Goal: Task Accomplishment & Management: Manage account settings

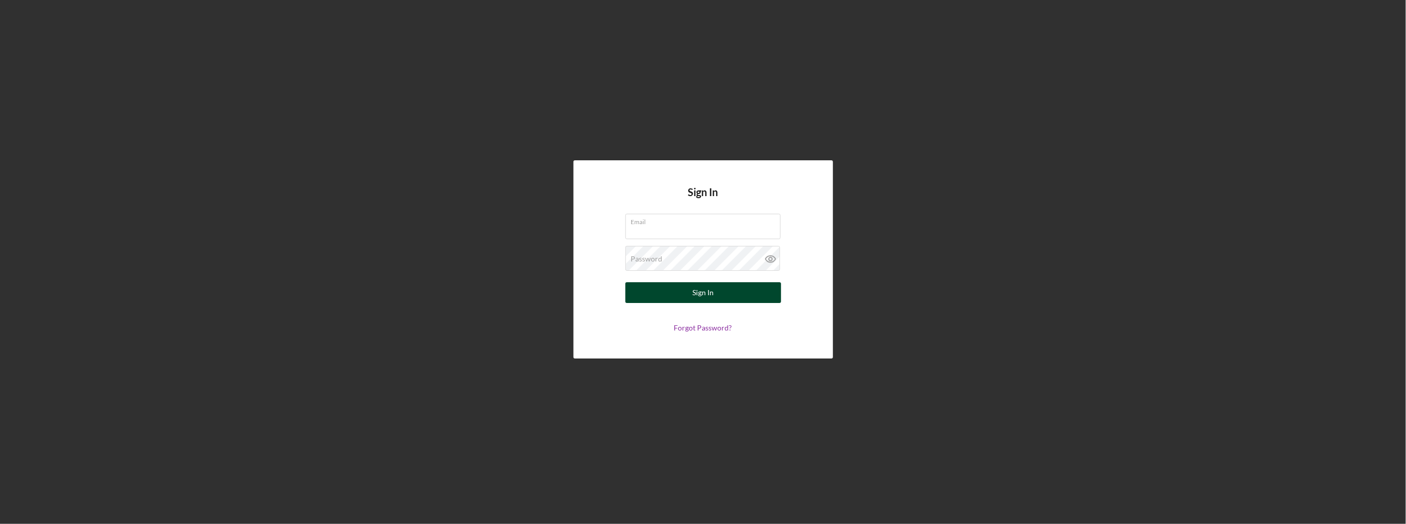
type input "mrivera@cwcarolina.org"
click at [666, 286] on button "Sign In" at bounding box center [704, 292] width 156 height 21
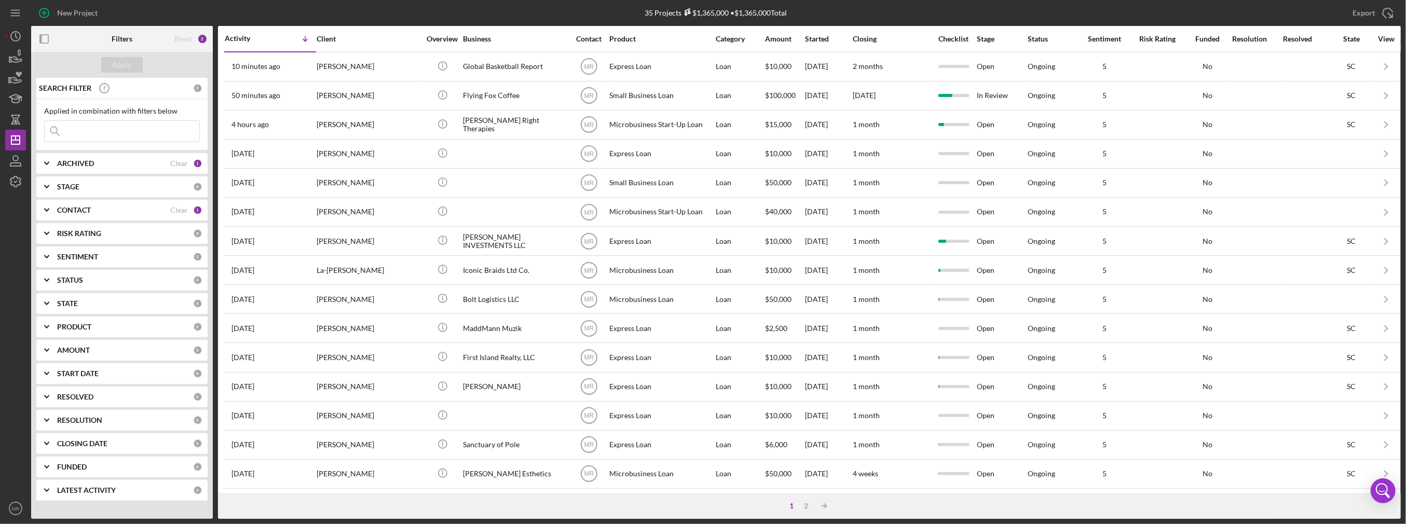
click at [0, 524] on nordpass-portal at bounding box center [0, 524] width 0 height 0
click at [806, 502] on div "2" at bounding box center [807, 506] width 15 height 8
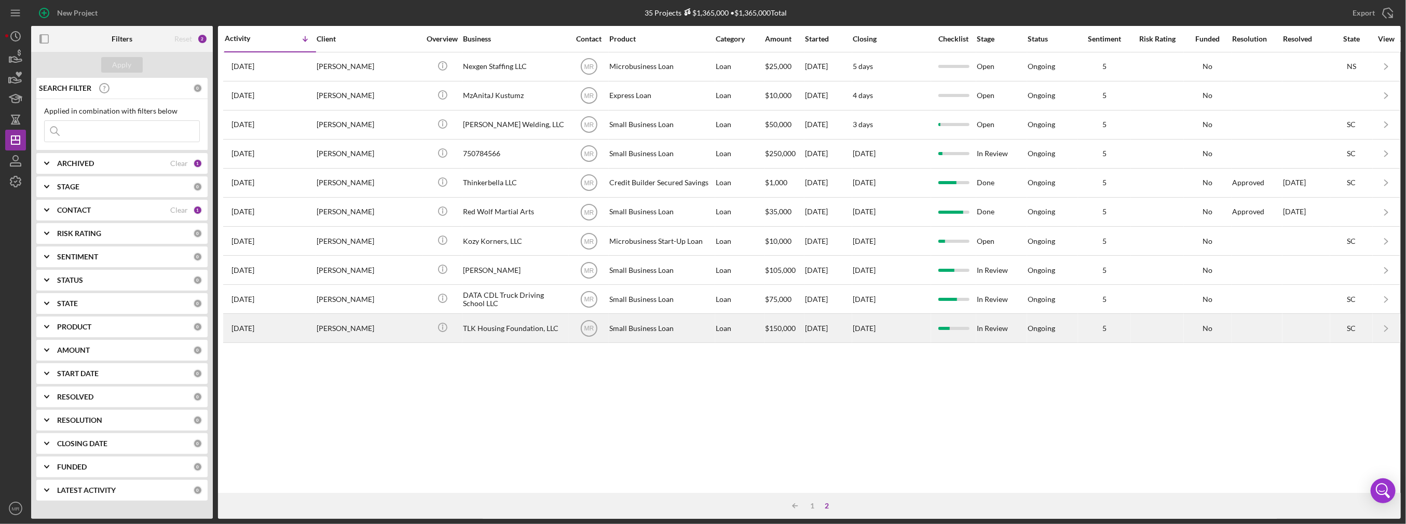
click at [532, 332] on div "TLK Housing Foundation, LLC" at bounding box center [515, 329] width 104 height 28
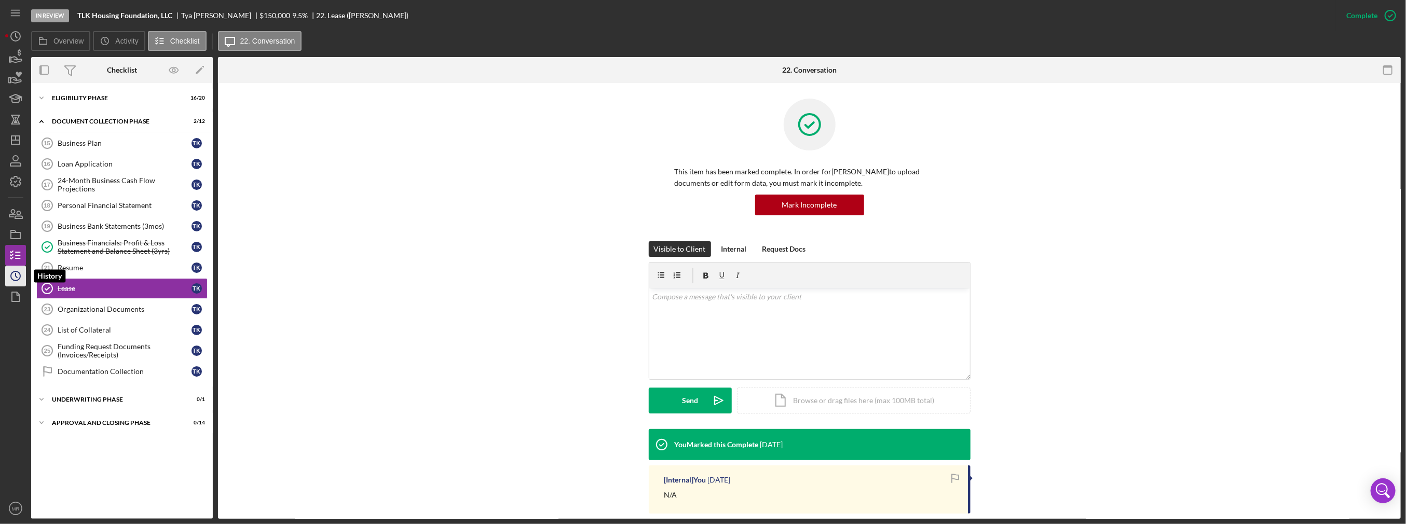
click at [18, 273] on icon "Icon/History" at bounding box center [16, 276] width 26 height 26
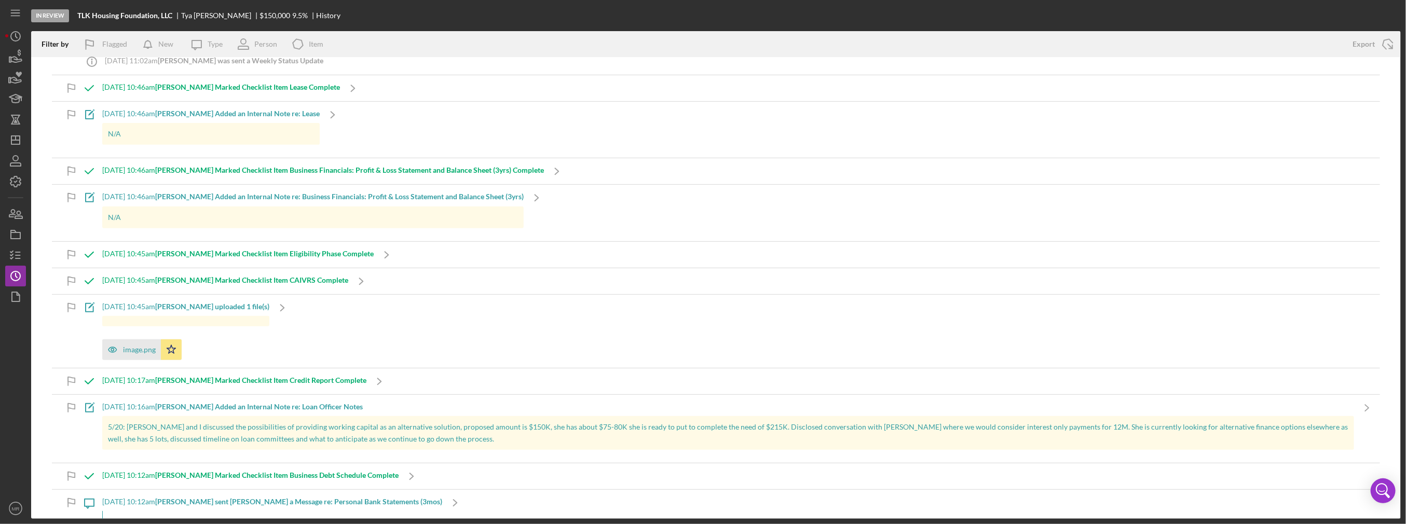
scroll to position [311, 0]
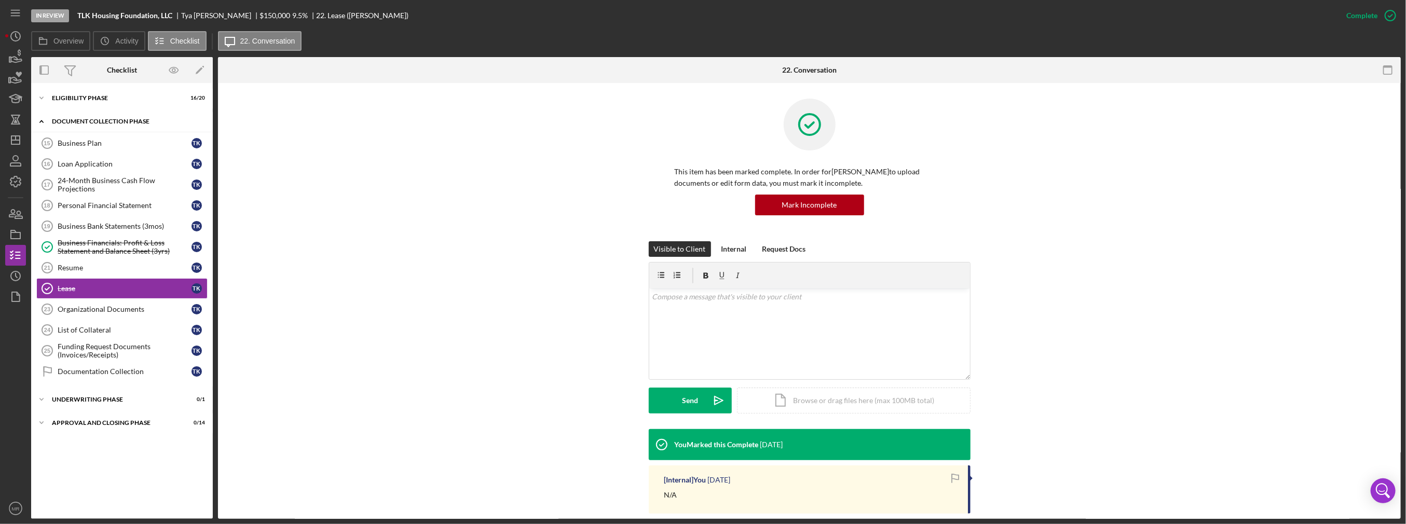
click at [131, 120] on div "Document Collection Phase" at bounding box center [126, 121] width 148 height 6
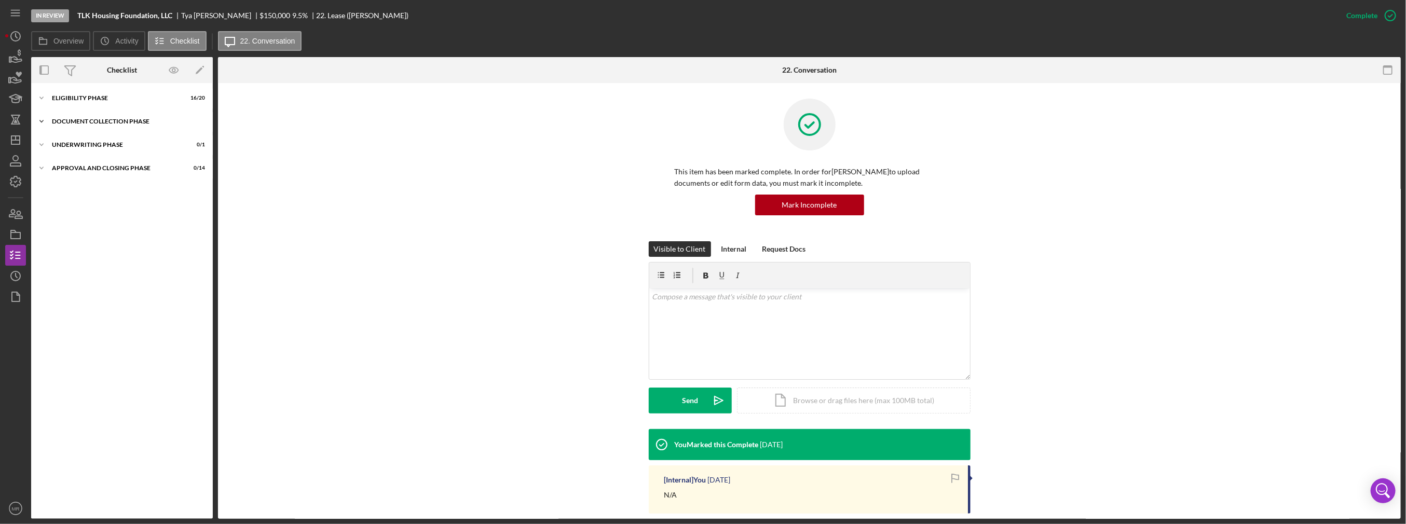
click at [131, 120] on div "Document Collection Phase" at bounding box center [126, 121] width 148 height 6
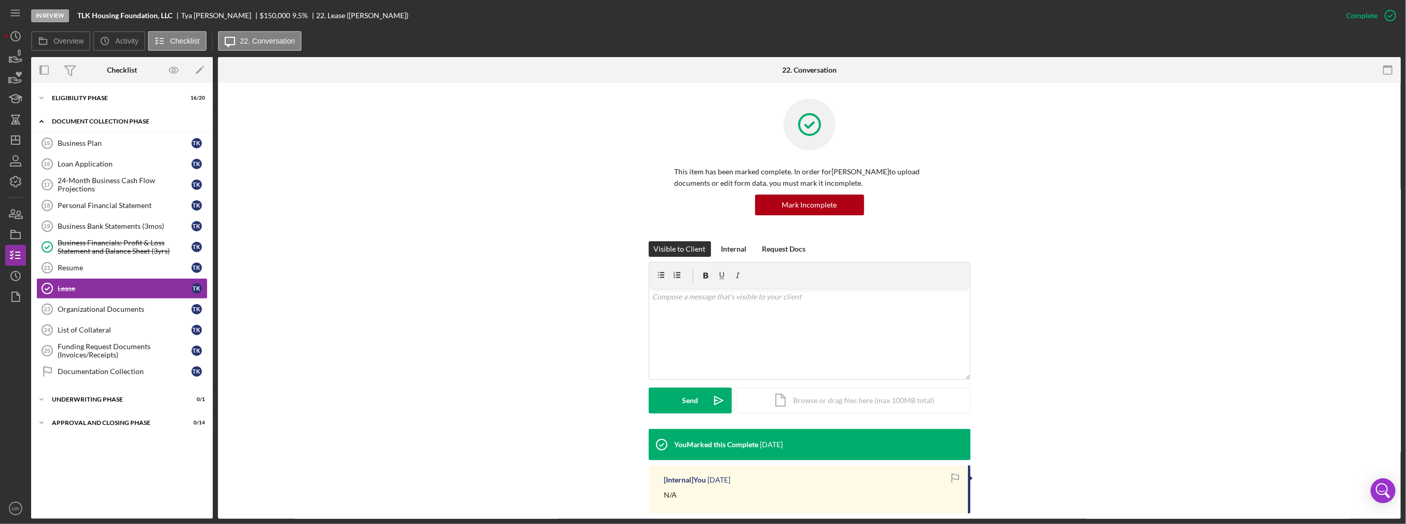
click at [131, 120] on div "Document Collection Phase" at bounding box center [126, 121] width 148 height 6
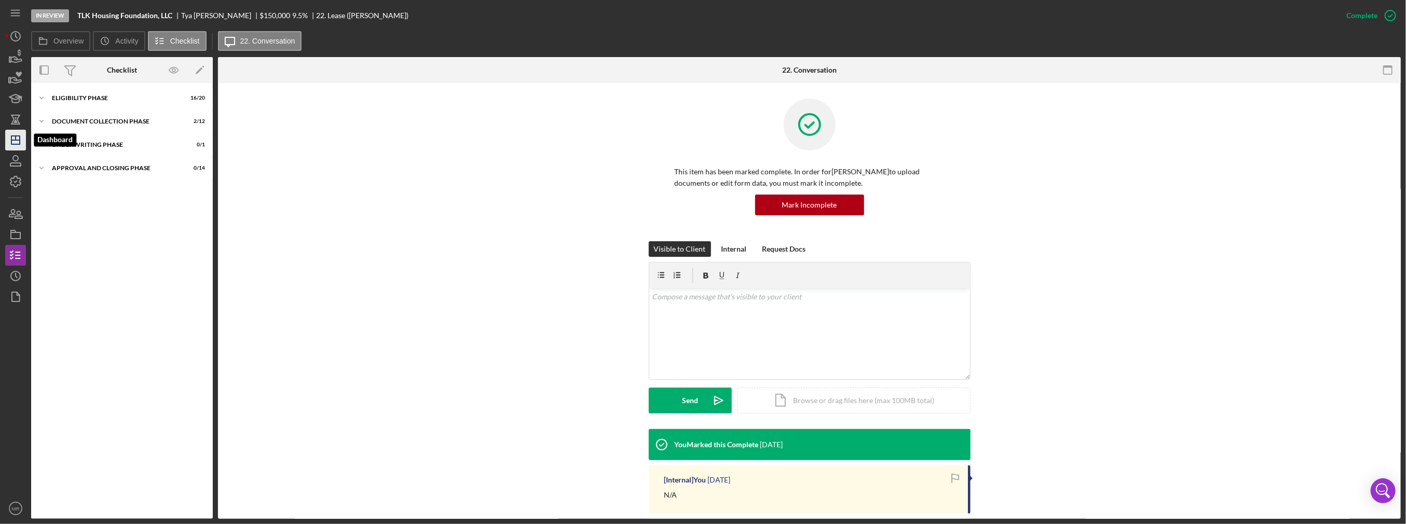
click at [7, 135] on icon "Icon/Dashboard" at bounding box center [16, 140] width 26 height 26
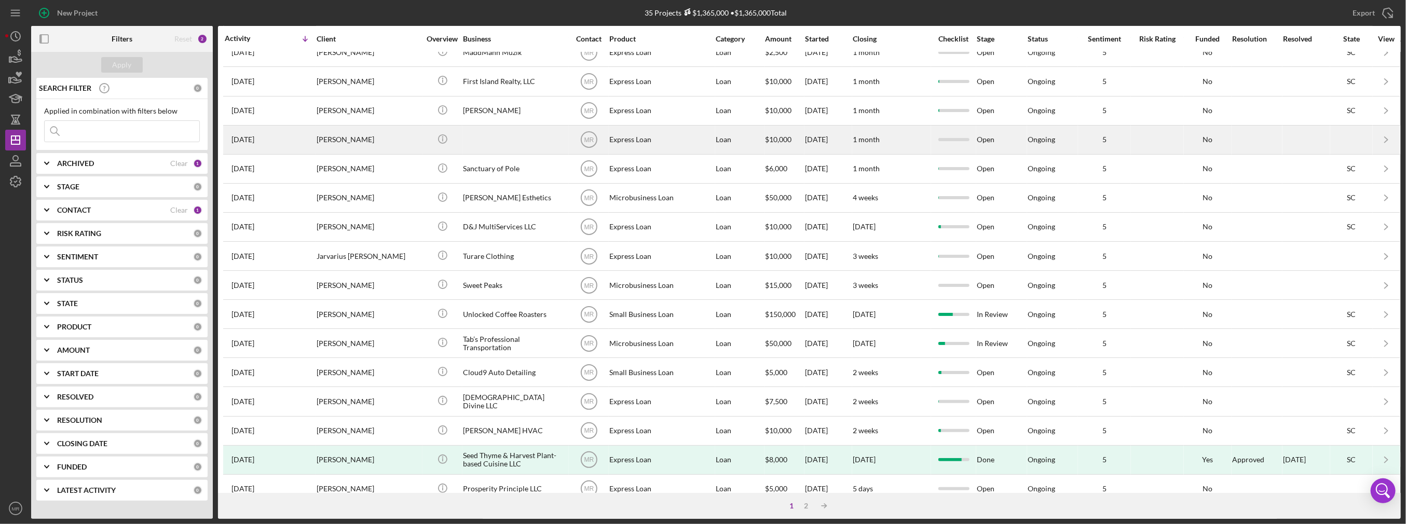
scroll to position [292, 0]
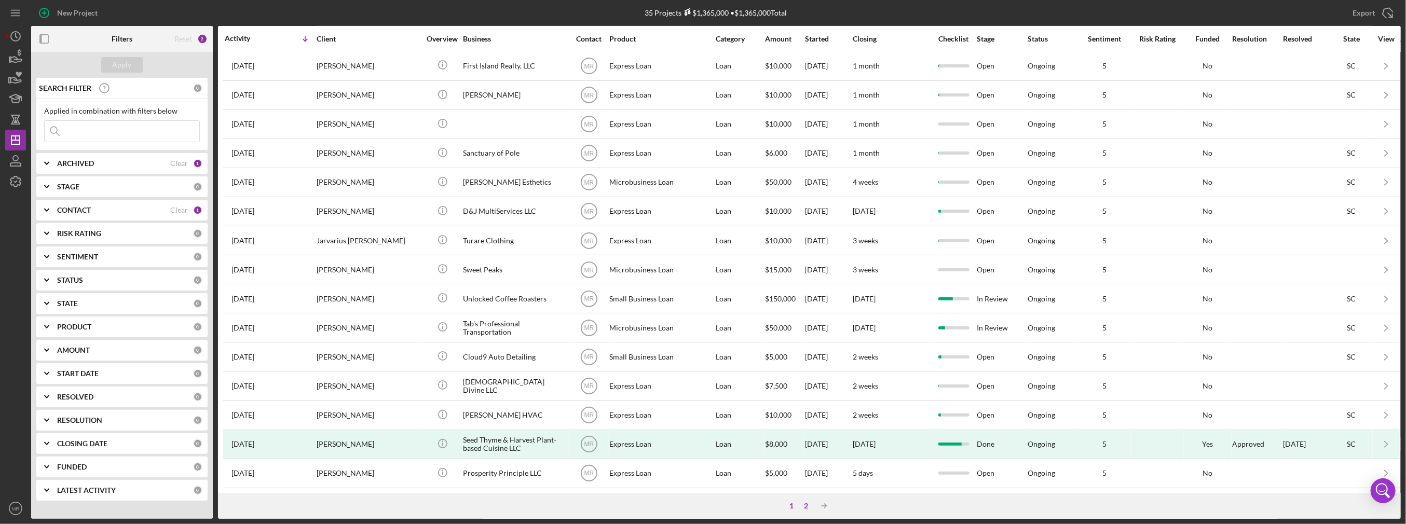
click at [805, 504] on div "2" at bounding box center [807, 506] width 15 height 8
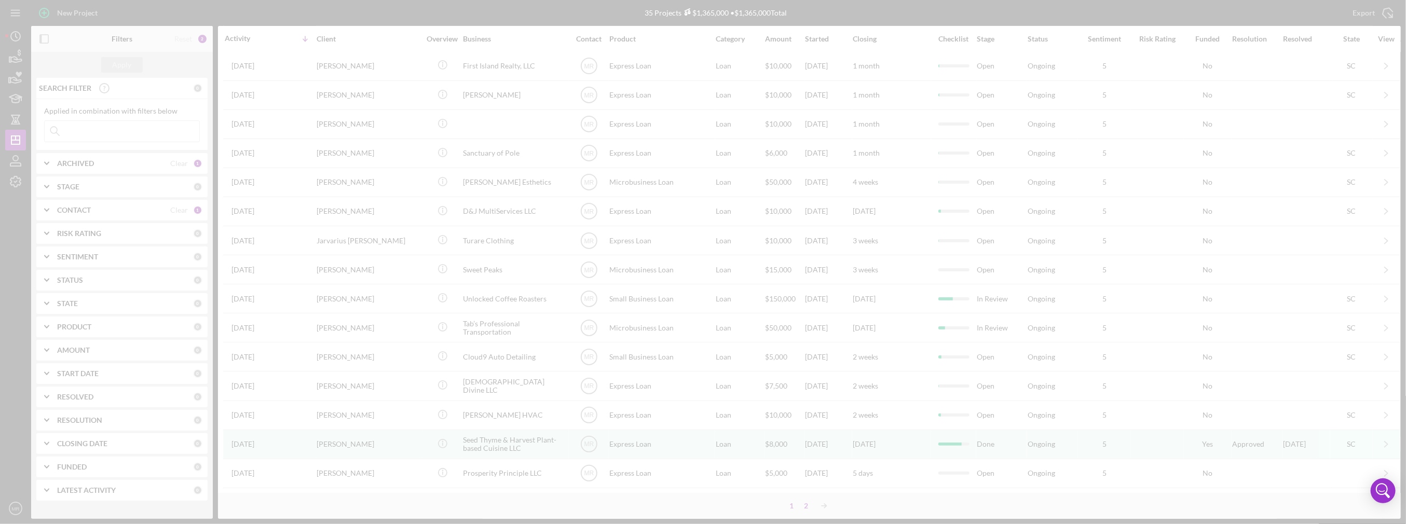
scroll to position [0, 0]
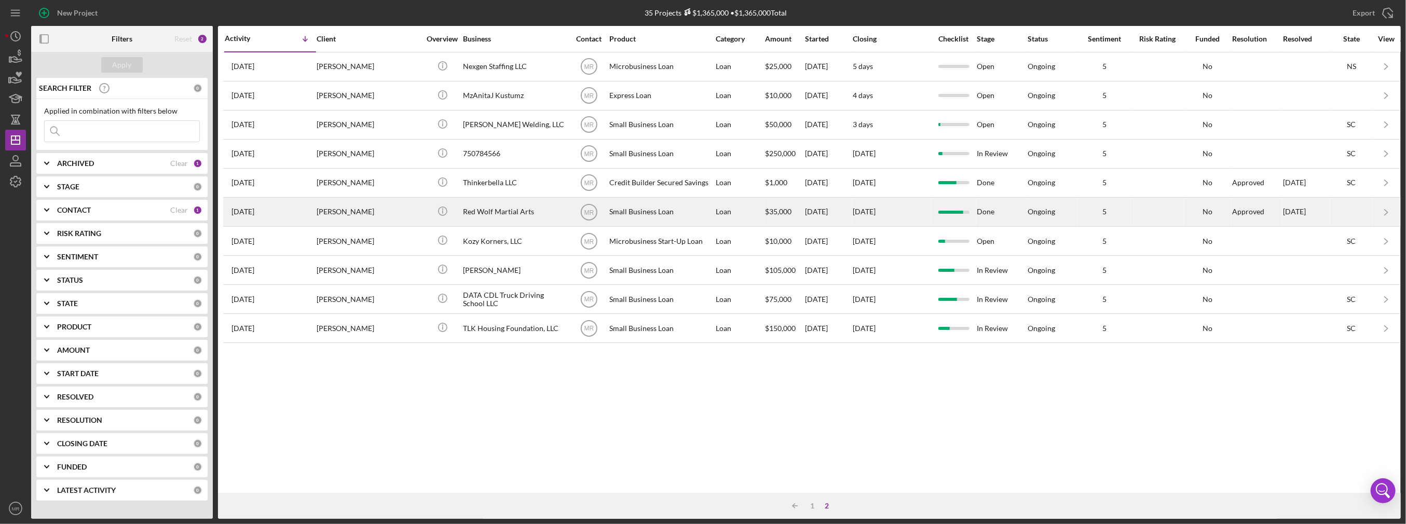
click at [537, 214] on div "Red Wolf Martial Arts" at bounding box center [515, 212] width 104 height 28
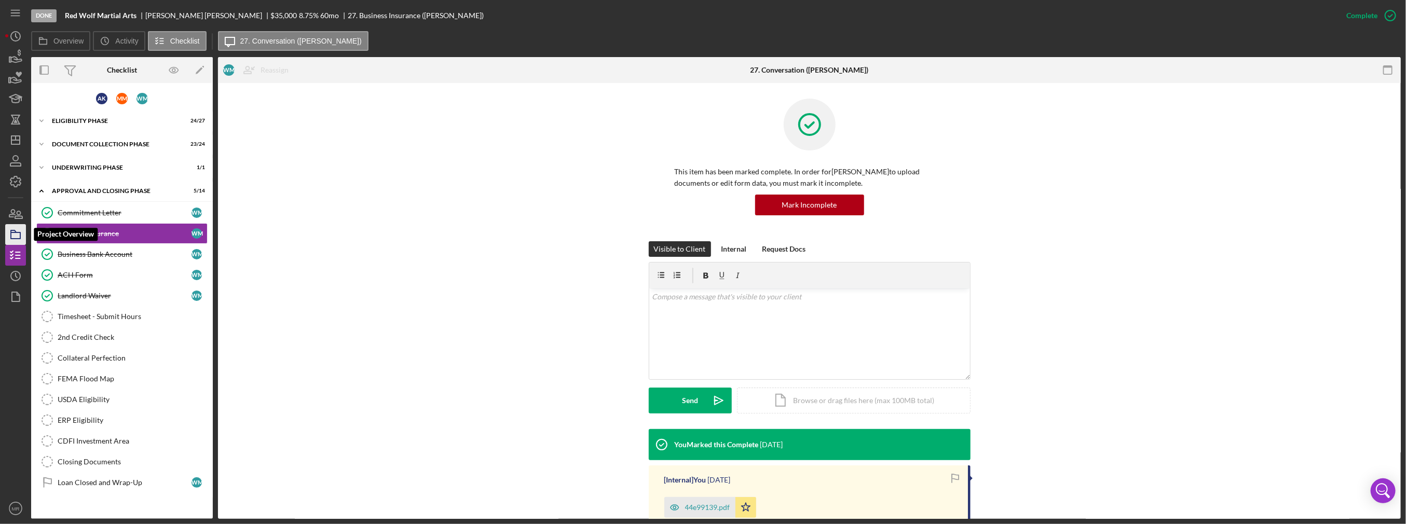
click at [11, 232] on polygon "button" at bounding box center [13, 232] width 5 height 2
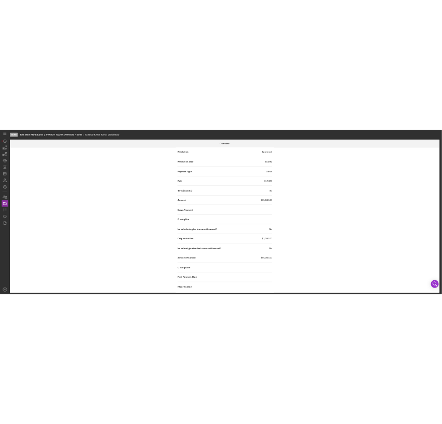
scroll to position [1446, 0]
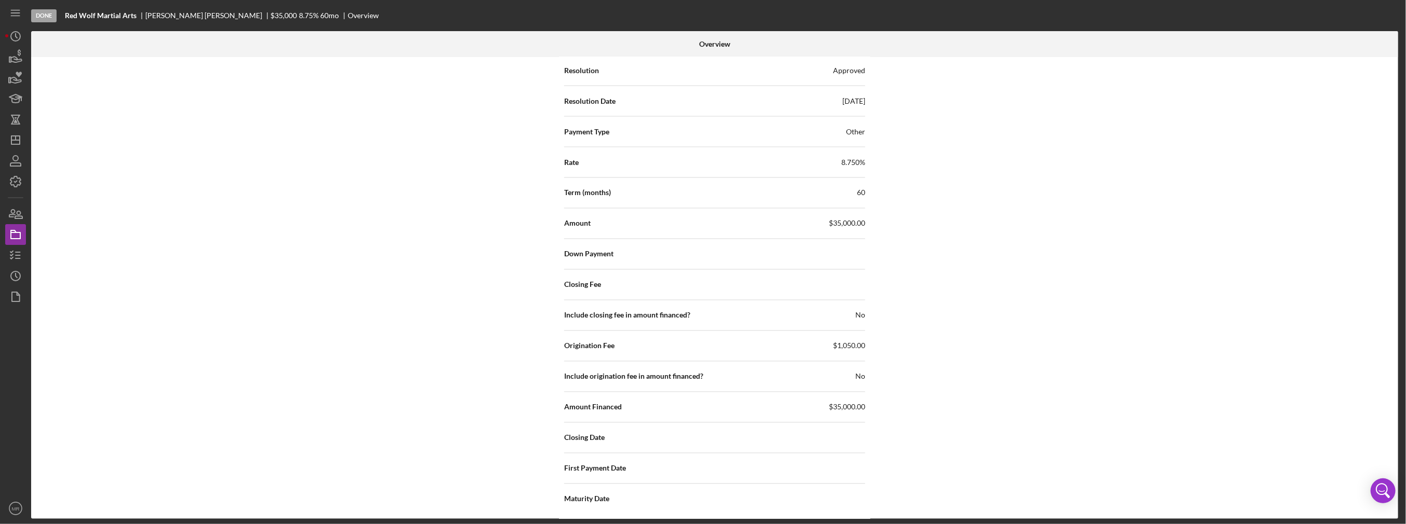
click at [1313, 334] on div "Internal Workflow Stage Done Icon/Dropdown Arrow Archive (can unarchive later i…" at bounding box center [714, 288] width 1367 height 462
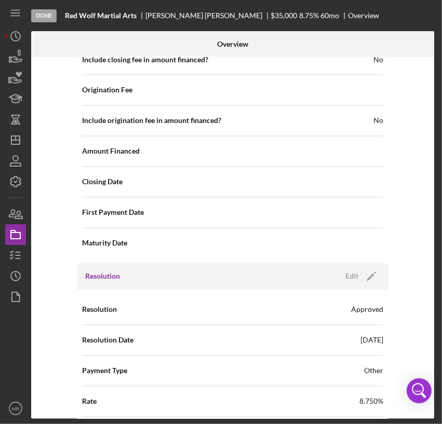
scroll to position [1183, 0]
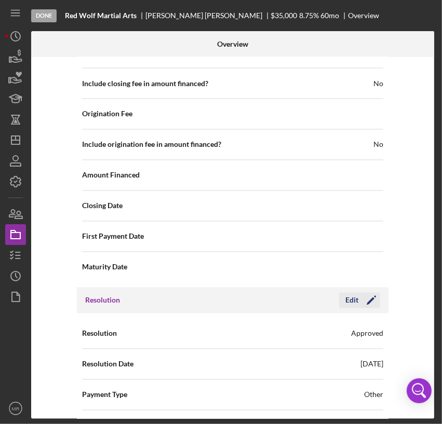
click at [350, 297] on div "Edit" at bounding box center [351, 301] width 13 height 16
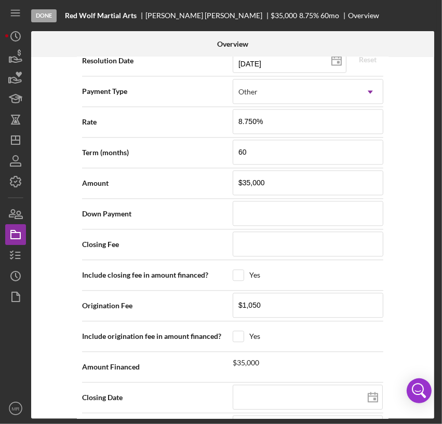
scroll to position [1546, 0]
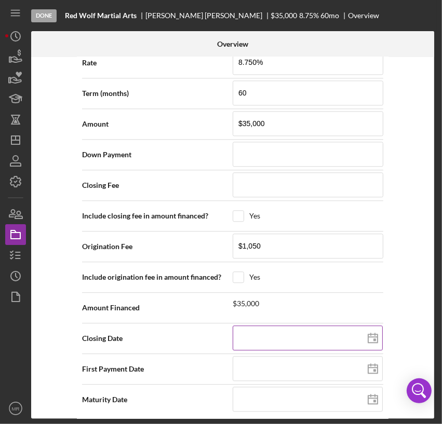
click at [371, 330] on icon at bounding box center [373, 339] width 26 height 26
type input "09/07/2025"
type input "2025-09-07"
type input "08/07/2025"
type input "2025-08-07"
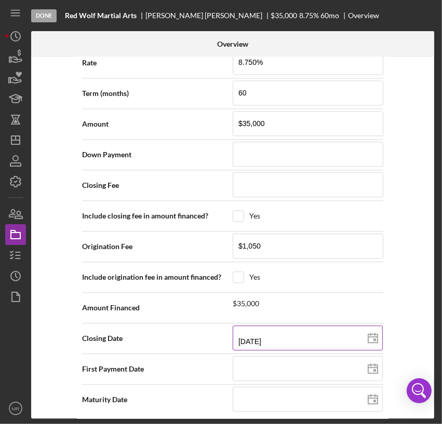
type input "08/04/2025"
type input "2025-08-04"
click at [401, 300] on div "Internal Workflow Stage Done Icon/Dropdown Arrow Archive (can unarchive later i…" at bounding box center [232, 238] width 403 height 362
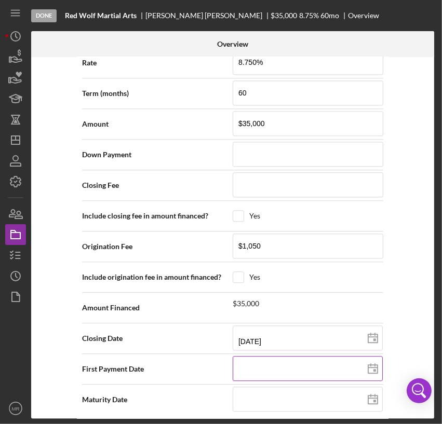
click at [371, 365] on polygon at bounding box center [372, 369] width 9 height 8
type input "09/07/2025"
type input "2025-09-07"
type input "09/15/2025"
type input "2025-09-15"
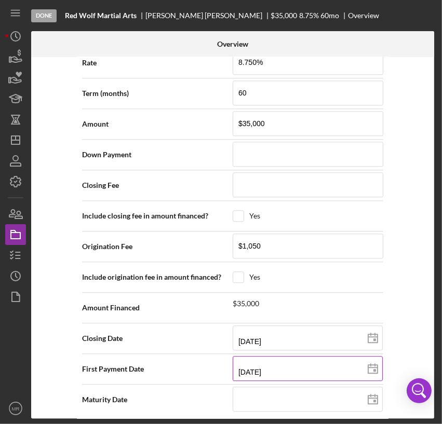
type input "2025-09-15"
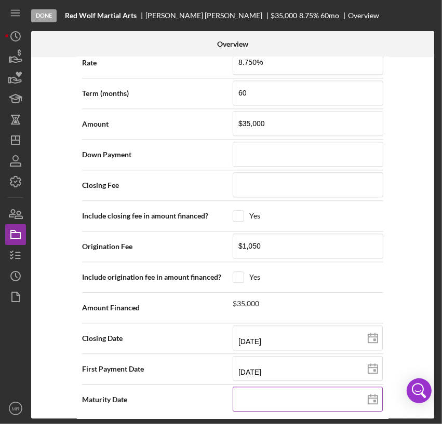
click at [371, 395] on icon at bounding box center [373, 400] width 26 height 26
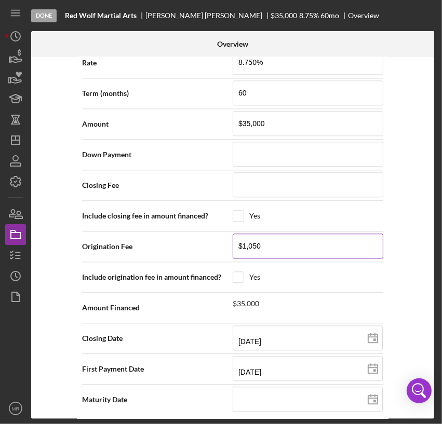
type input "08/07/2030"
type input "2030-08-07"
type input "08/15/2030"
type input "2030-08-15"
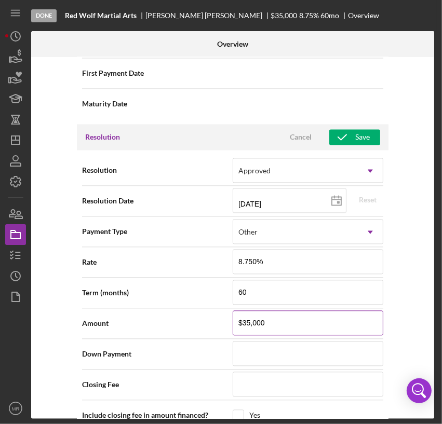
scroll to position [1338, 0]
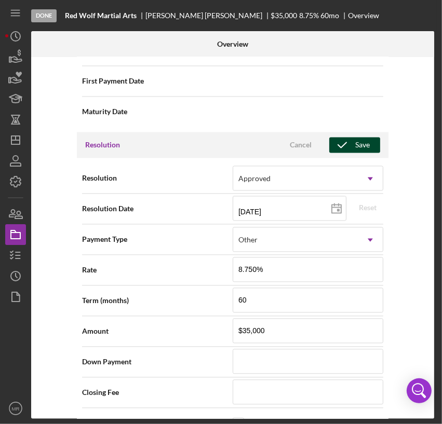
click at [350, 139] on icon "button" at bounding box center [342, 145] width 26 height 26
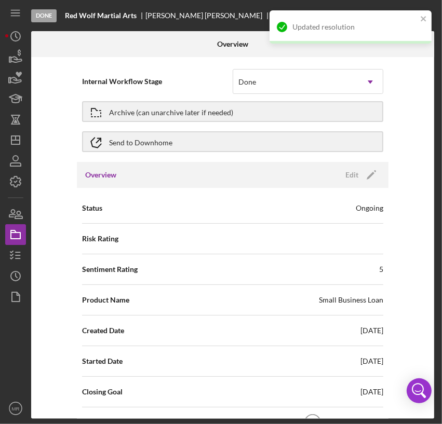
scroll to position [0, 0]
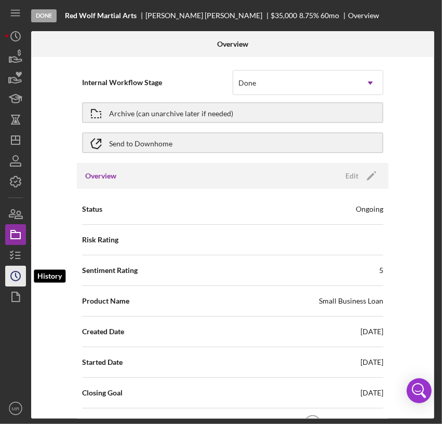
click at [10, 268] on icon "Icon/History" at bounding box center [16, 276] width 26 height 26
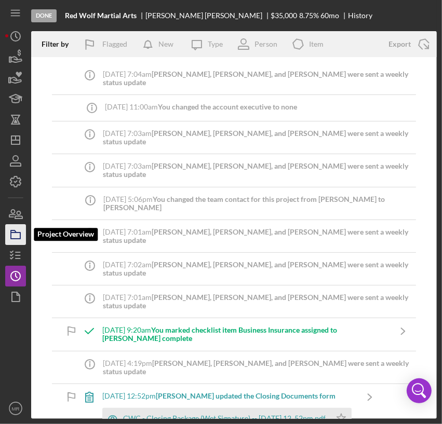
click at [11, 238] on rect "button" at bounding box center [15, 236] width 9 height 6
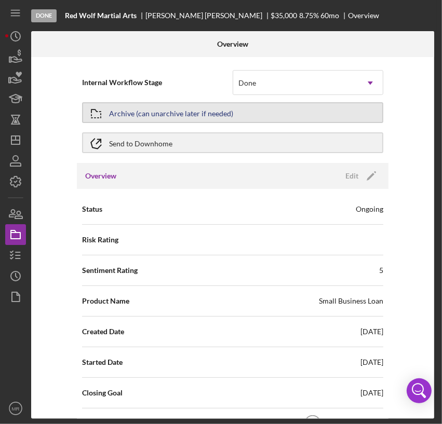
click at [127, 113] on div "Archive (can unarchive later if needed)" at bounding box center [171, 112] width 124 height 19
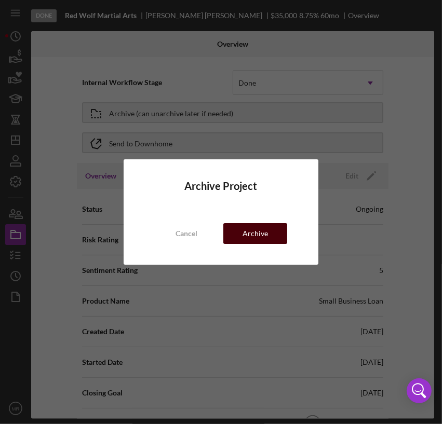
click at [239, 233] on button "Archive" at bounding box center [255, 233] width 64 height 21
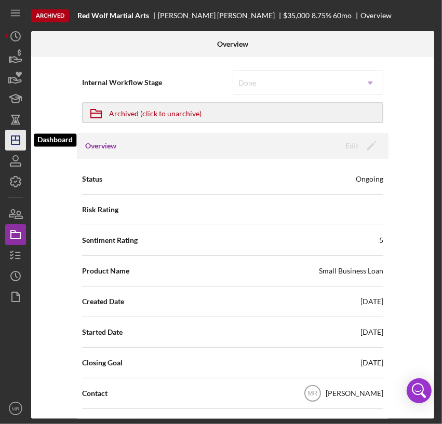
click at [16, 141] on icon "Icon/Dashboard" at bounding box center [16, 140] width 26 height 26
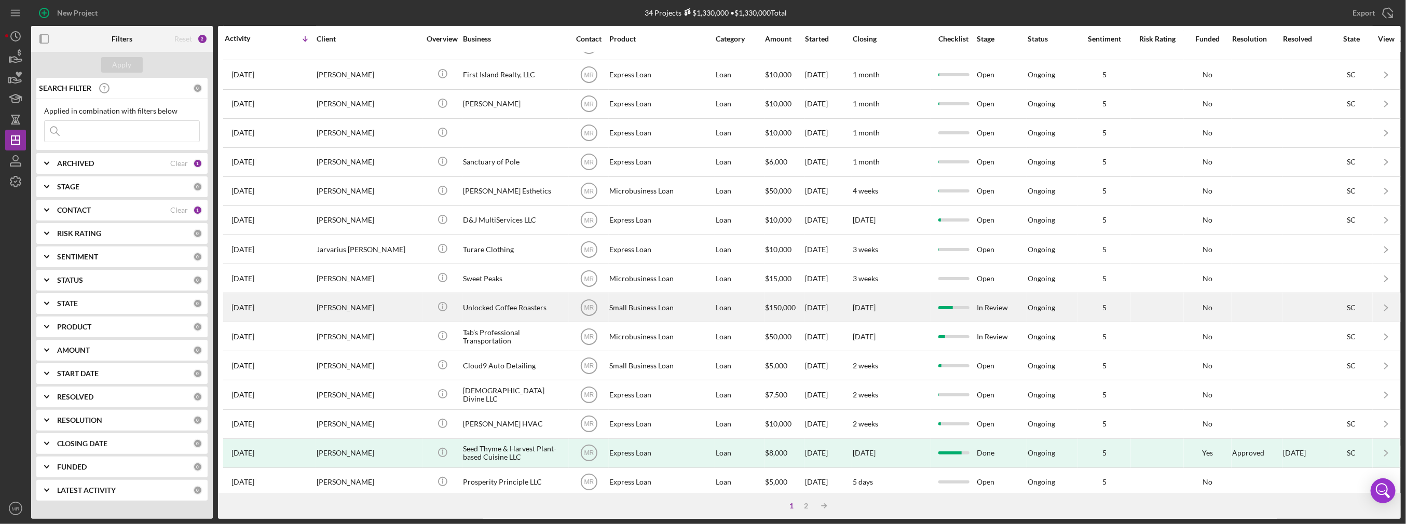
scroll to position [292, 0]
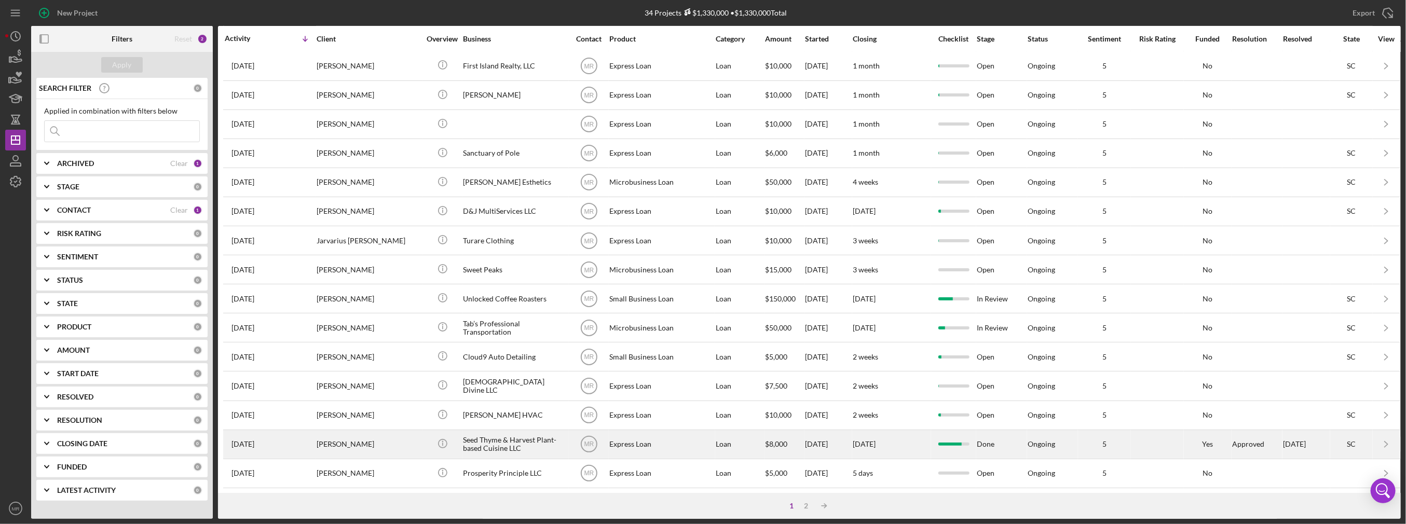
click at [682, 441] on div "Express Loan" at bounding box center [661, 445] width 104 height 28
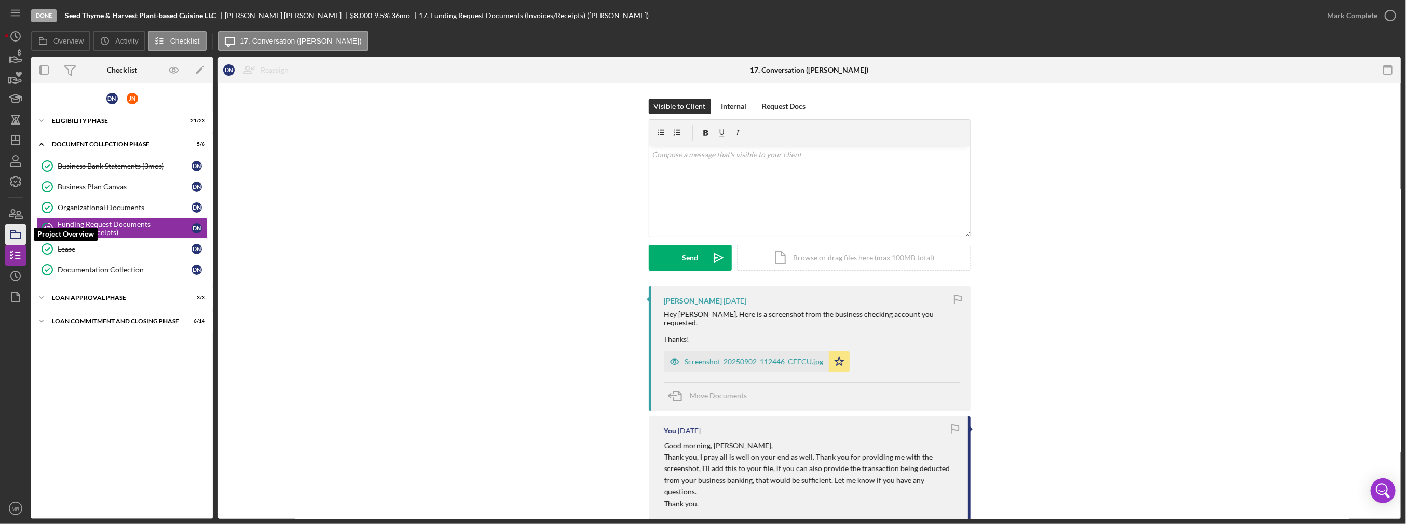
click at [11, 238] on rect "button" at bounding box center [15, 236] width 9 height 6
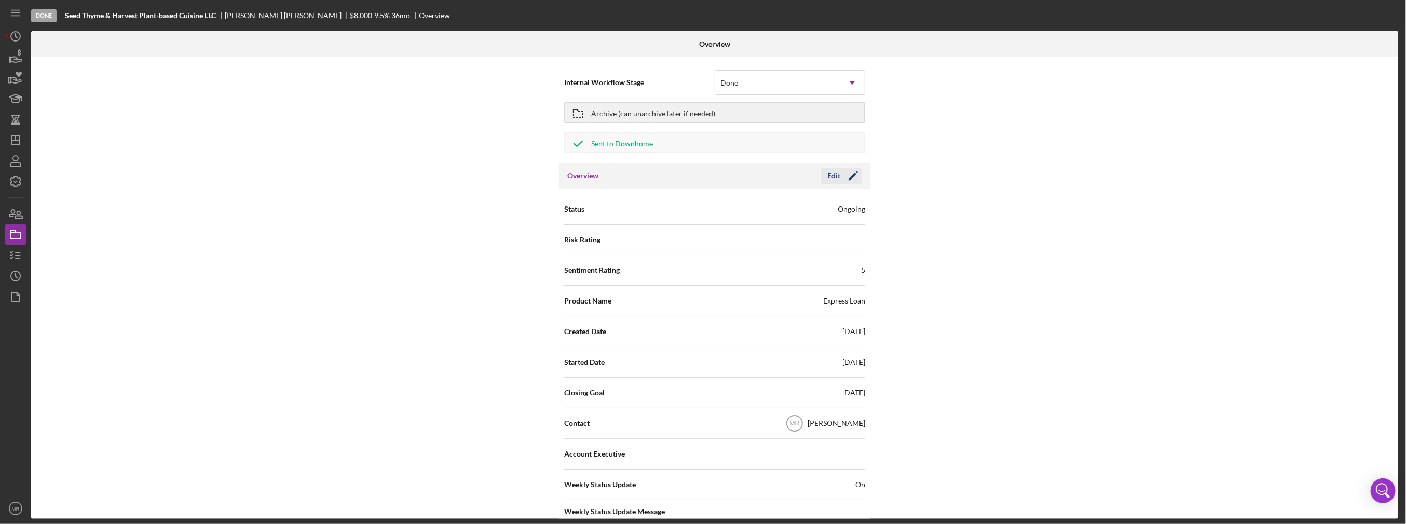
click at [848, 173] on icon "Icon/Edit" at bounding box center [854, 176] width 26 height 26
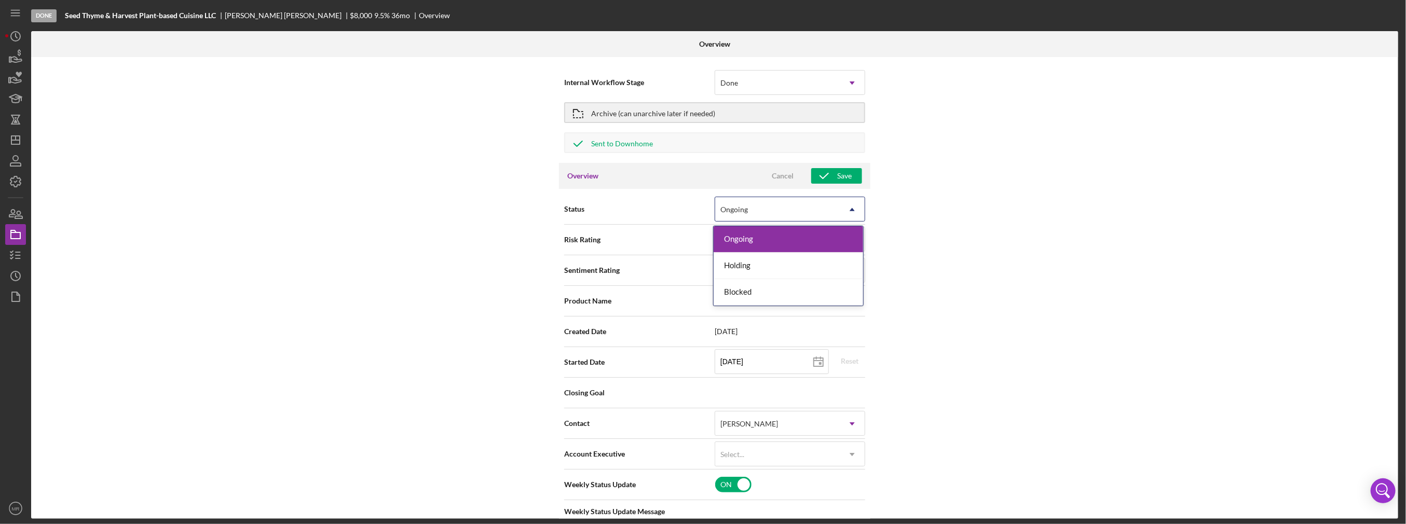
click at [829, 214] on div "Ongoing" at bounding box center [777, 210] width 125 height 24
click at [986, 187] on div "Internal Workflow Stage Done Icon/Dropdown Arrow Archive (can unarchive later i…" at bounding box center [714, 288] width 1367 height 462
type textarea "Hello! This is a weekly status reminder to see the progress you've made on the …"
click at [775, 167] on div "Overview Cancel Save" at bounding box center [714, 176] width 311 height 26
click at [777, 172] on div "Cancel" at bounding box center [783, 176] width 22 height 16
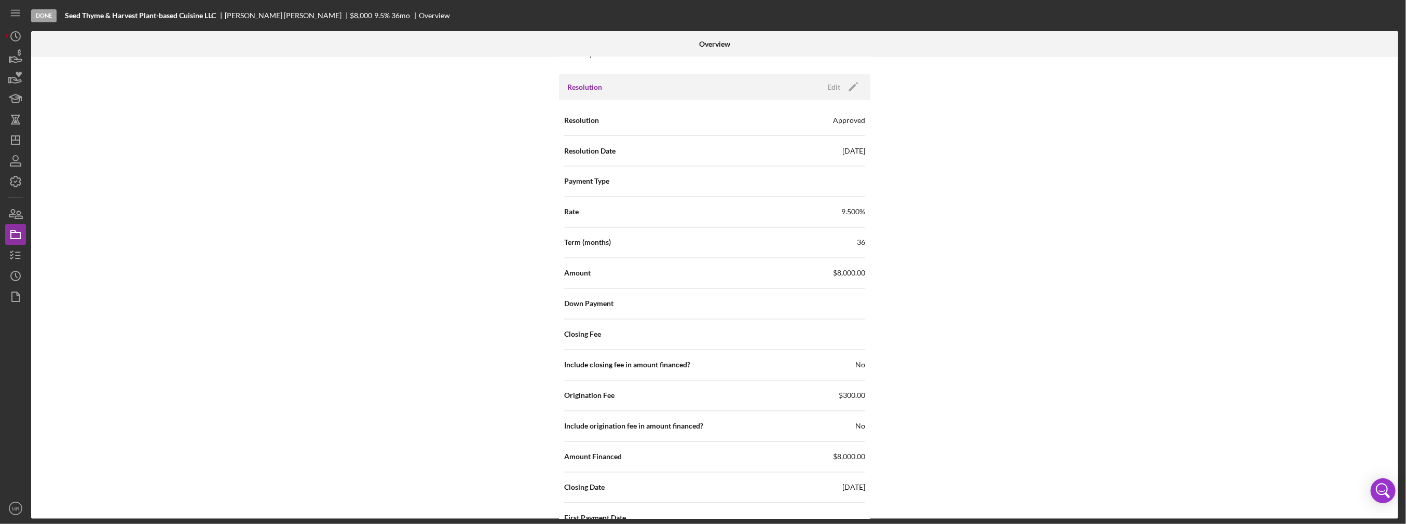
scroll to position [1452, 0]
click at [835, 82] on div "Edit" at bounding box center [834, 90] width 13 height 16
click at [806, 187] on div "Select..." at bounding box center [777, 184] width 125 height 24
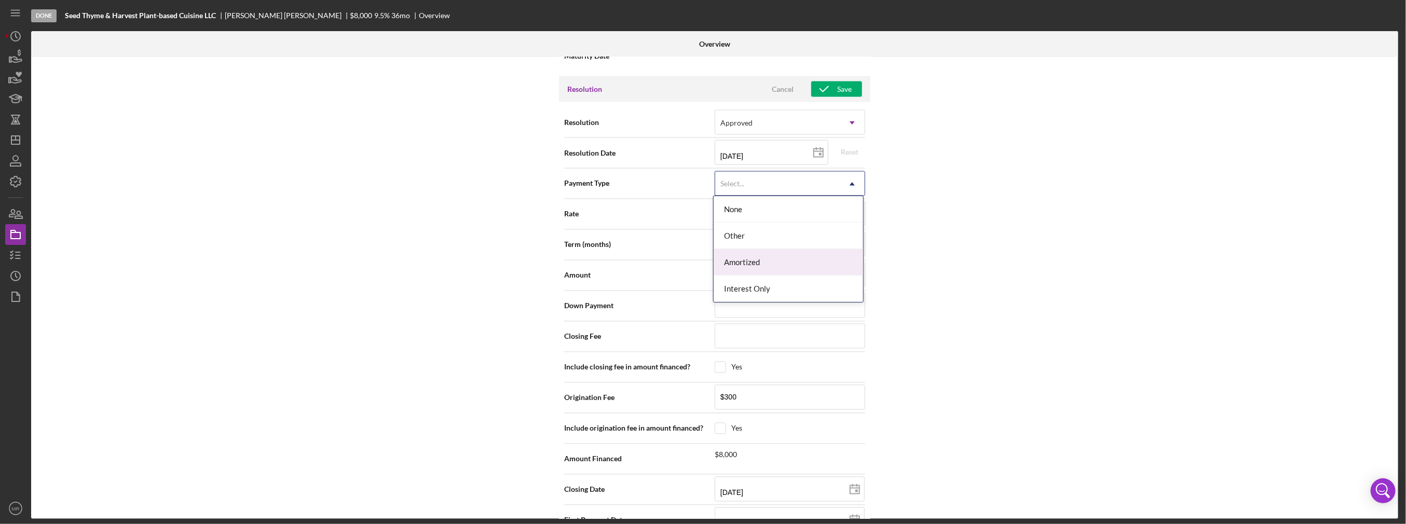
click at [782, 260] on div "Amortized" at bounding box center [789, 262] width 150 height 26
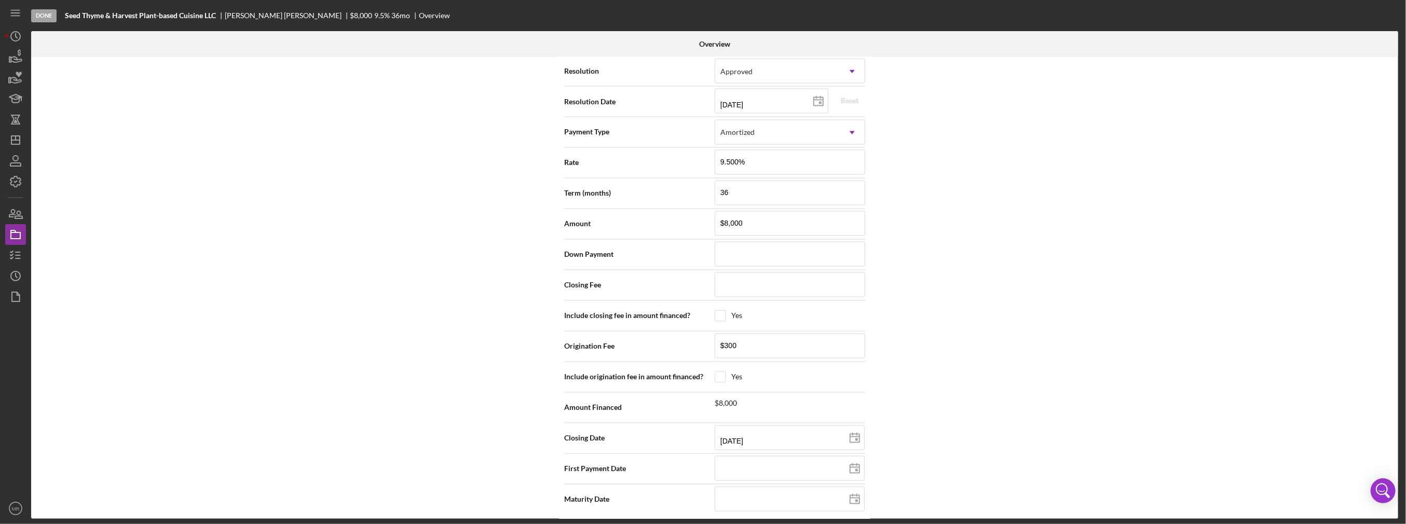
click at [1256, 349] on div "Internal Workflow Stage Done Icon/Dropdown Arrow Archive (can unarchive later i…" at bounding box center [714, 288] width 1367 height 462
click at [850, 496] on icon at bounding box center [855, 500] width 26 height 26
type input "08/07/2028"
type input "2028-08-07"
type input "08/15/2028"
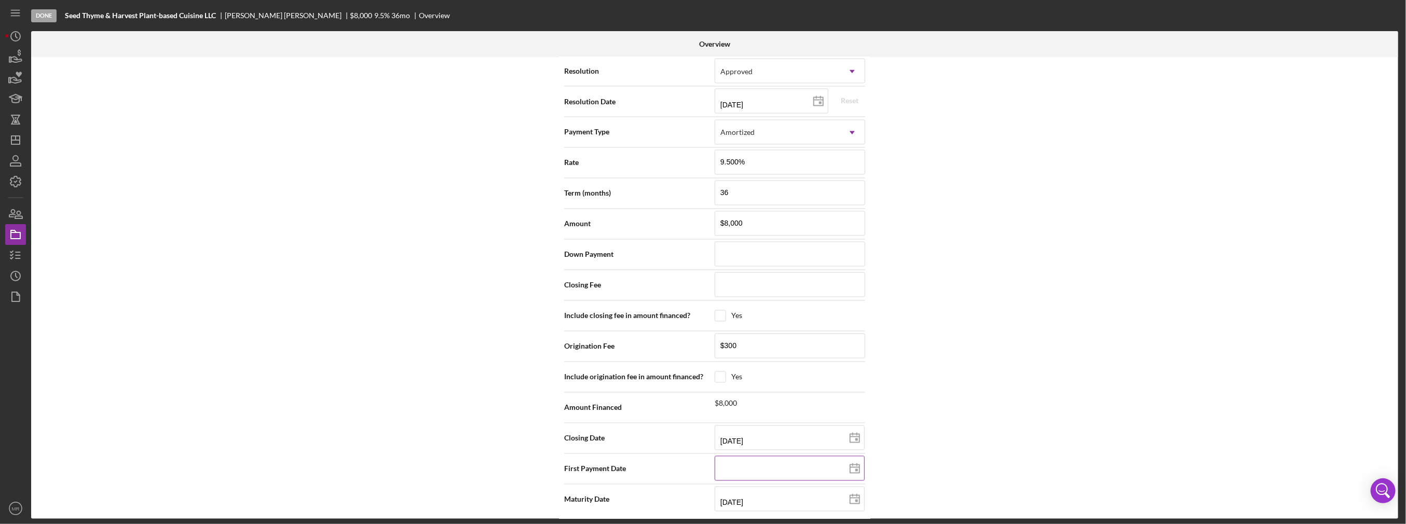
type input "2028-08-15"
click at [922, 444] on div "Internal Workflow Stage Done Icon/Dropdown Arrow Archive (can unarchive later i…" at bounding box center [714, 288] width 1367 height 462
click at [1116, 292] on div "Internal Workflow Stage Done Icon/Dropdown Arrow Archive (can unarchive later i…" at bounding box center [714, 288] width 1367 height 462
click at [851, 466] on icon at bounding box center [855, 469] width 26 height 26
type input "09/07/2025"
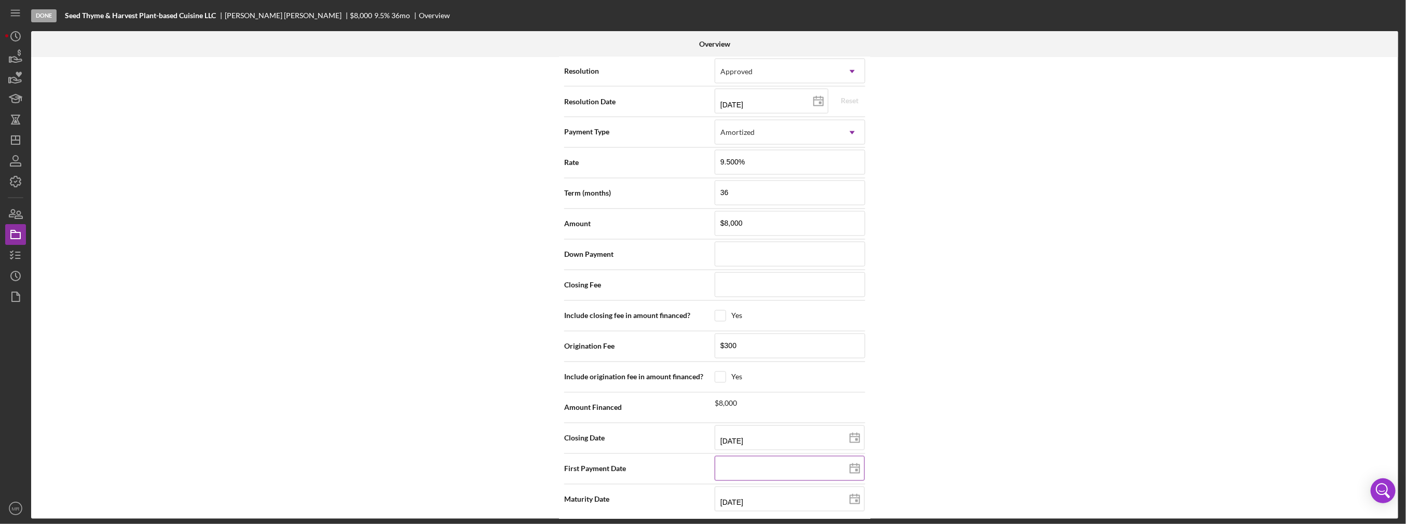
type input "2025-09-07"
type input "09/15/2025"
type input "2025-09-15"
click at [906, 420] on div "Internal Workflow Stage Done Icon/Dropdown Arrow Archive (can unarchive later i…" at bounding box center [714, 288] width 1367 height 462
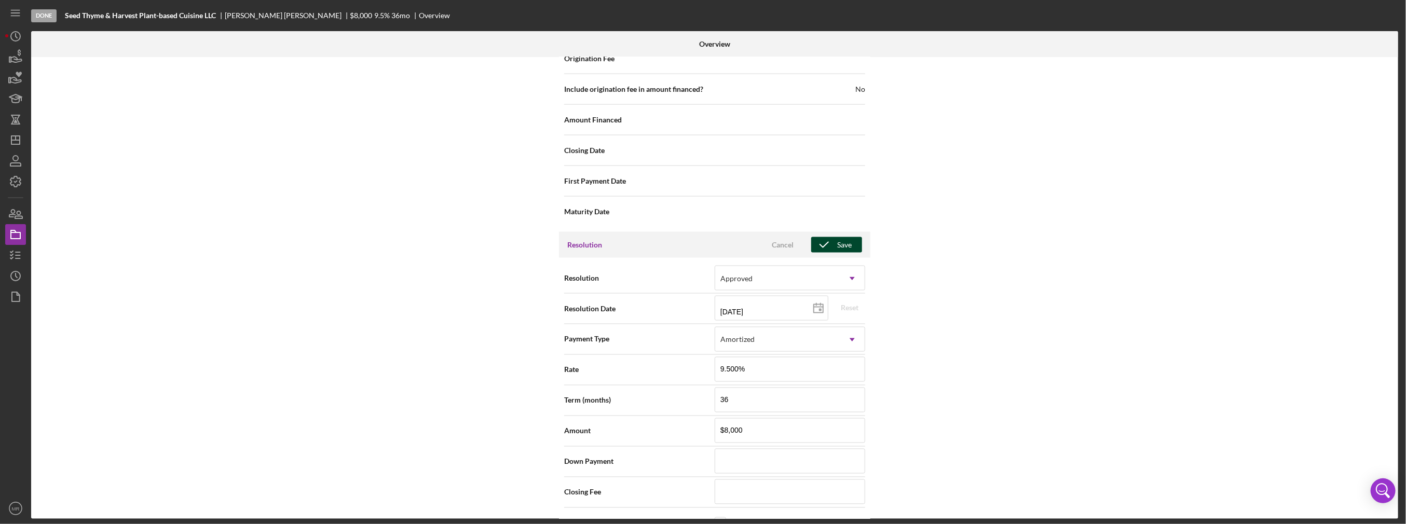
click at [844, 239] on div "Save" at bounding box center [844, 245] width 15 height 16
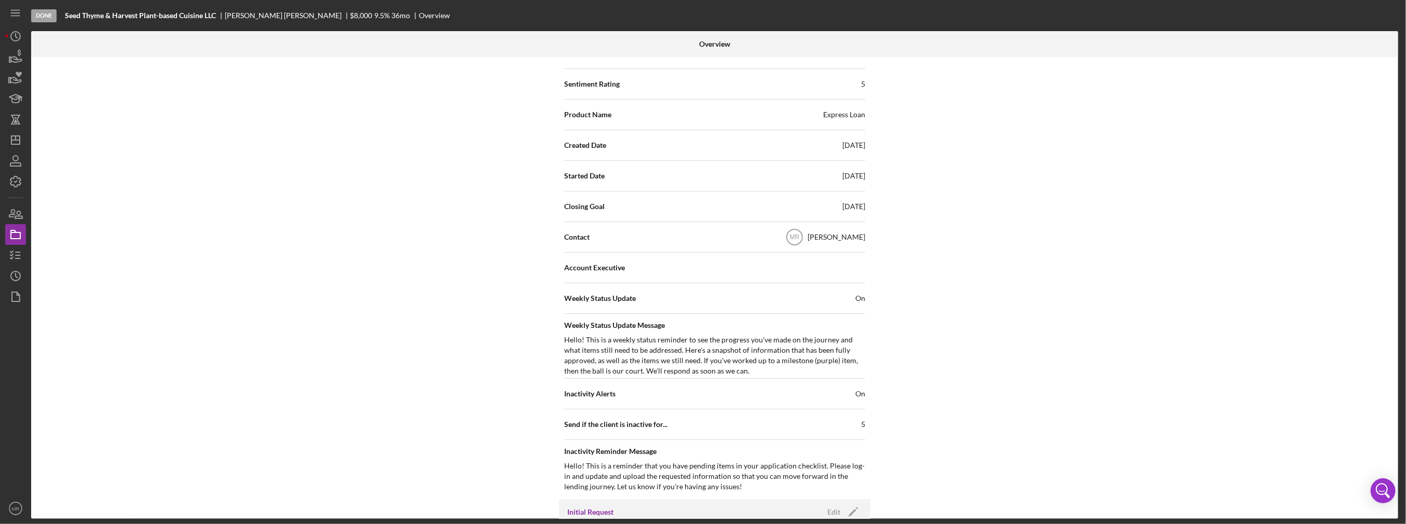
scroll to position [0, 0]
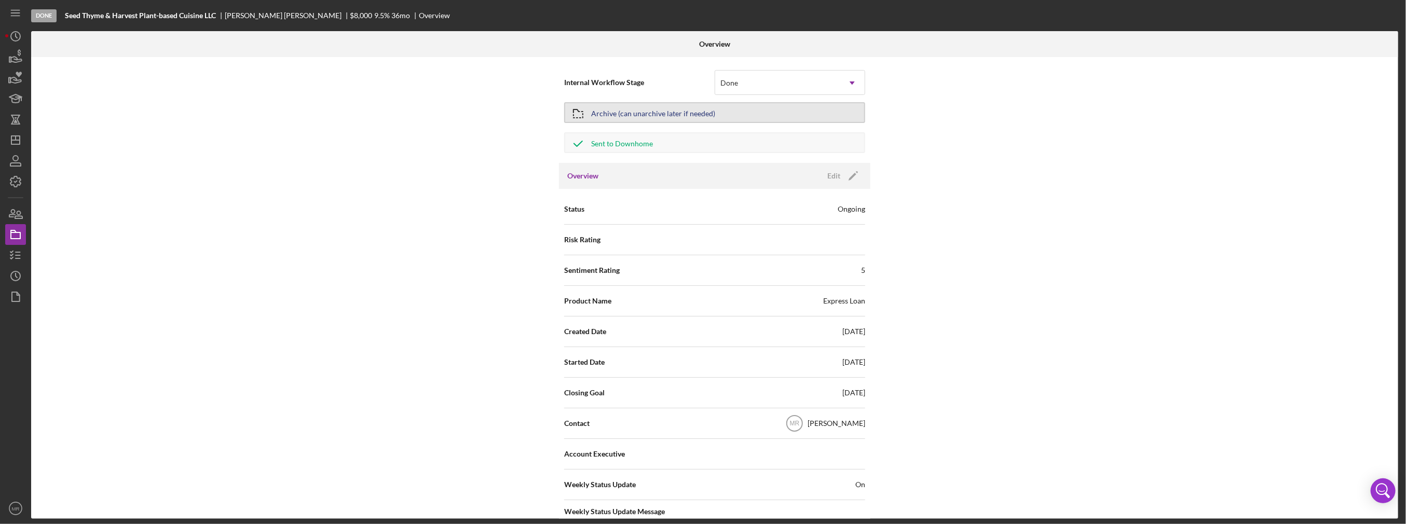
click at [602, 110] on div "Archive (can unarchive later if needed)" at bounding box center [653, 112] width 124 height 19
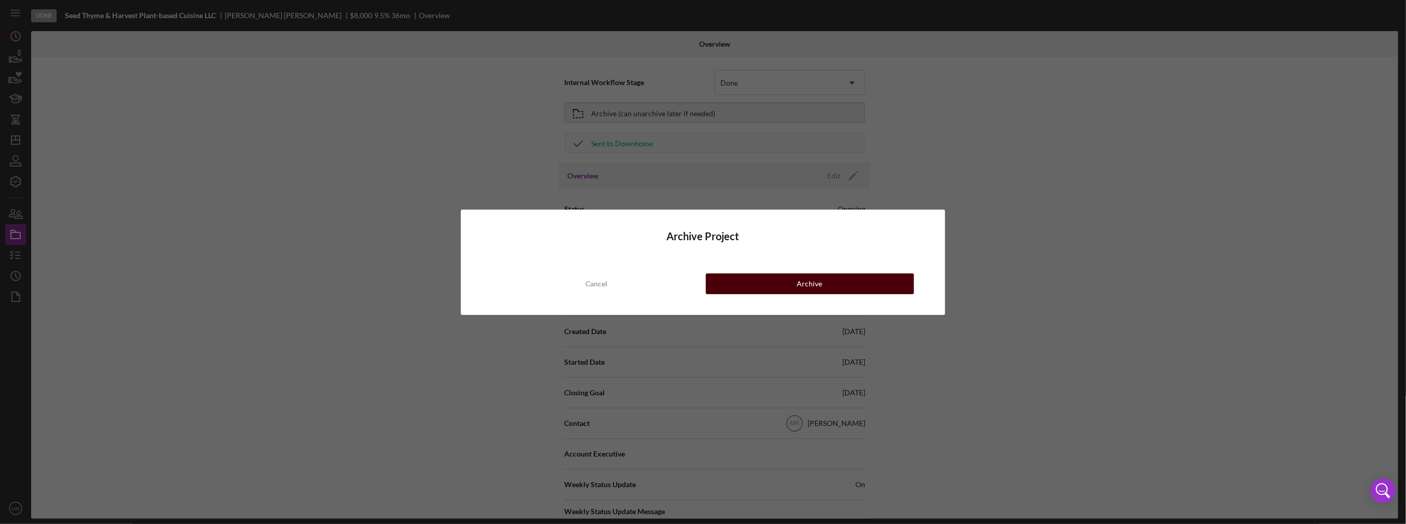
click at [786, 287] on button "Archive" at bounding box center [810, 284] width 208 height 21
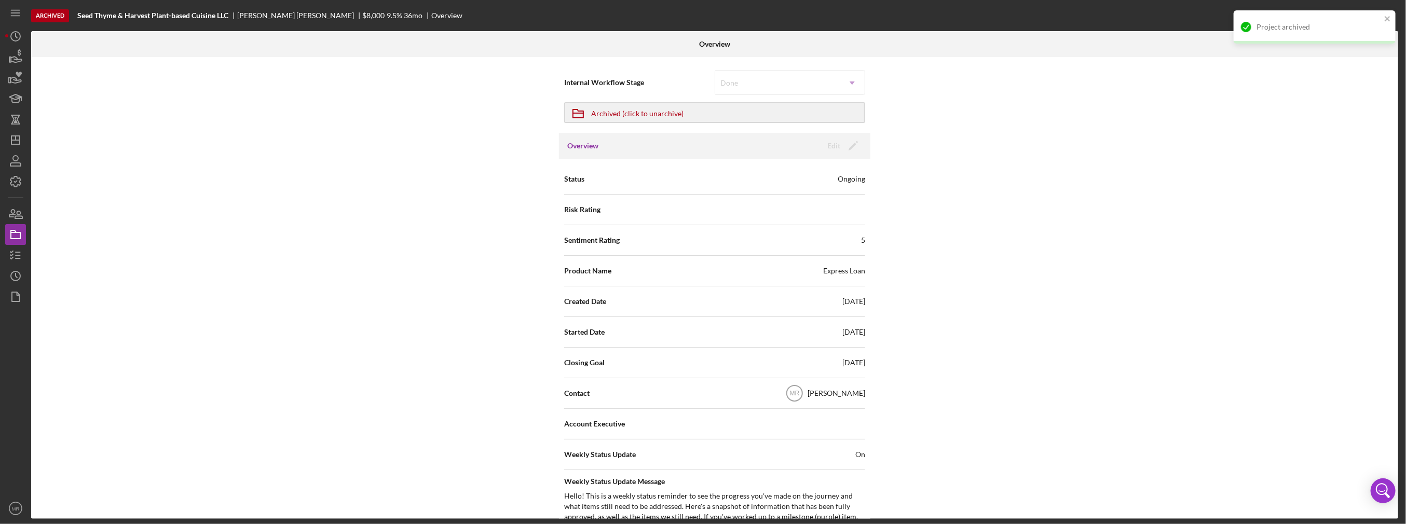
click at [28, 142] on nav "Icon/Menu Icon/Dashboard Dashboard Navigation Divider Mobile Checklist Icon/Ove…" at bounding box center [18, 259] width 26 height 519
click at [21, 142] on icon "Icon/Dashboard" at bounding box center [16, 140] width 26 height 26
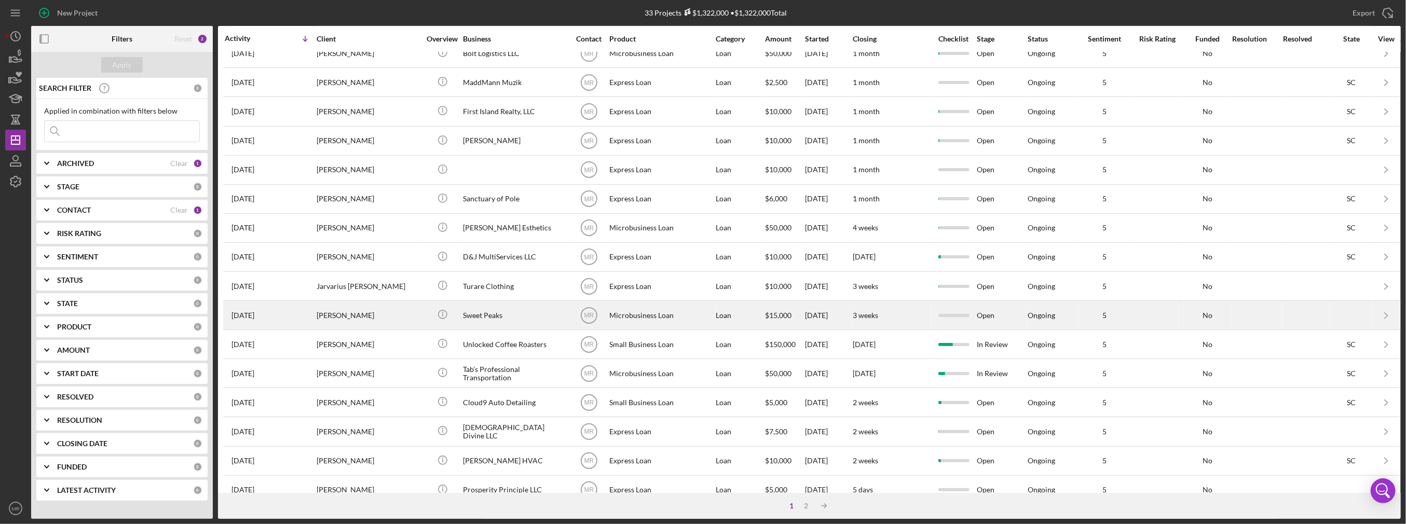
scroll to position [292, 0]
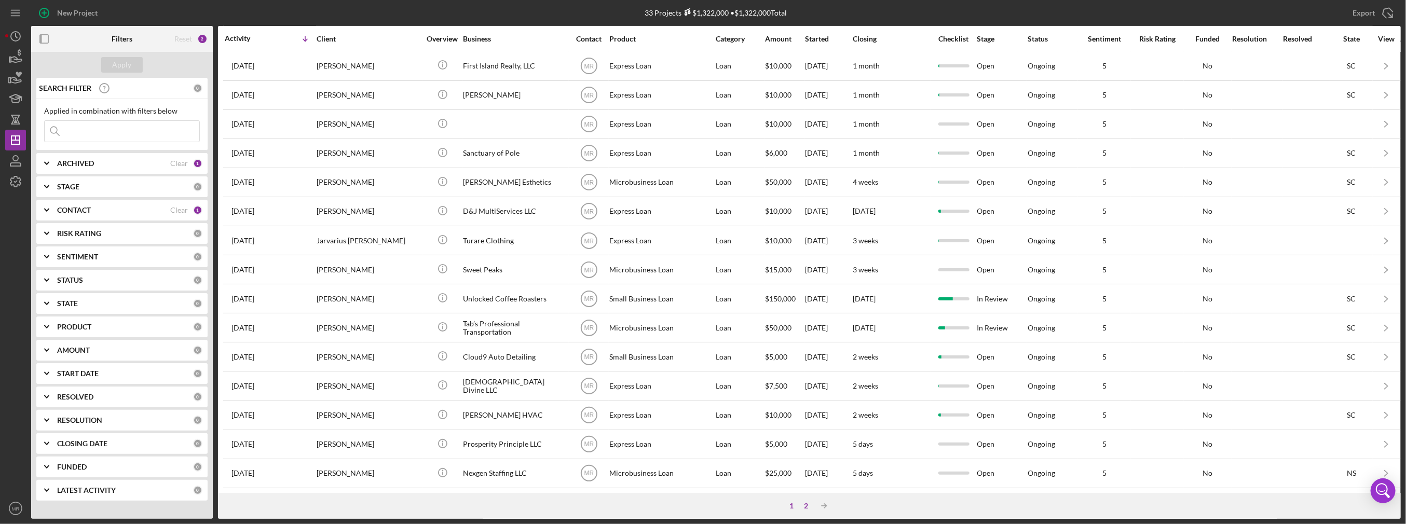
click at [808, 505] on div "2" at bounding box center [807, 506] width 15 height 8
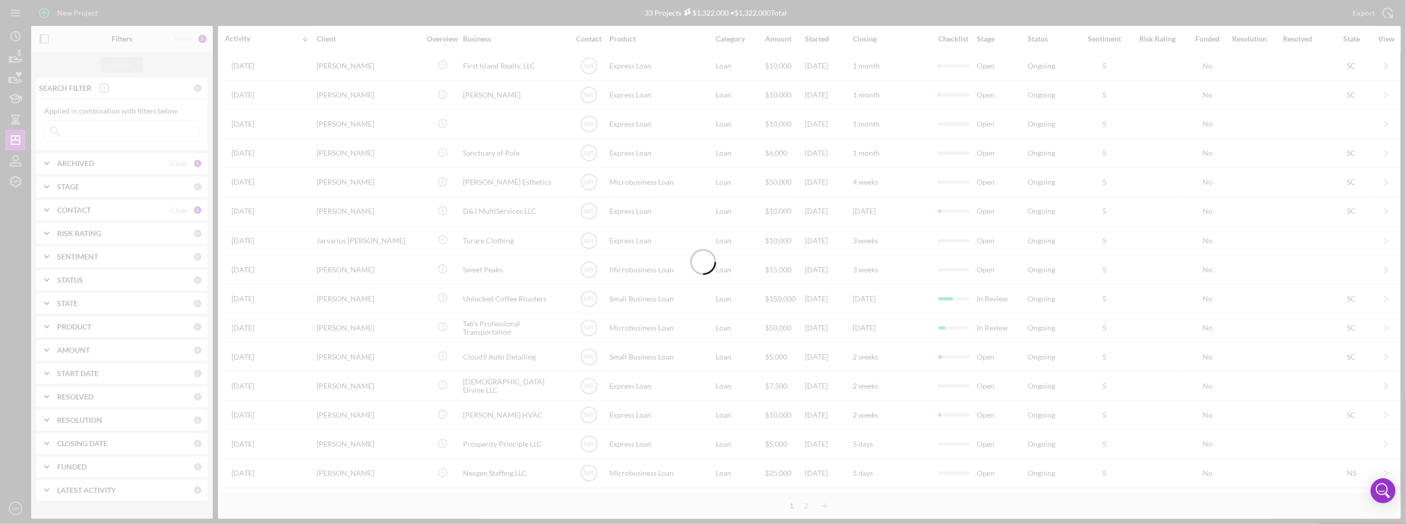
scroll to position [0, 0]
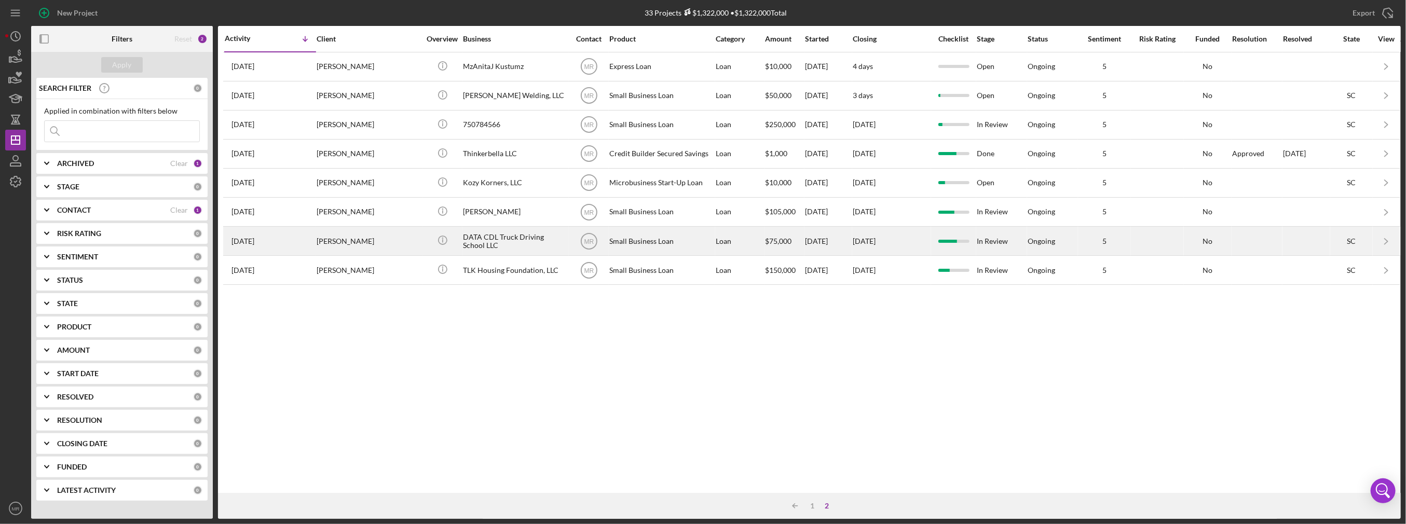
click at [673, 246] on div "Small Business Loan" at bounding box center [661, 241] width 104 height 28
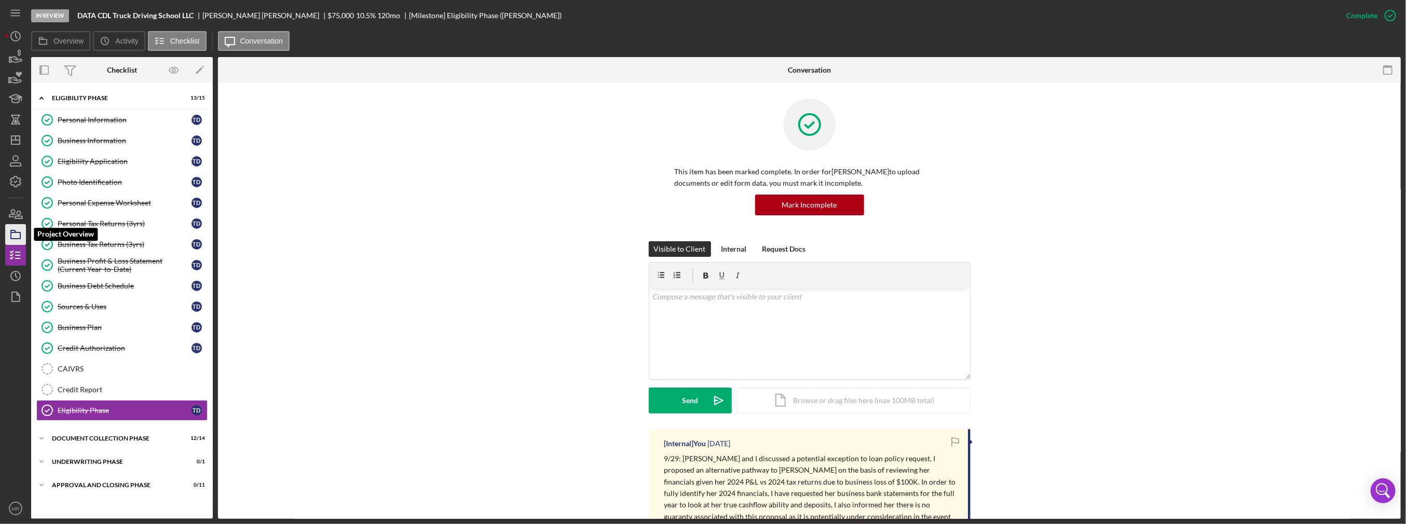
click at [11, 229] on icon "button" at bounding box center [16, 235] width 26 height 26
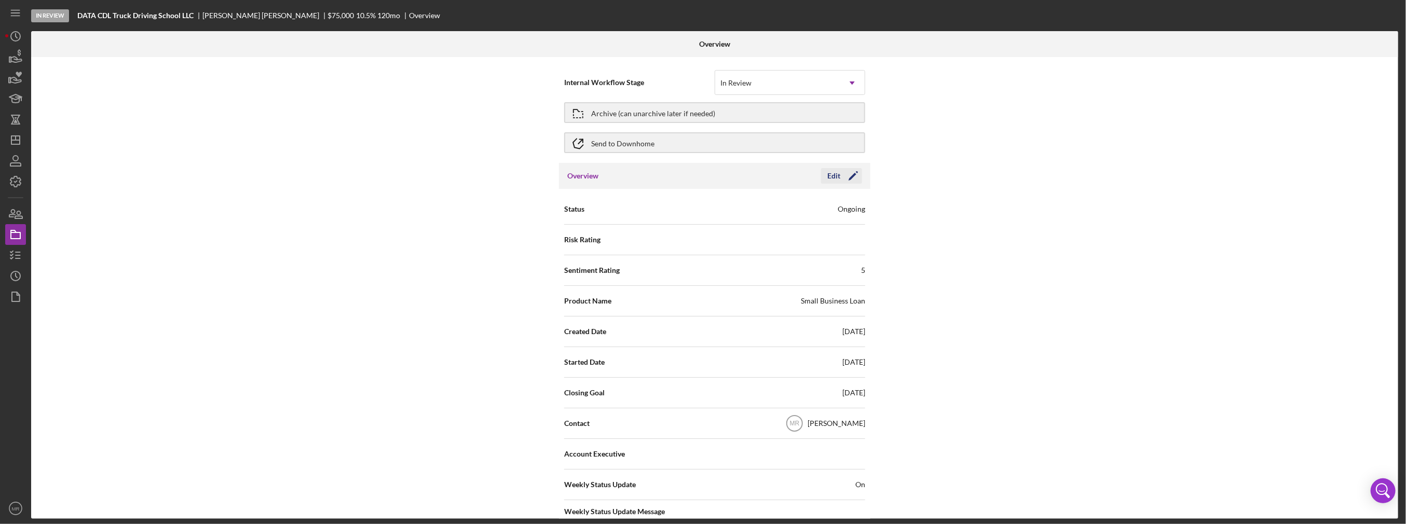
click at [833, 175] on div "Edit" at bounding box center [834, 176] width 13 height 16
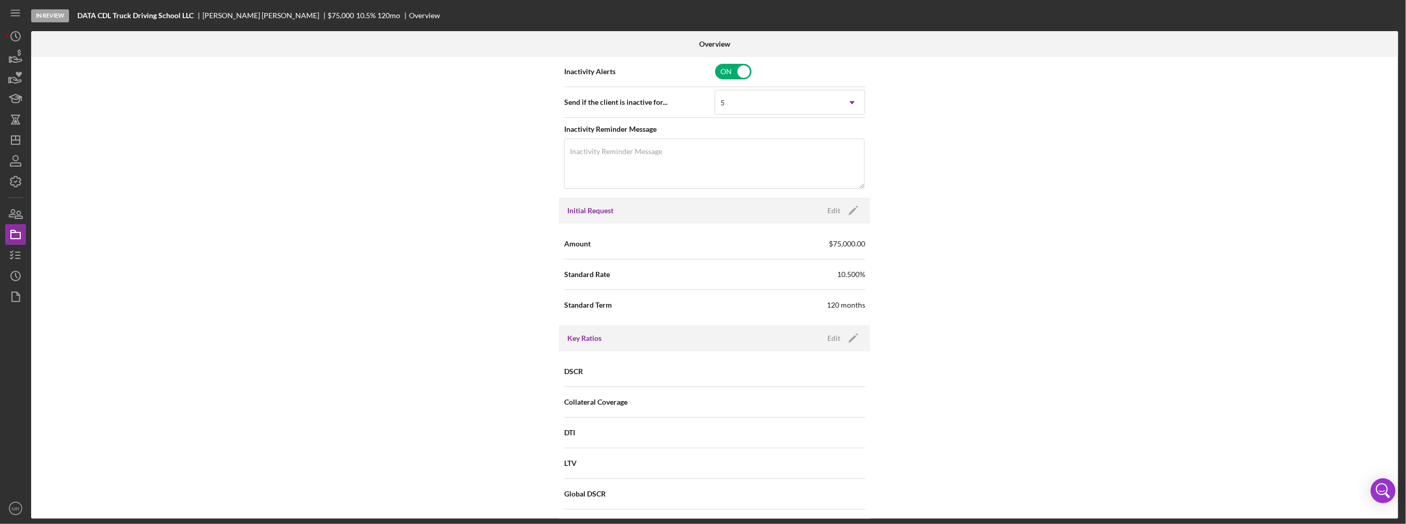
scroll to position [519, 0]
click at [838, 208] on div "Edit" at bounding box center [834, 210] width 13 height 16
click at [779, 243] on input "$75,000" at bounding box center [790, 243] width 151 height 25
type input "$35,000"
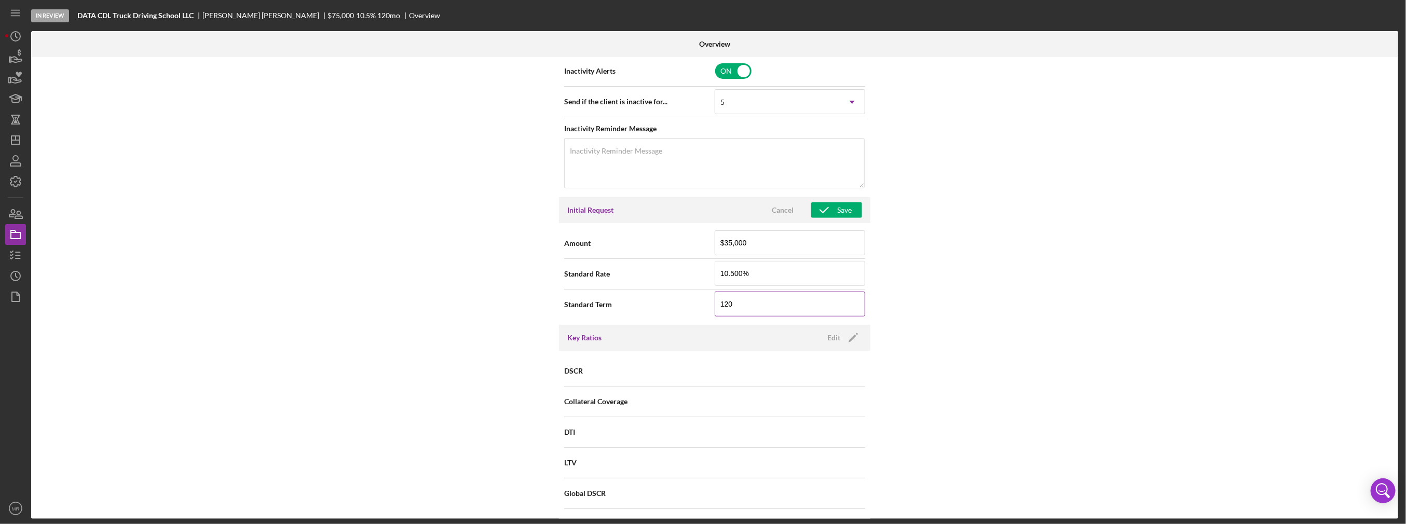
click at [744, 306] on input "120" at bounding box center [790, 304] width 151 height 25
click at [744, 305] on input "120" at bounding box center [790, 304] width 151 height 25
type input "60"
click at [763, 266] on input "10.500%" at bounding box center [790, 273] width 151 height 25
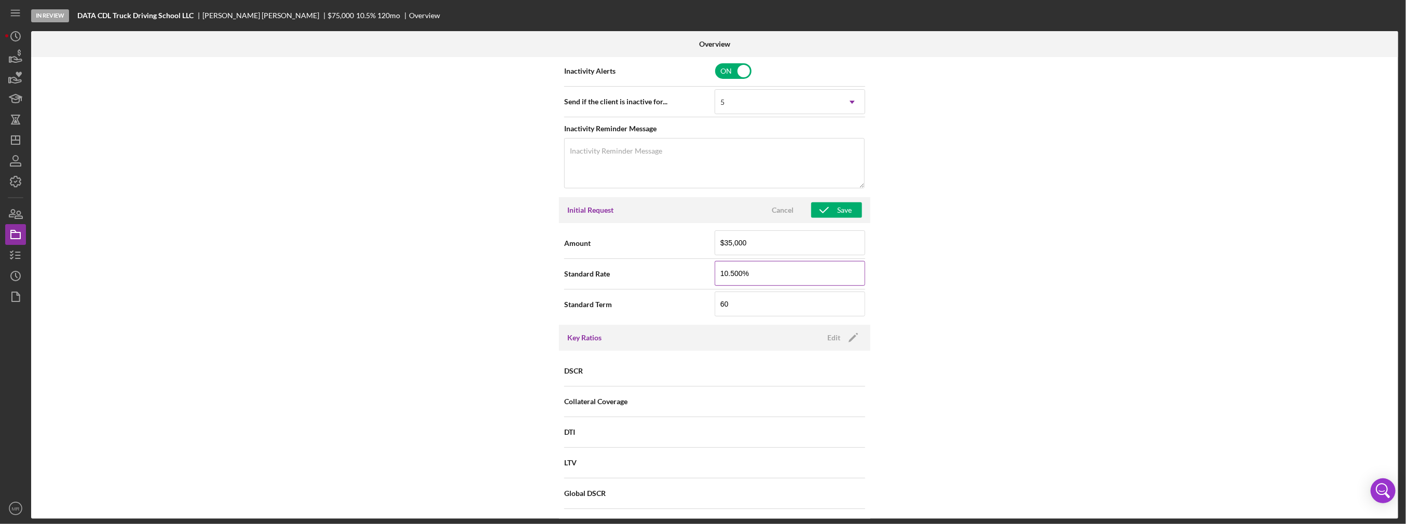
click at [763, 266] on input "10.500%" at bounding box center [790, 273] width 151 height 25
type input "8.750%"
click at [892, 319] on div "Internal Workflow Stage In Review Icon/Dropdown Arrow Archive (can unarchive la…" at bounding box center [714, 288] width 1367 height 462
click at [830, 205] on icon "button" at bounding box center [824, 210] width 26 height 26
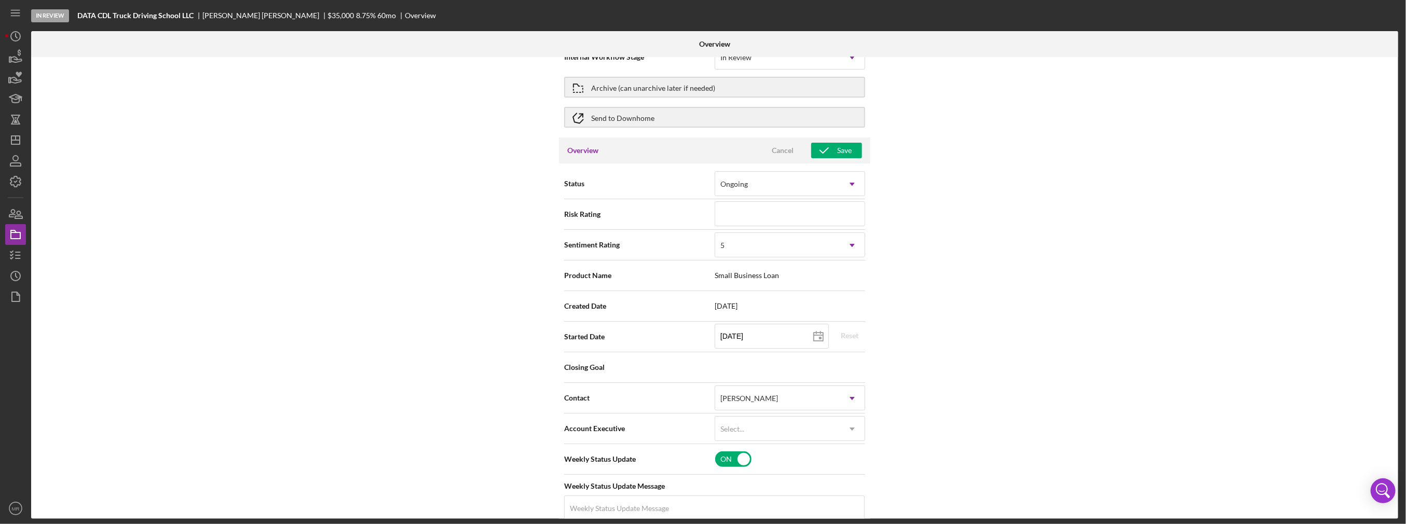
scroll to position [0, 0]
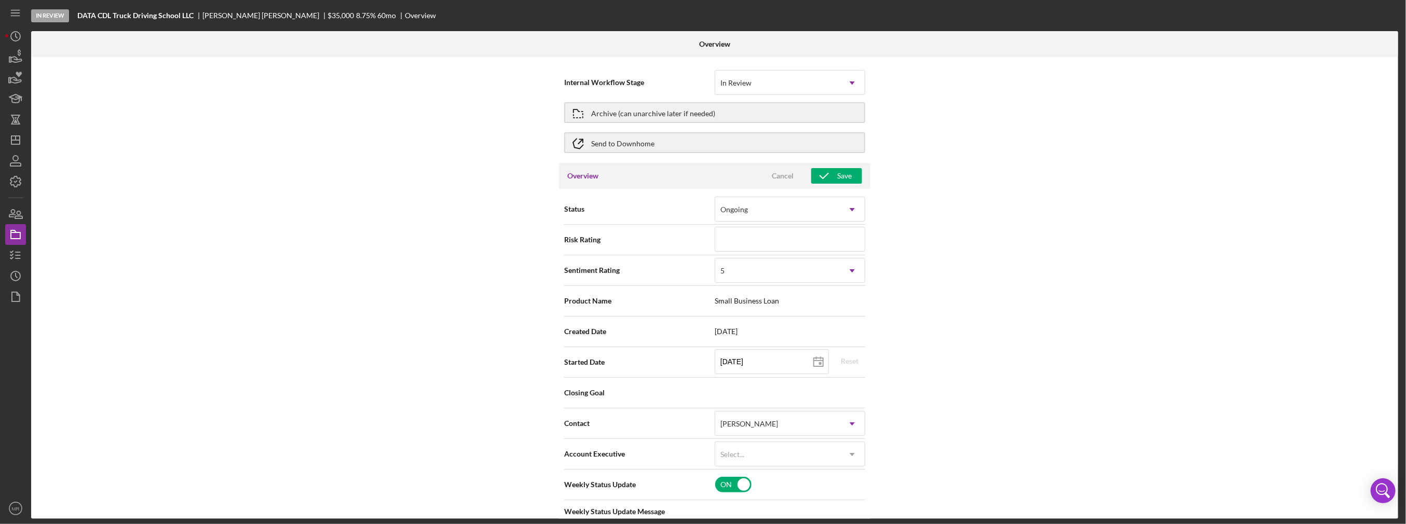
click at [800, 297] on span "Small Business Loan" at bounding box center [790, 301] width 151 height 8
click at [844, 185] on div "Overview Cancel Save" at bounding box center [714, 176] width 311 height 26
click at [848, 178] on div "Save" at bounding box center [844, 176] width 15 height 16
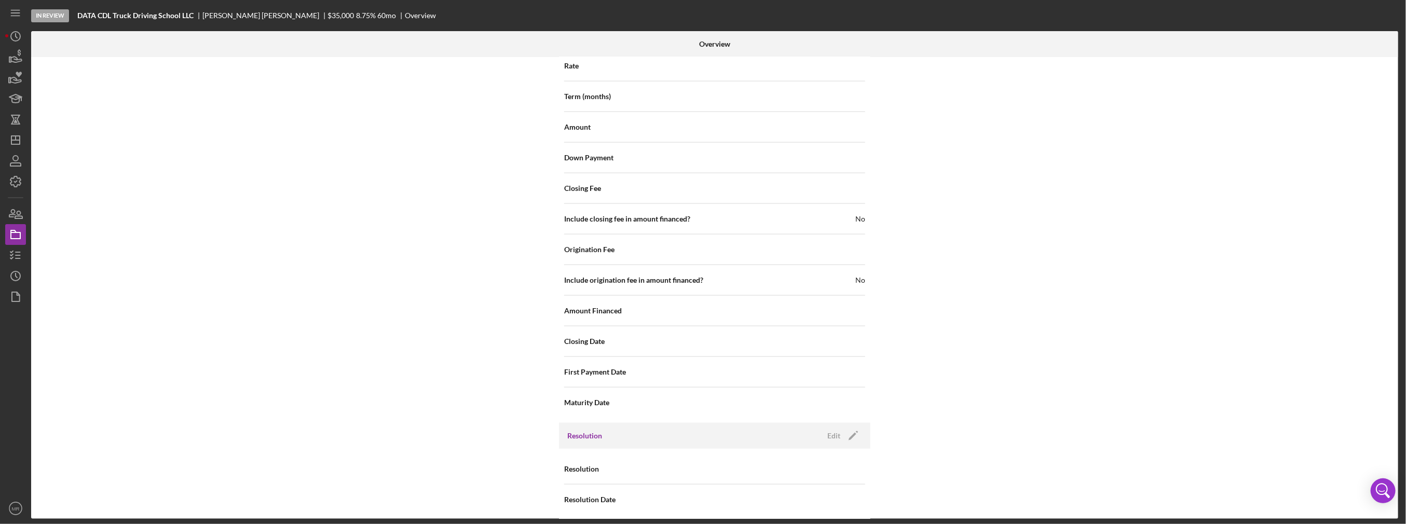
scroll to position [1049, 0]
click at [12, 135] on icon "Icon/Dashboard" at bounding box center [16, 140] width 26 height 26
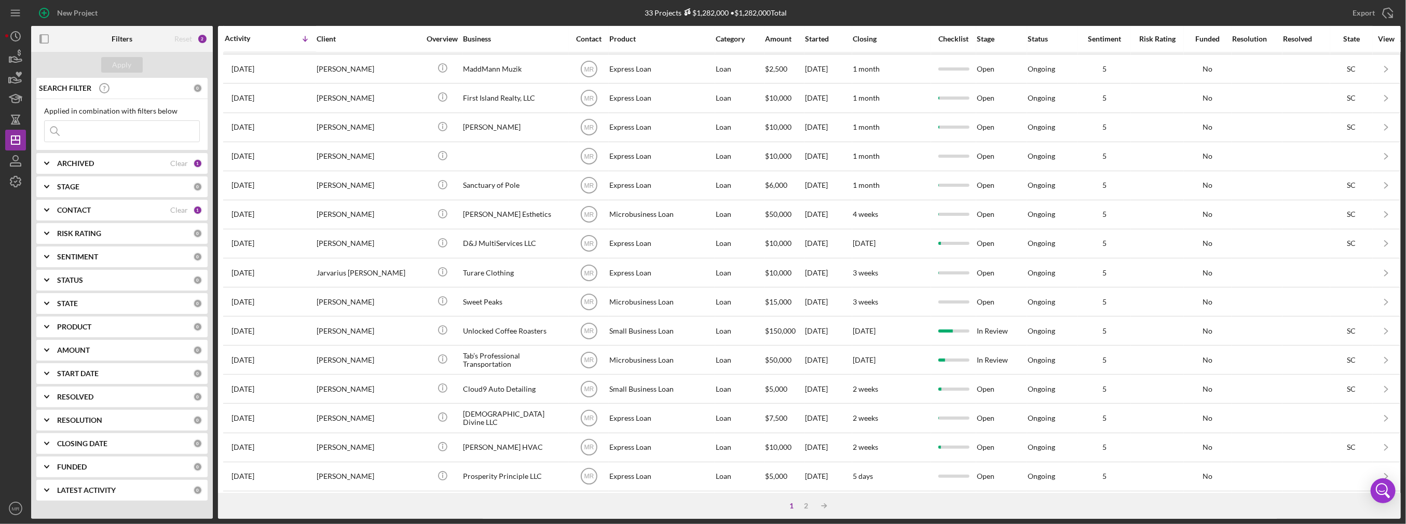
scroll to position [292, 0]
click at [804, 505] on div "2" at bounding box center [807, 506] width 15 height 8
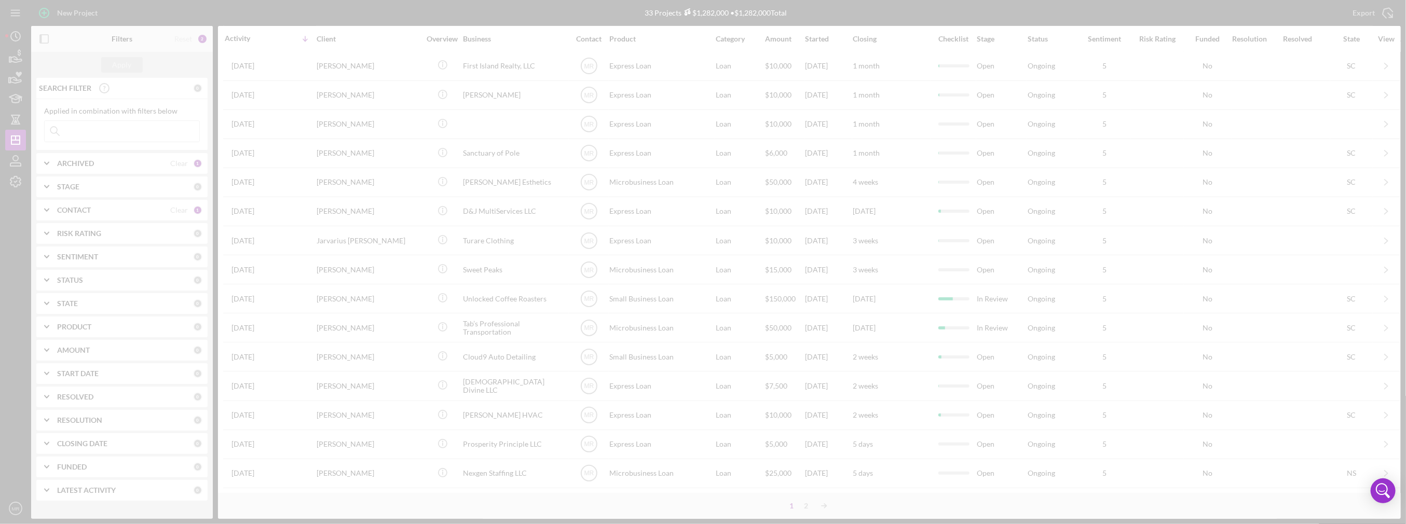
scroll to position [0, 0]
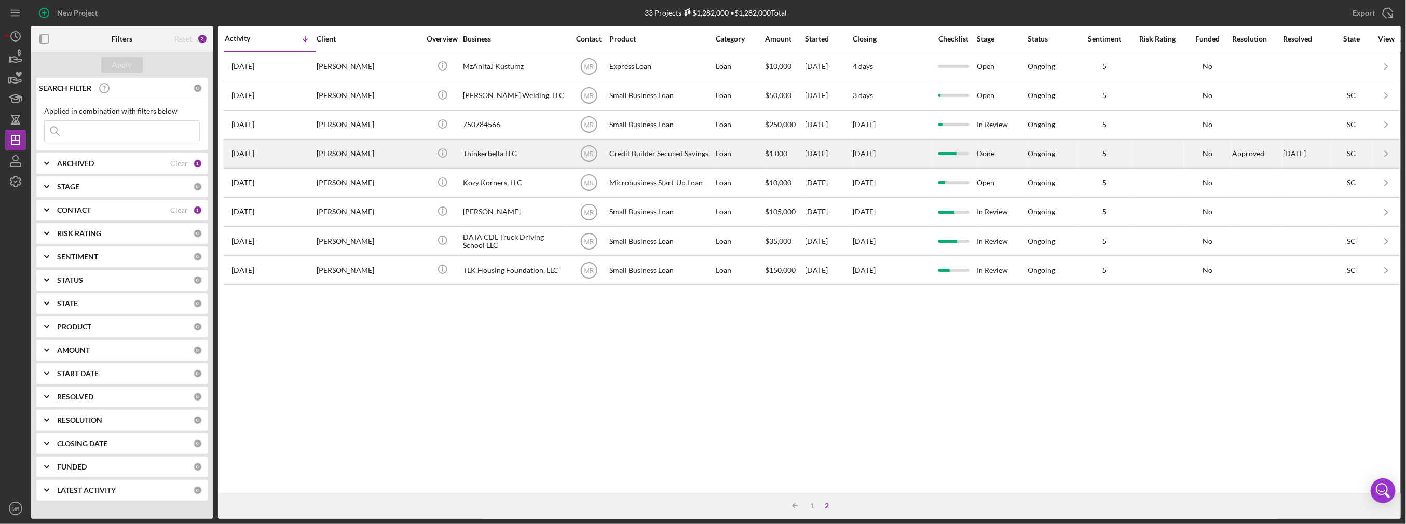
click at [622, 159] on div "Credit Builder Secured Savings" at bounding box center [661, 154] width 104 height 28
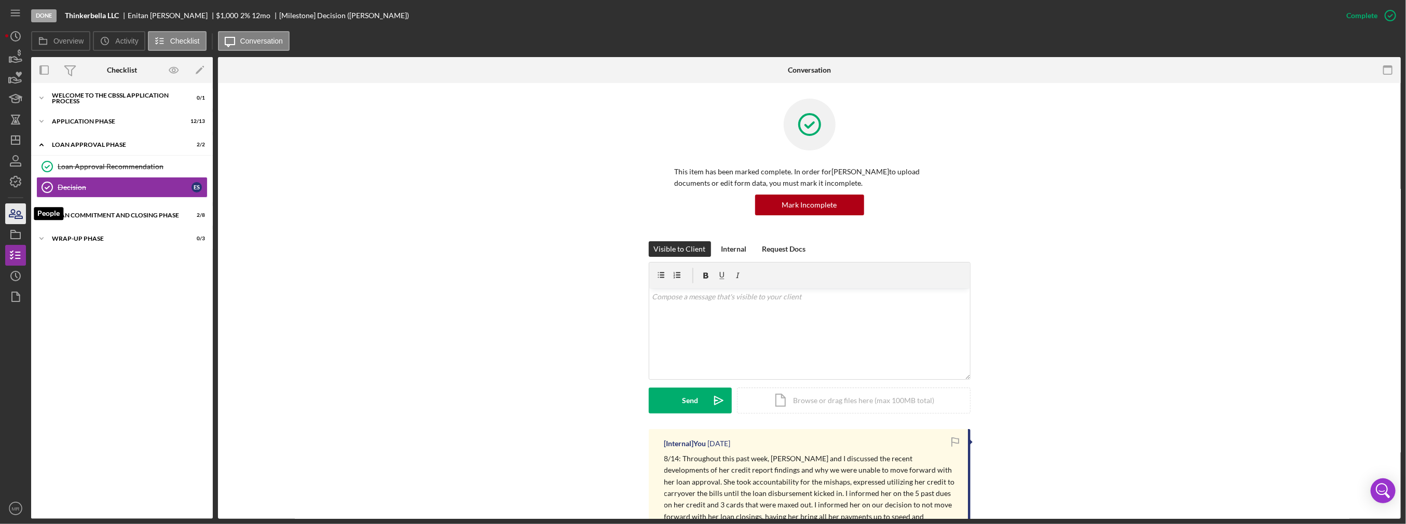
click at [6, 211] on icon "button" at bounding box center [16, 214] width 26 height 26
click at [61, 102] on div "Icon/Expander Welcome to the CBSSL Application Process 0 / 1" at bounding box center [122, 98] width 182 height 21
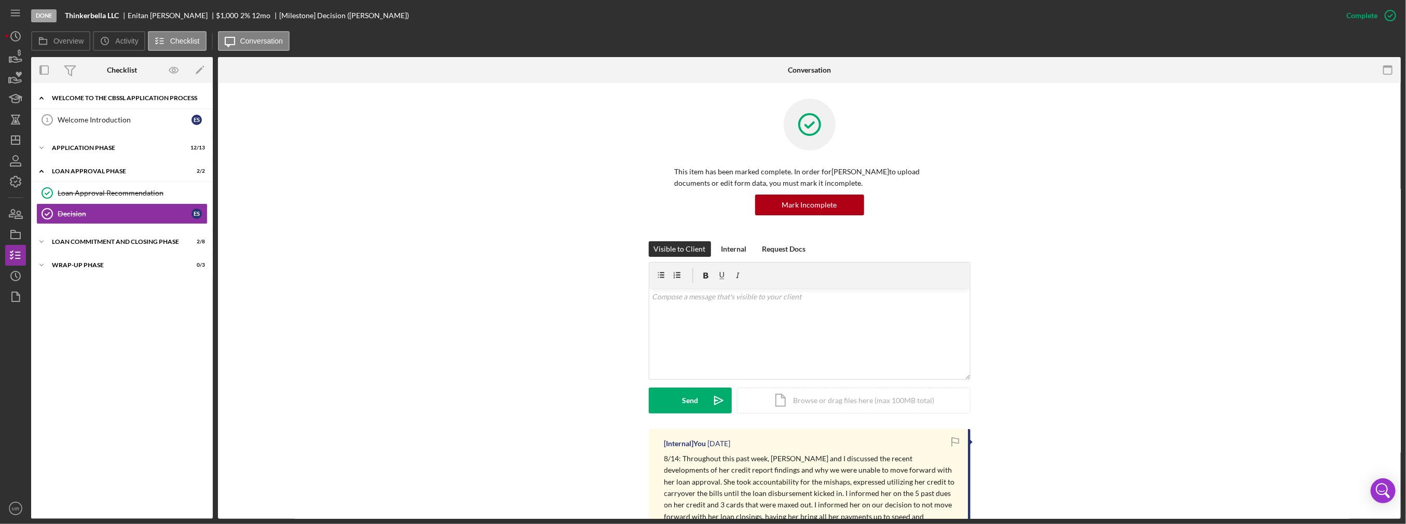
click at [61, 102] on div "Icon/Expander Welcome to the CBSSL Application Process 0 / 1" at bounding box center [122, 98] width 182 height 21
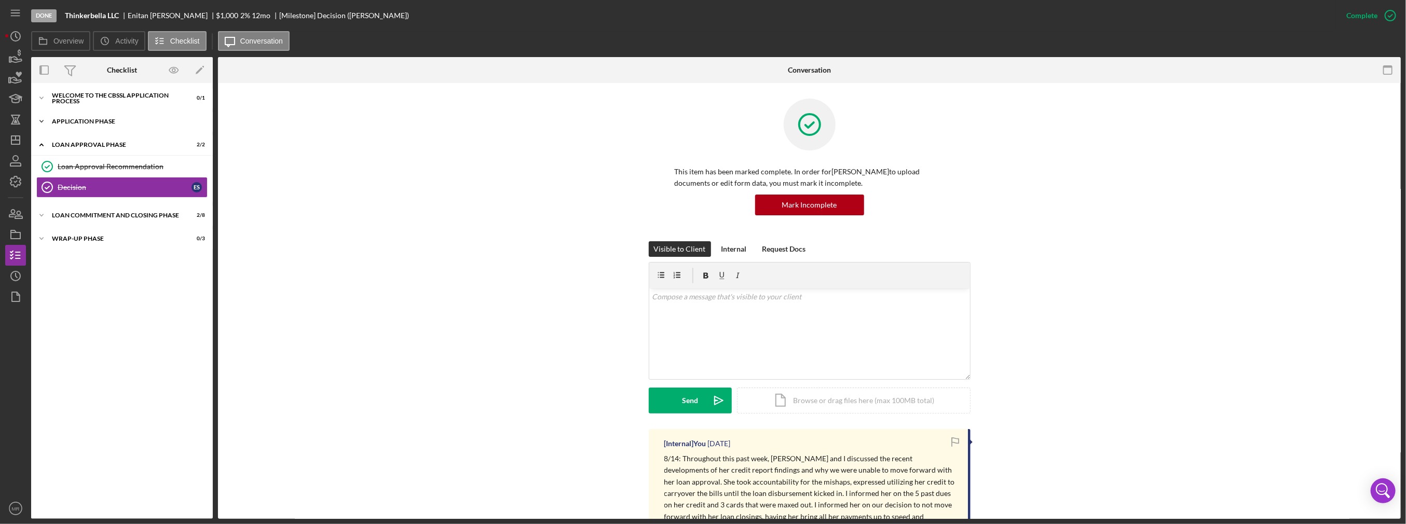
click at [61, 123] on div "Application Phase" at bounding box center [126, 121] width 148 height 6
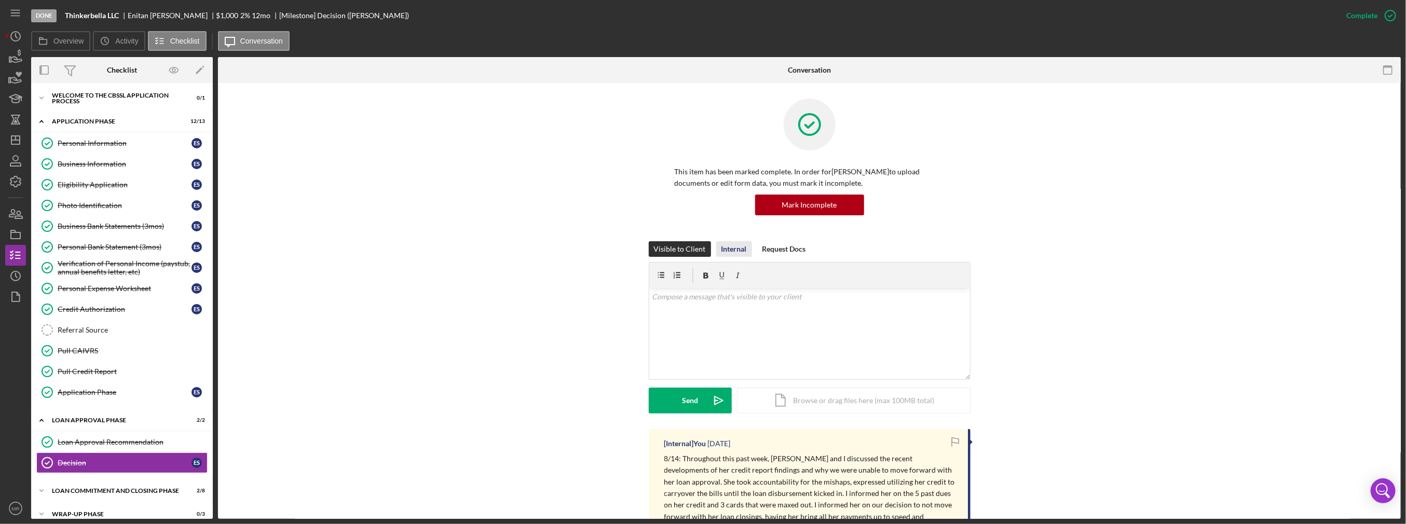
click at [735, 253] on div "Internal" at bounding box center [734, 249] width 25 height 16
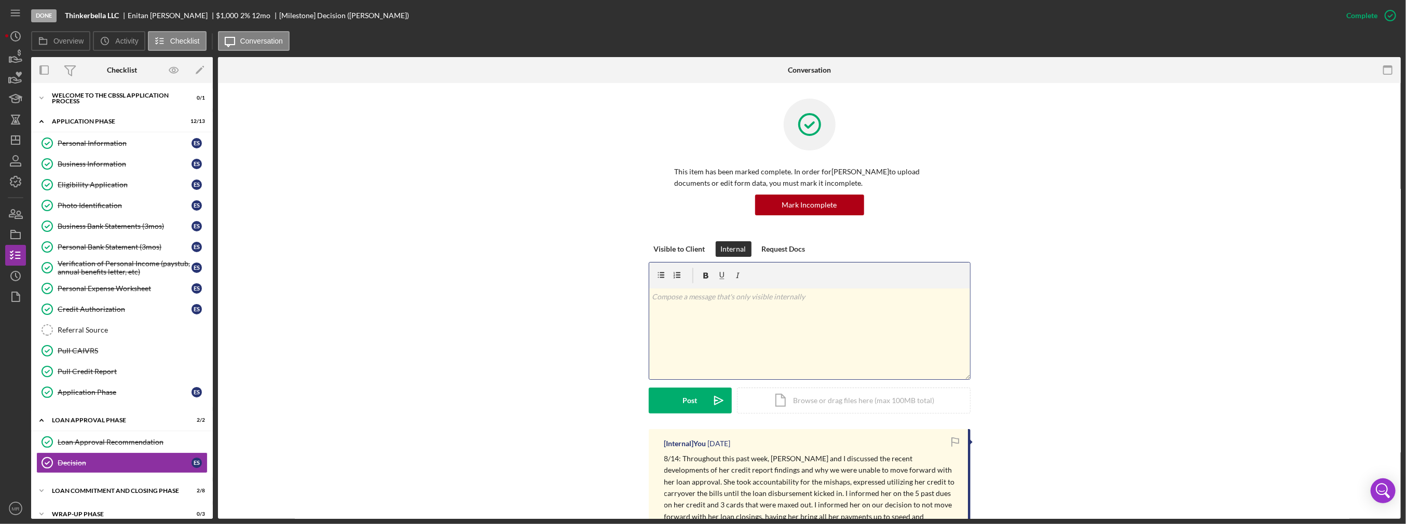
click at [705, 318] on div "v Color teal Color pink Remove color Add row above Add row below Add column bef…" at bounding box center [809, 334] width 321 height 91
click at [693, 407] on div "Post" at bounding box center [690, 401] width 15 height 26
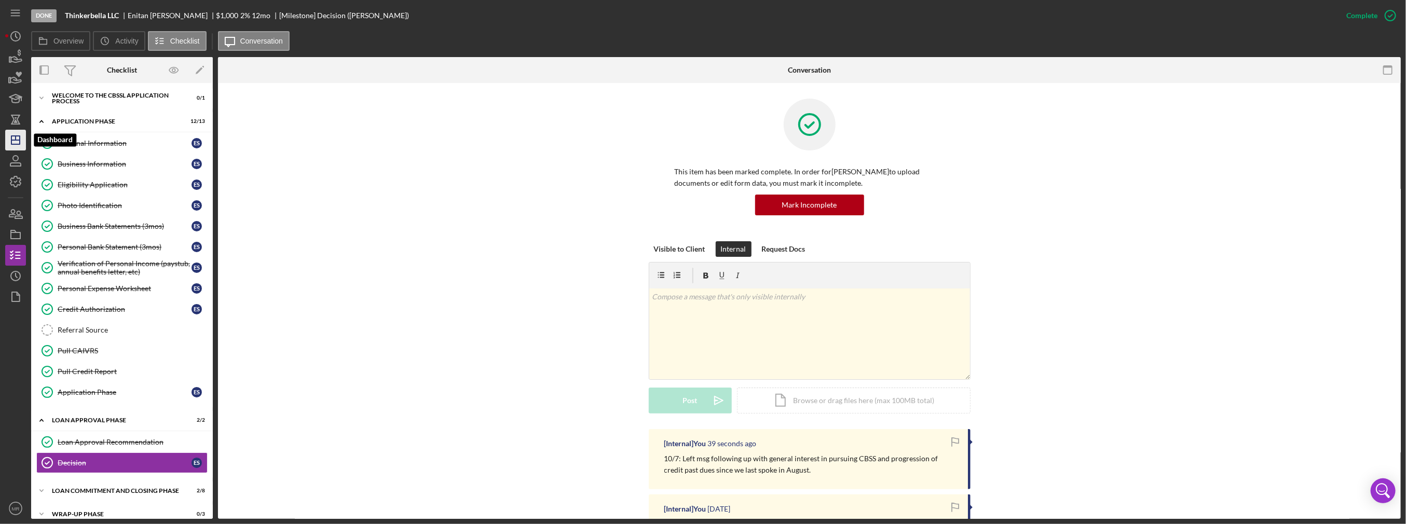
click at [20, 146] on icon "Icon/Dashboard" at bounding box center [16, 140] width 26 height 26
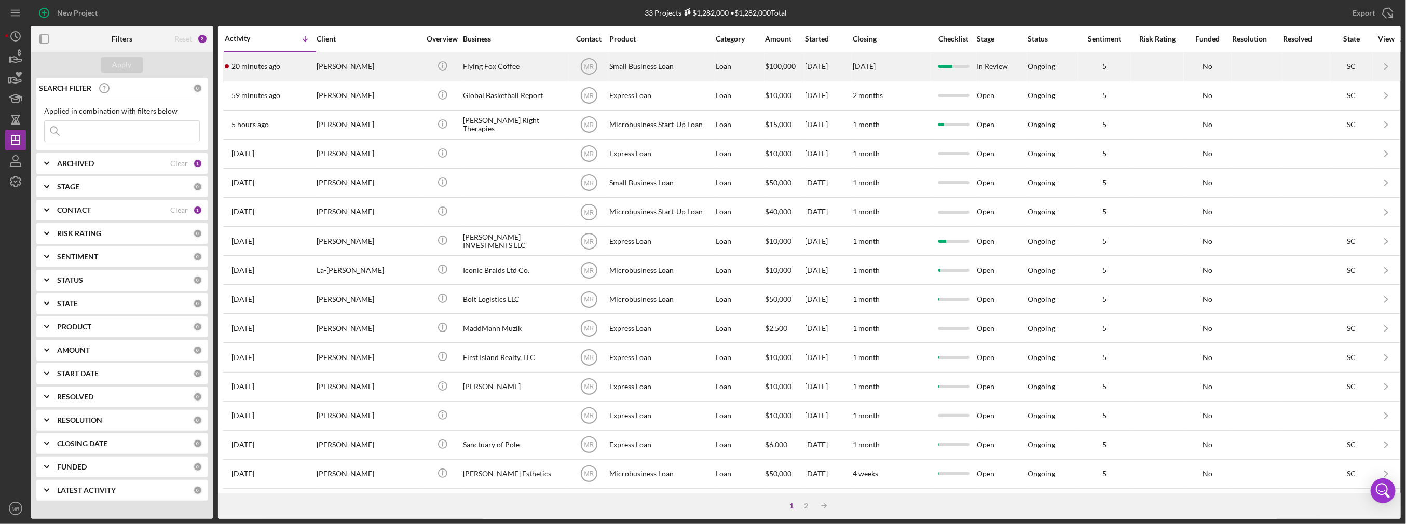
click at [367, 76] on div "[PERSON_NAME]" at bounding box center [369, 67] width 104 height 28
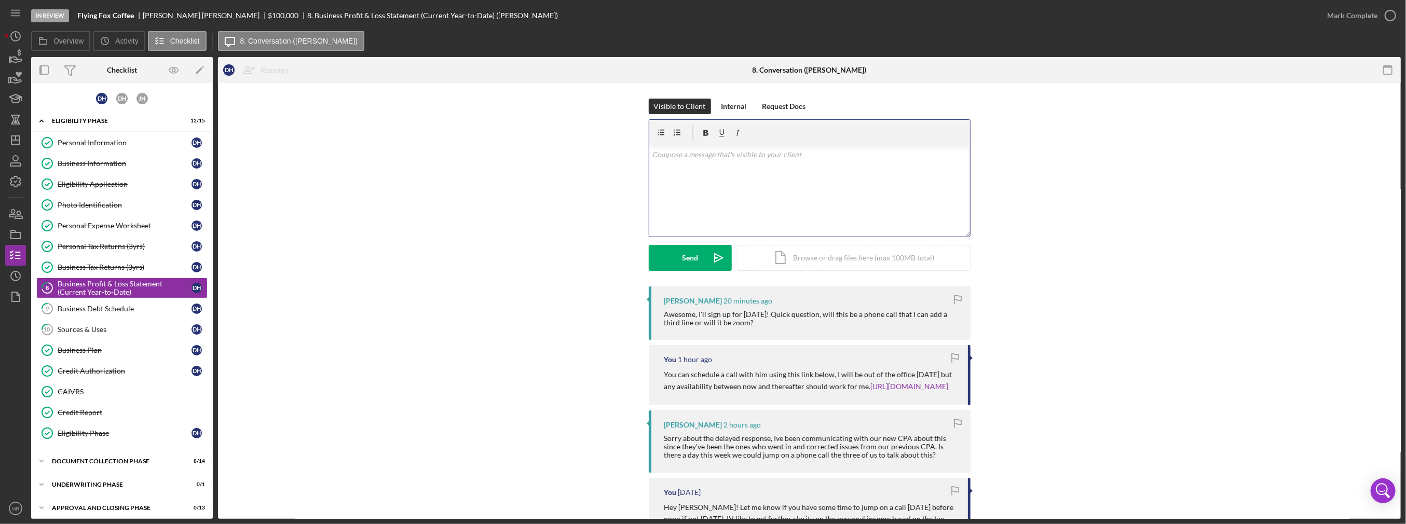
click at [762, 189] on div "v Color teal Color pink Remove color Add row above Add row below Add column bef…" at bounding box center [809, 191] width 321 height 91
click at [670, 264] on button "Send Icon/icon-invite-send" at bounding box center [690, 258] width 83 height 26
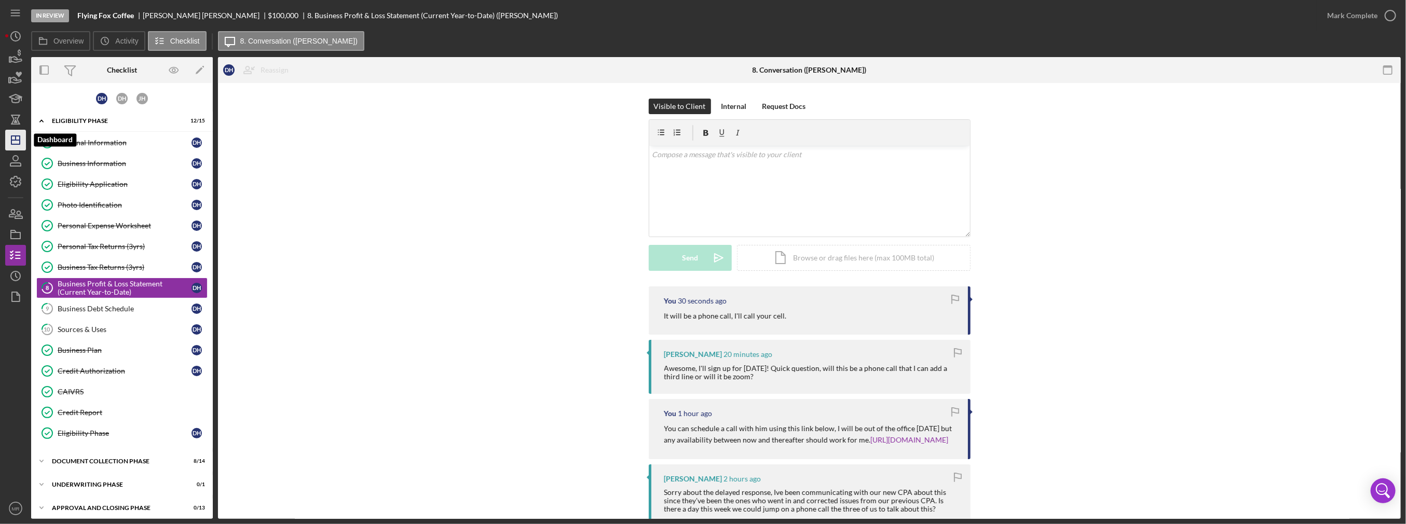
click at [17, 143] on icon "Icon/Dashboard" at bounding box center [16, 140] width 26 height 26
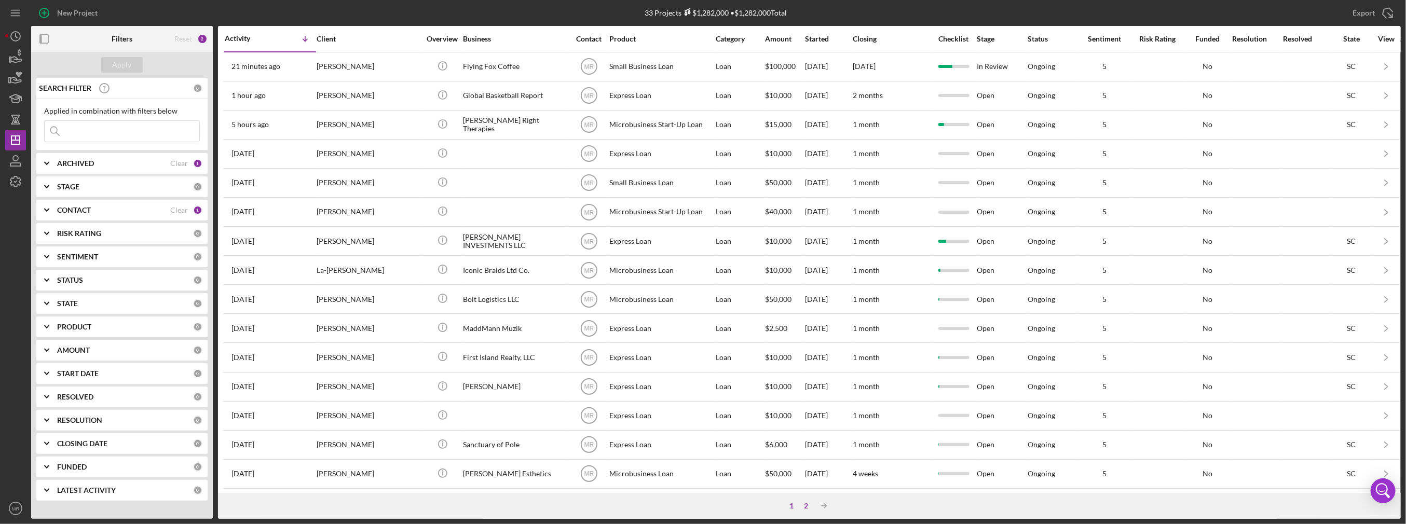
click at [810, 505] on div "2" at bounding box center [807, 506] width 15 height 8
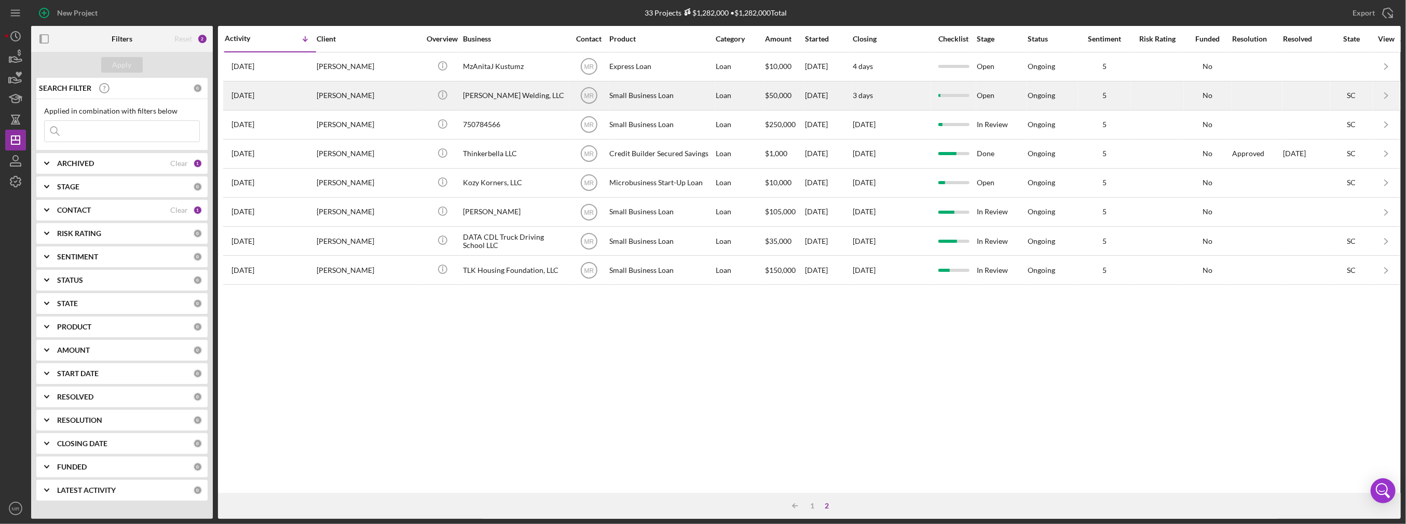
click at [484, 99] on div "Cribb's Welding, LLC" at bounding box center [515, 96] width 104 height 28
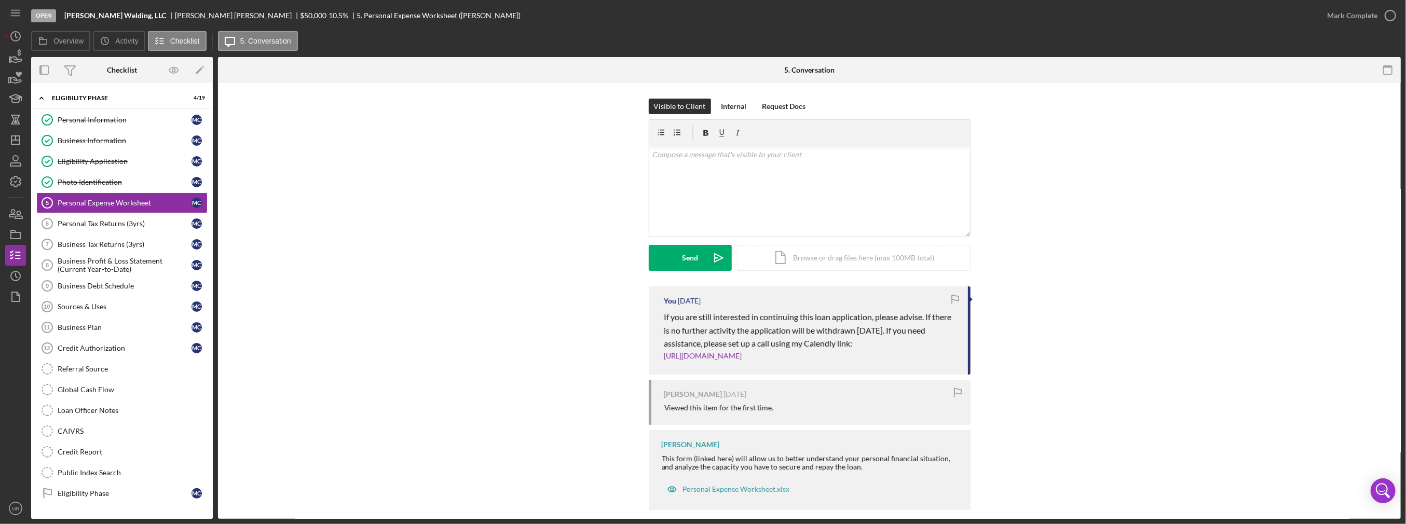
click at [1249, 235] on div "Visible to Client Internal Request Docs v Color teal Color pink Remove color Ad…" at bounding box center [810, 193] width 1152 height 188
click at [746, 189] on div "v Color teal Color pink Remove color Add row above Add row below Add column bef…" at bounding box center [809, 191] width 321 height 91
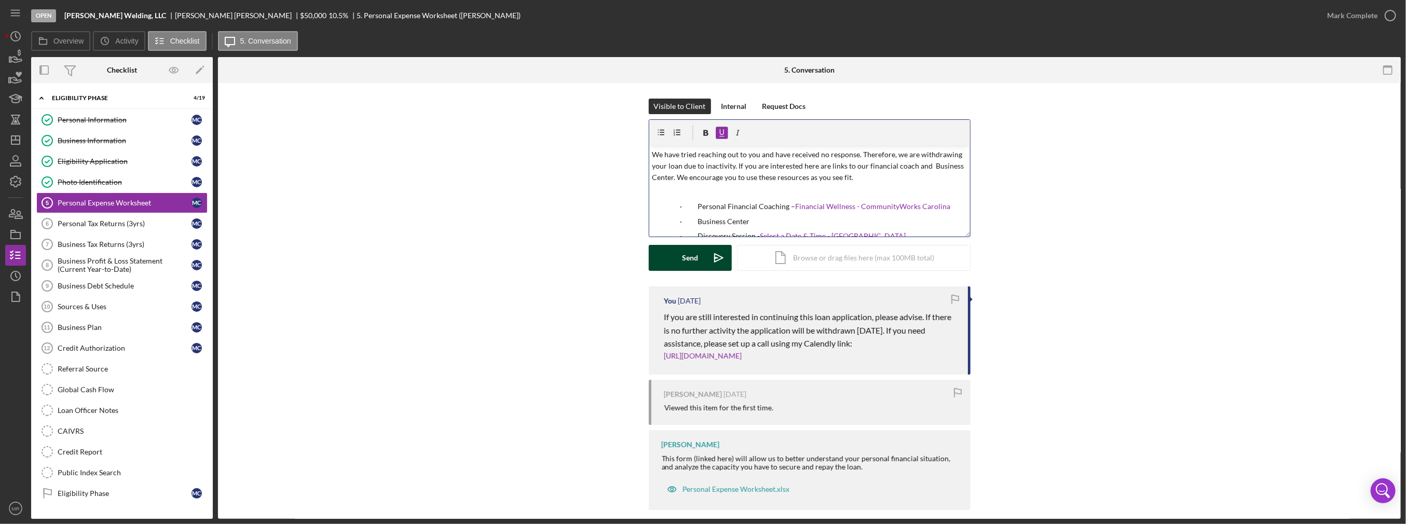
click at [698, 256] on button "Send Icon/icon-invite-send" at bounding box center [690, 258] width 83 height 26
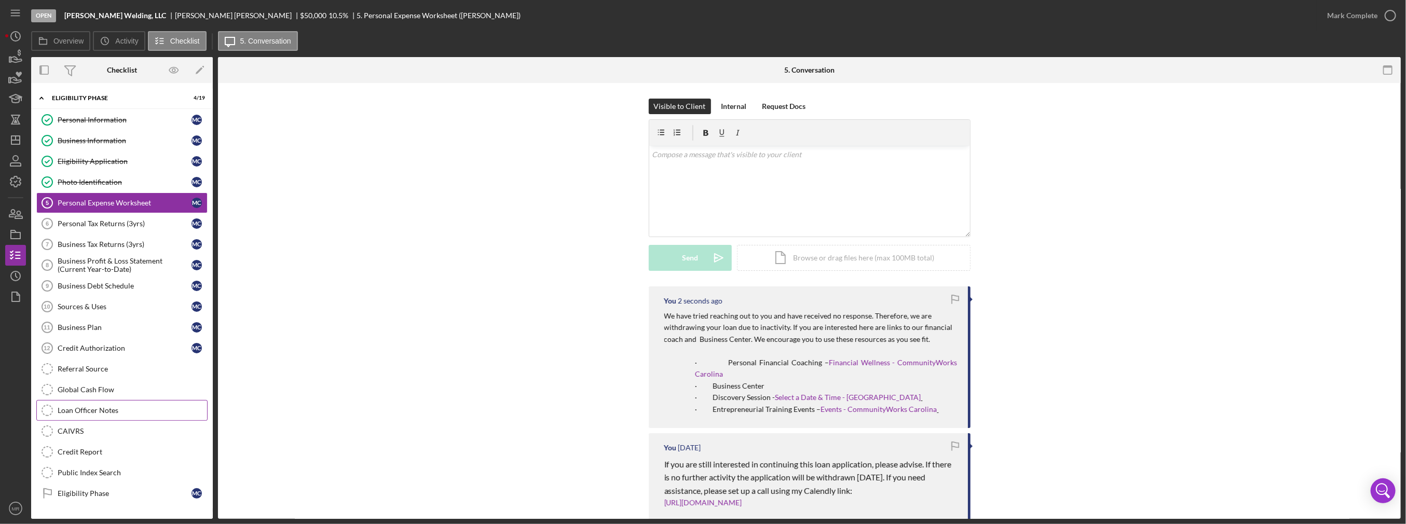
click at [130, 401] on link "Loan Officer Notes Loan Officer Notes" at bounding box center [121, 410] width 171 height 21
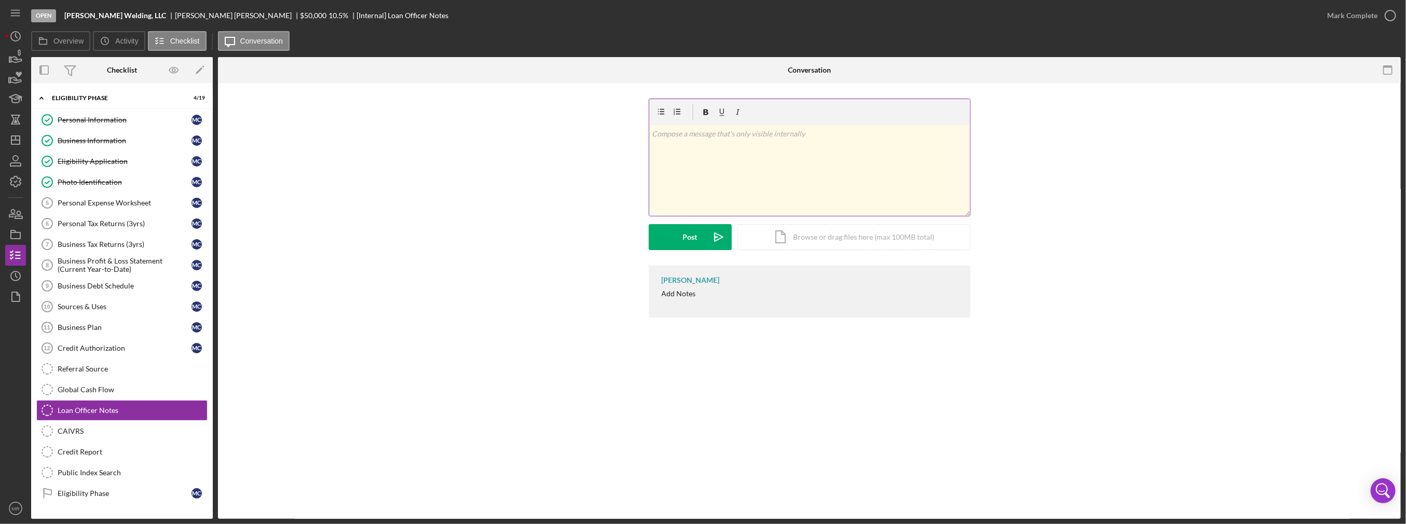
click at [670, 158] on div "v Color teal Color pink Remove color Add row above Add row below Add column bef…" at bounding box center [809, 170] width 321 height 91
click at [681, 239] on button "Post Icon/icon-invite-send" at bounding box center [690, 237] width 83 height 26
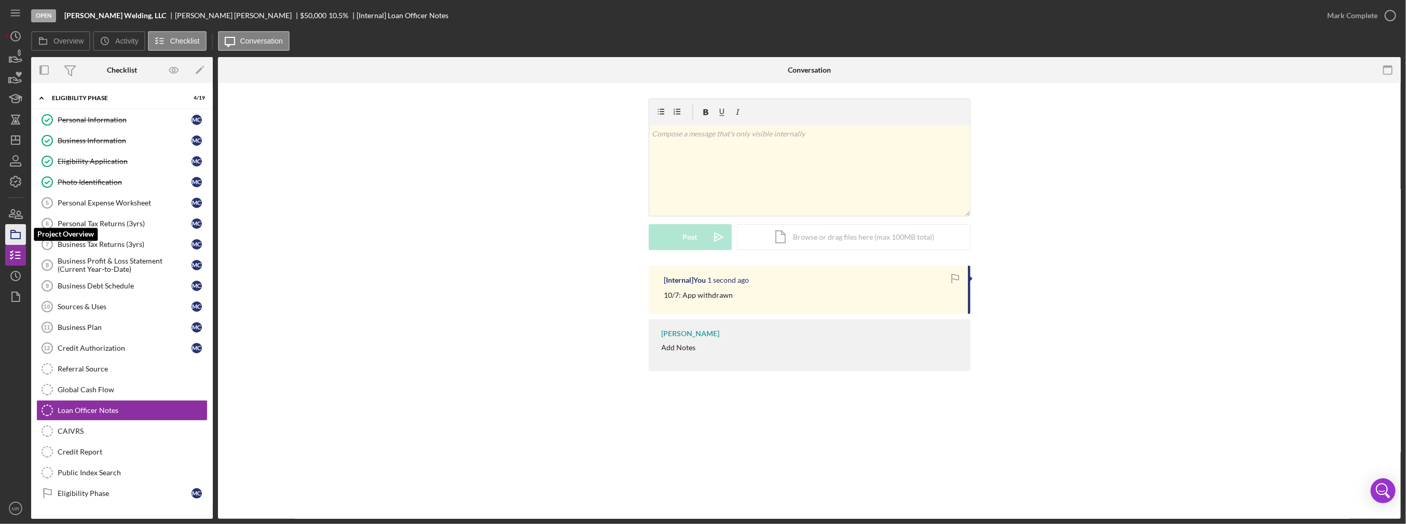
click at [13, 237] on icon "button" at bounding box center [16, 235] width 26 height 26
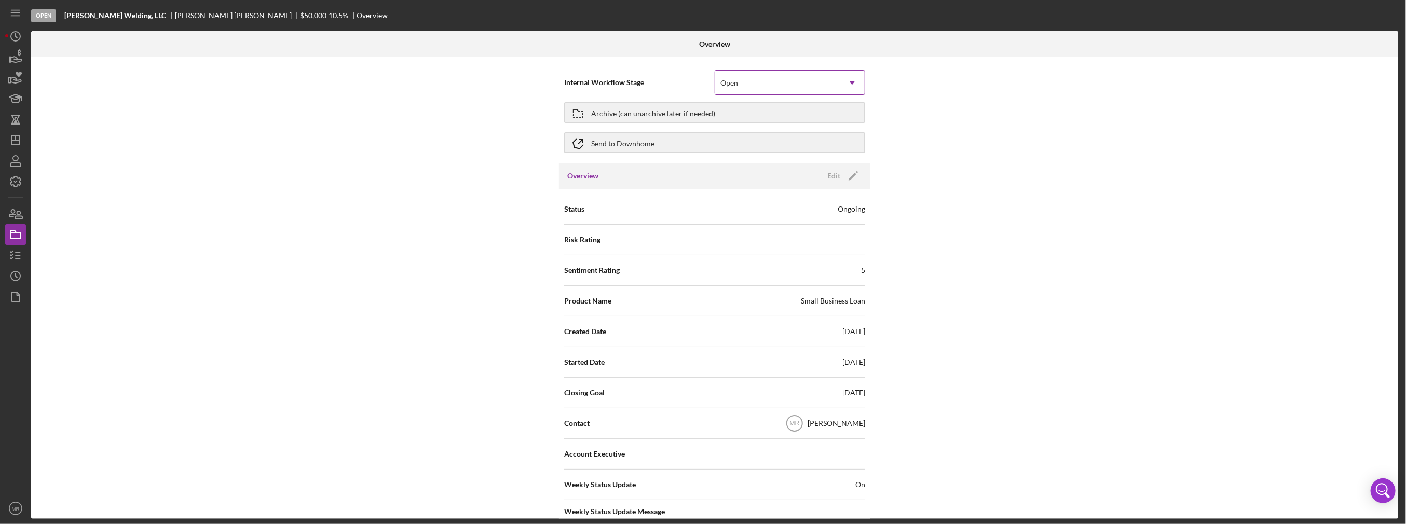
click at [749, 81] on div "Open" at bounding box center [777, 83] width 125 height 24
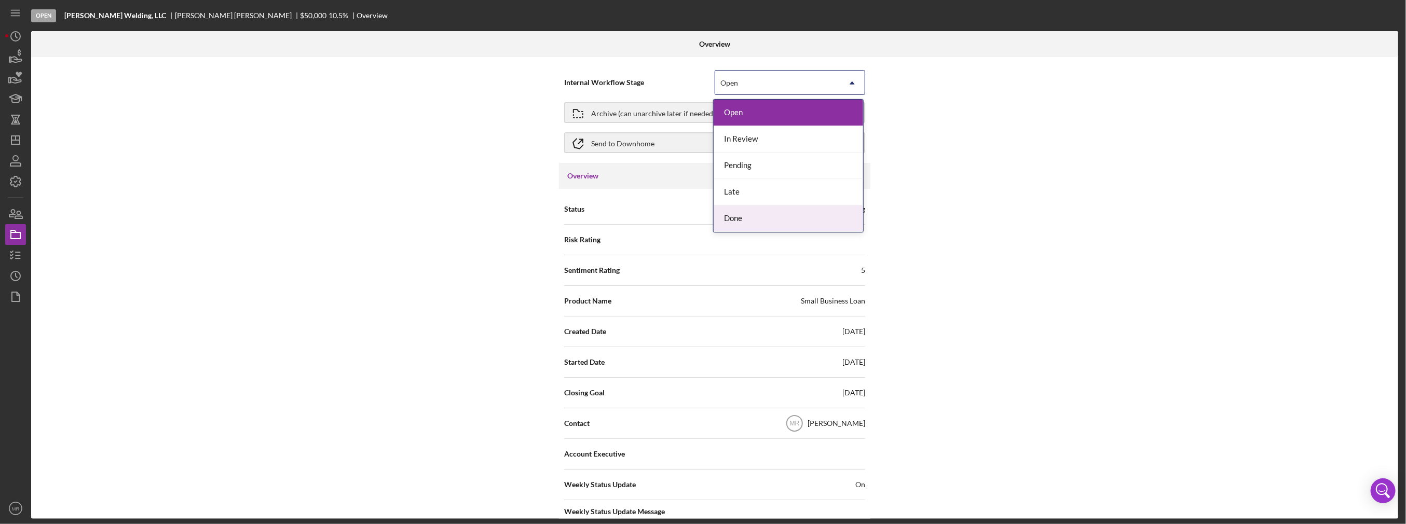
click at [743, 215] on div "Done" at bounding box center [789, 219] width 150 height 26
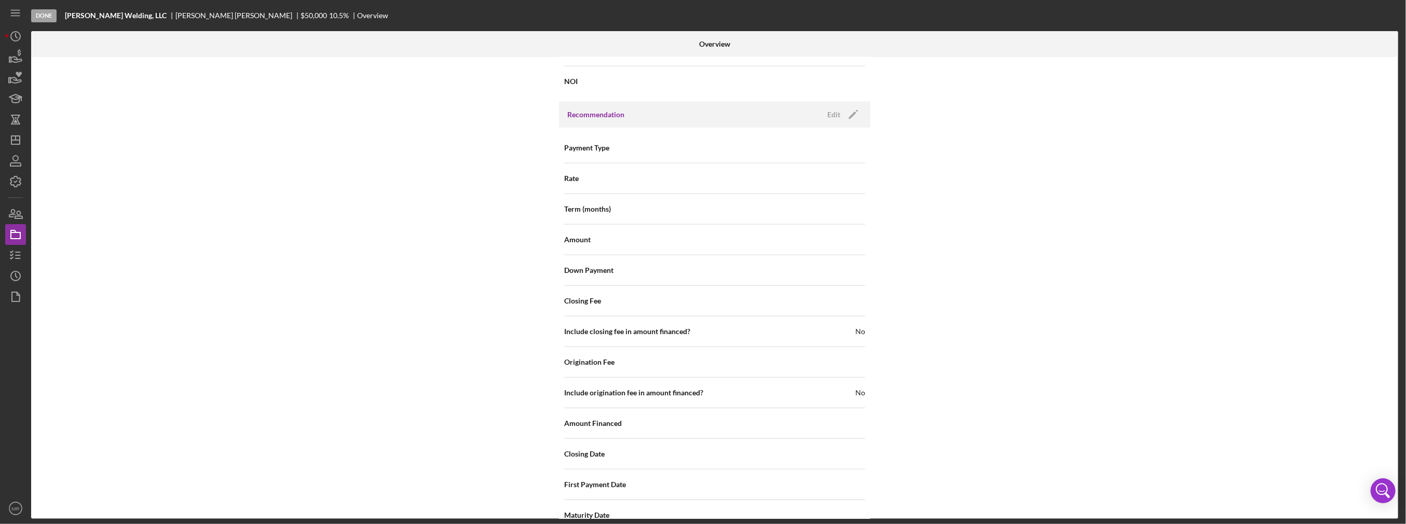
scroll to position [1049, 0]
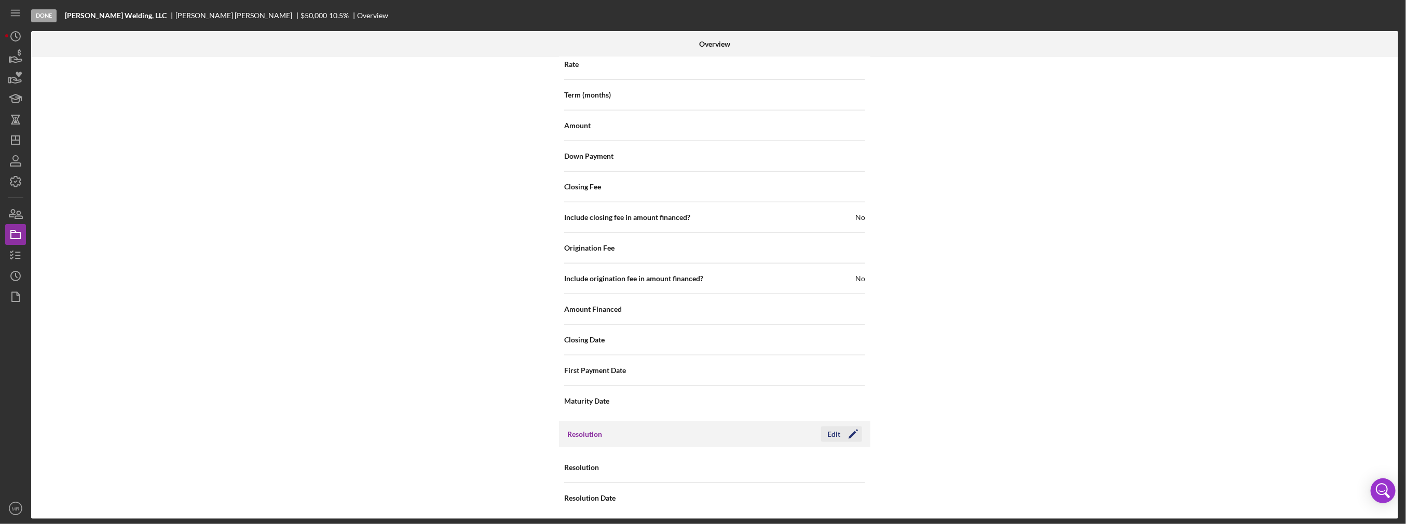
click at [843, 432] on icon "Icon/Edit" at bounding box center [854, 435] width 26 height 26
click at [789, 456] on div "Select..." at bounding box center [777, 468] width 125 height 24
click at [790, 429] on div "Withdrawn" at bounding box center [789, 433] width 150 height 26
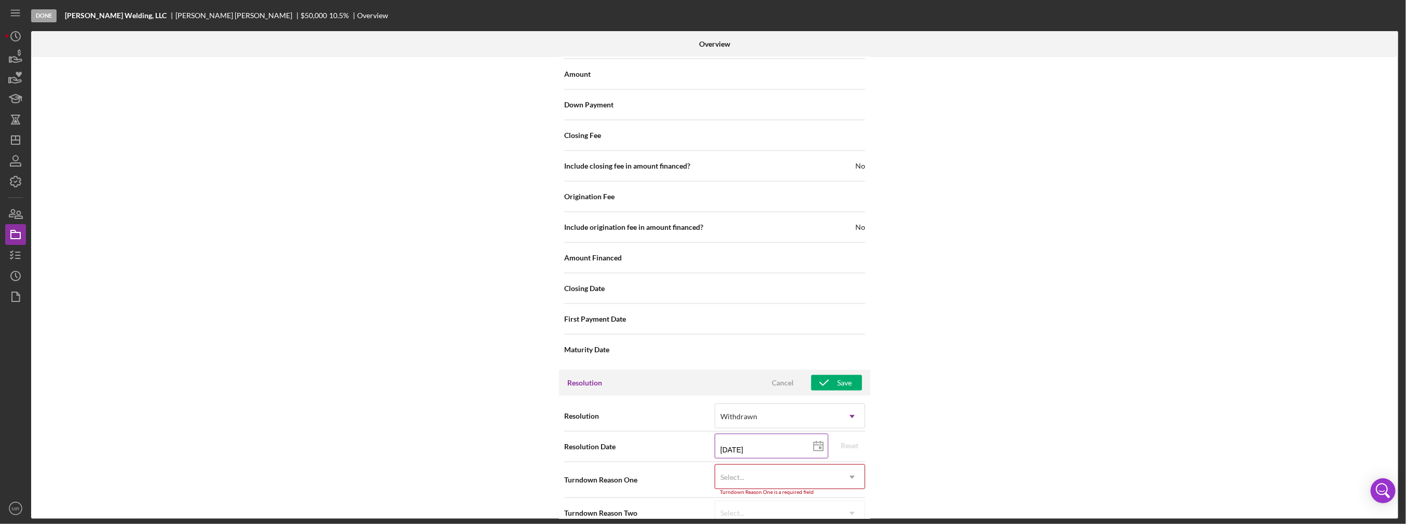
scroll to position [1101, 0]
click at [780, 468] on div "Select..." at bounding box center [777, 477] width 125 height 24
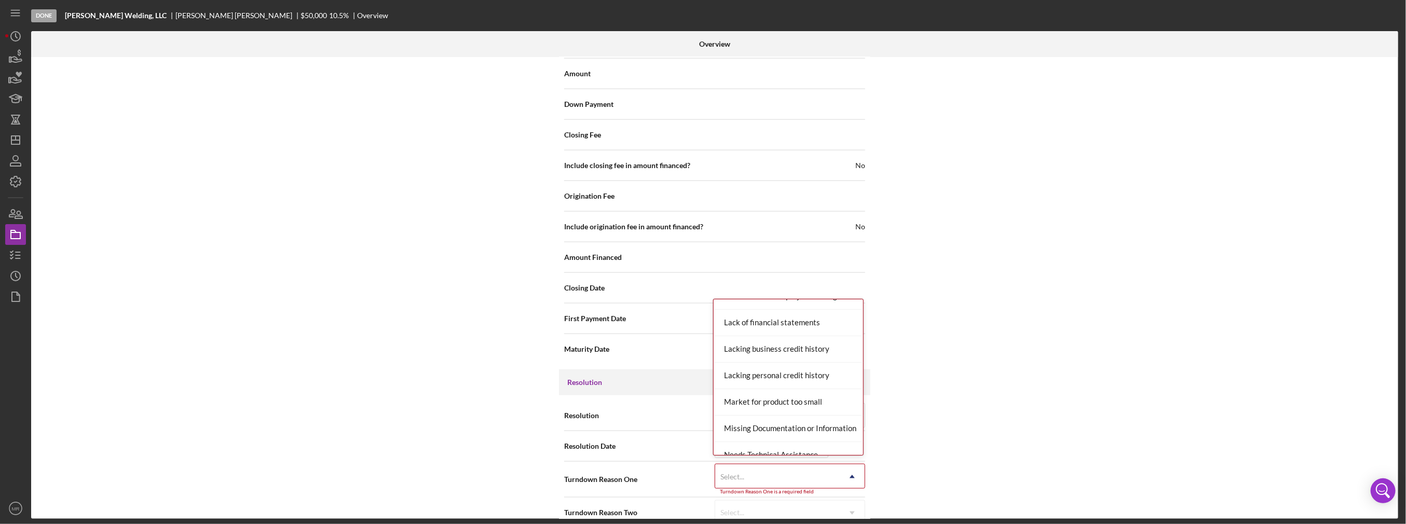
scroll to position [519, 0]
click at [780, 405] on div "Missing Documentation or Information" at bounding box center [789, 402] width 150 height 26
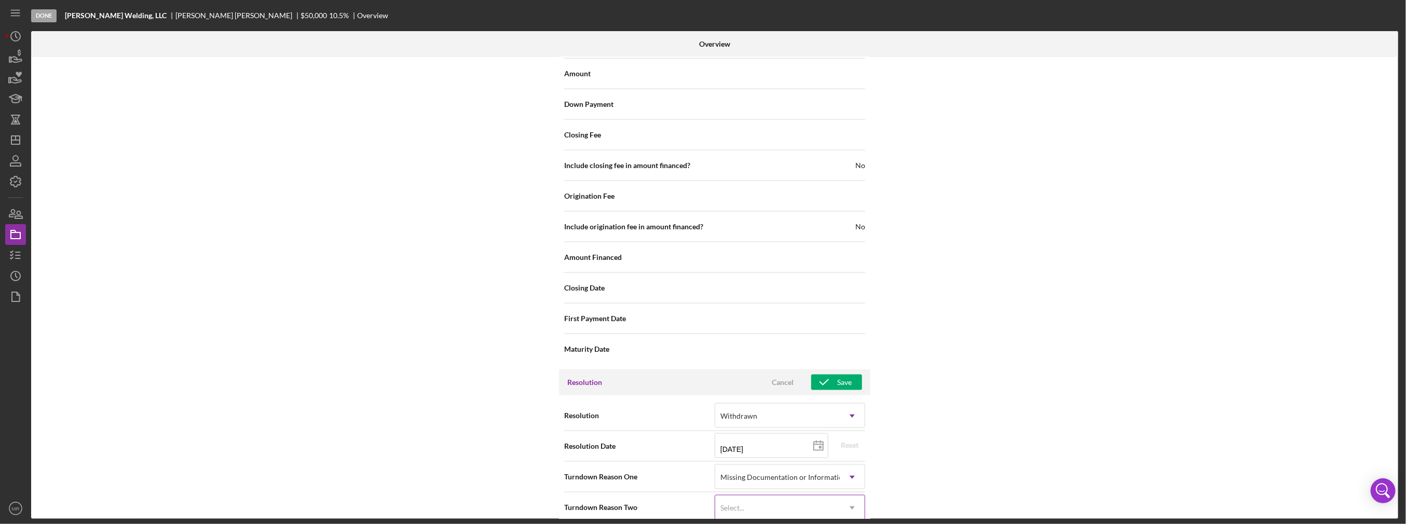
click at [788, 503] on div "Select..." at bounding box center [777, 508] width 125 height 24
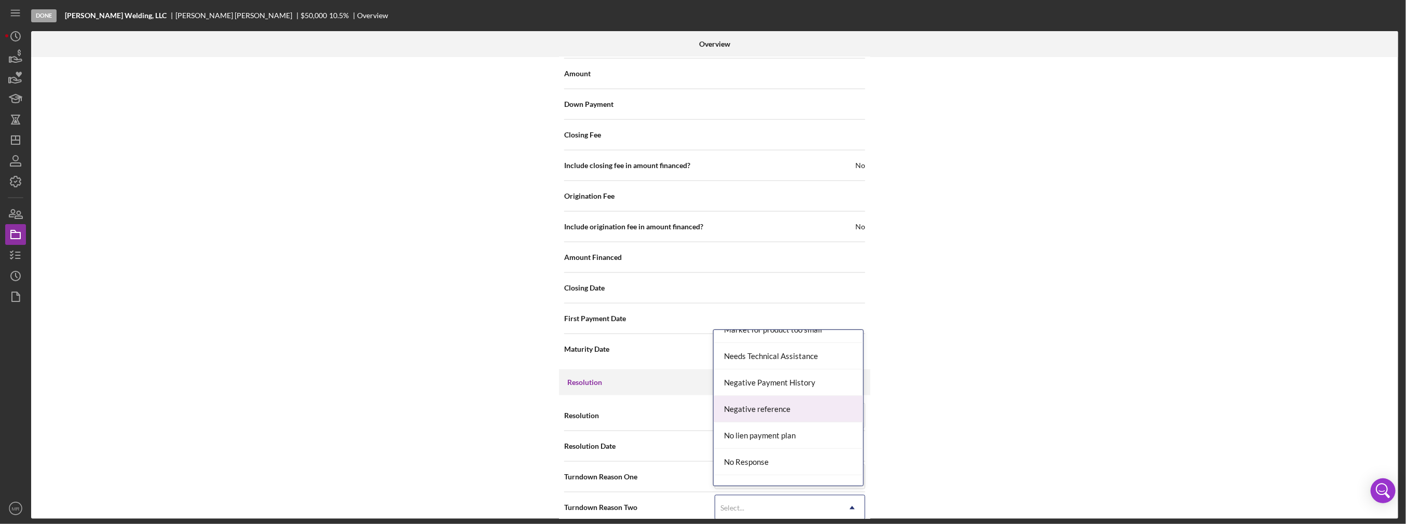
scroll to position [623, 0]
click at [780, 456] on div "No Response" at bounding box center [789, 462] width 150 height 26
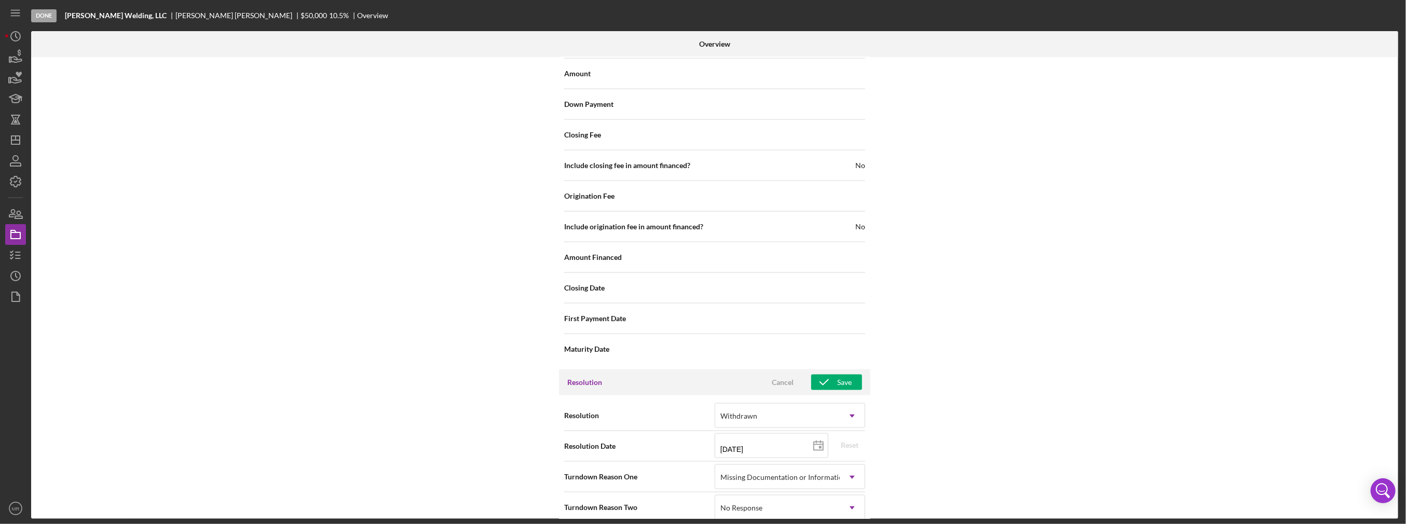
click at [916, 456] on div "Internal Workflow Stage Done Icon/Dropdown Arrow Archive (can unarchive later i…" at bounding box center [714, 288] width 1367 height 462
click at [837, 381] on div "Save" at bounding box center [844, 383] width 15 height 16
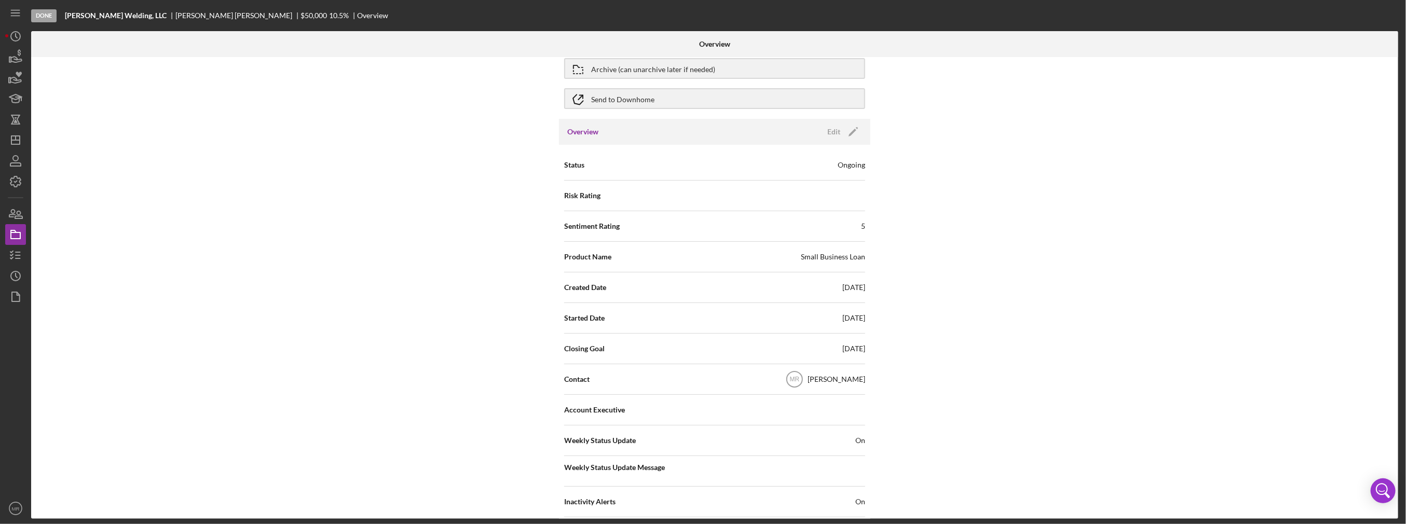
scroll to position [0, 0]
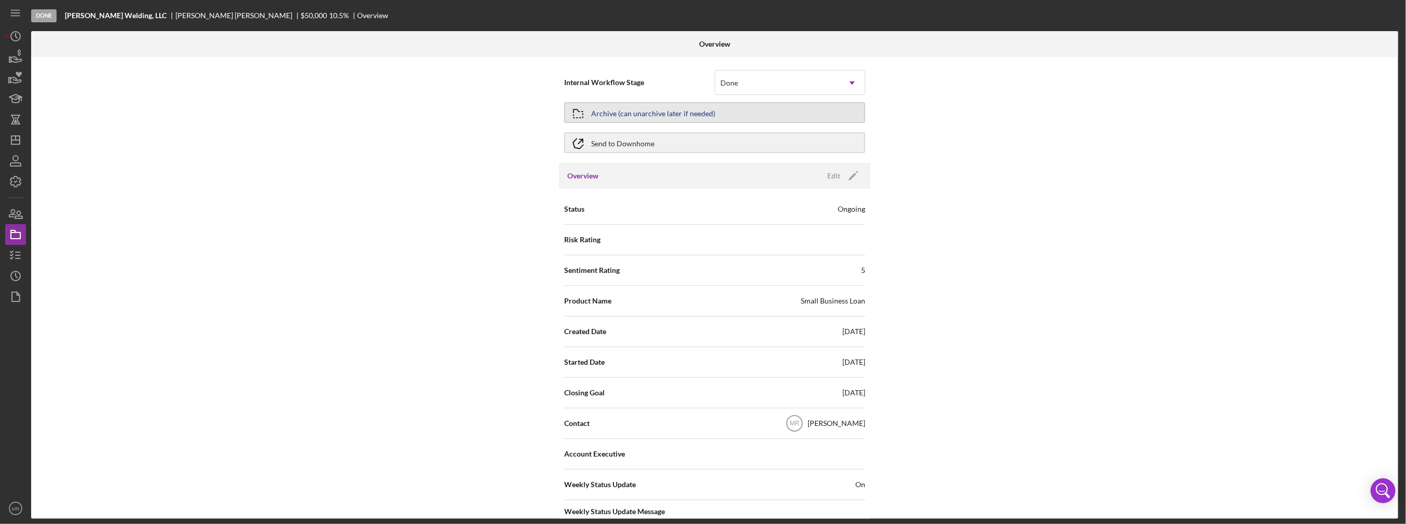
click at [642, 104] on div "Archive (can unarchive later if needed)" at bounding box center [653, 112] width 124 height 19
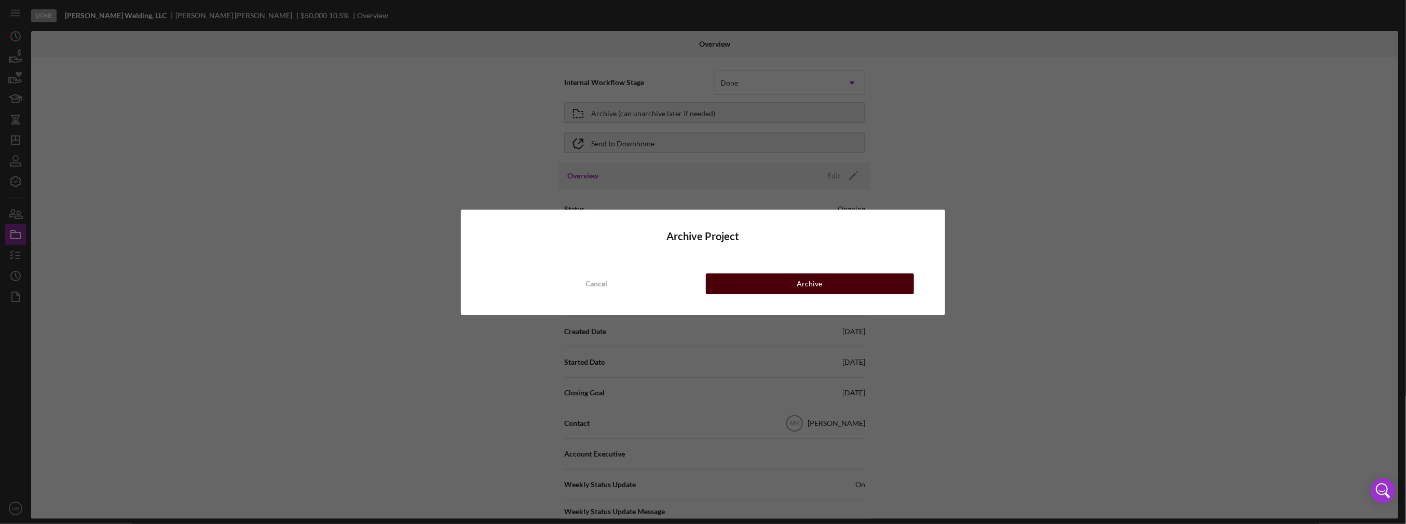
click at [756, 289] on button "Archive" at bounding box center [810, 284] width 208 height 21
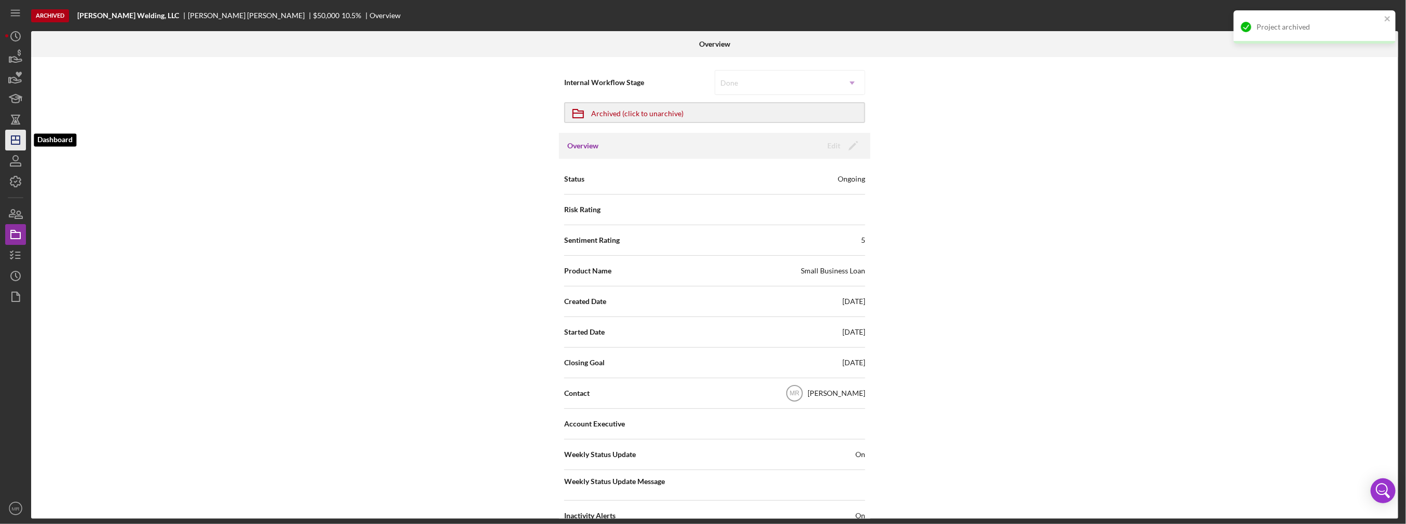
click at [9, 146] on icon "Icon/Dashboard" at bounding box center [16, 140] width 26 height 26
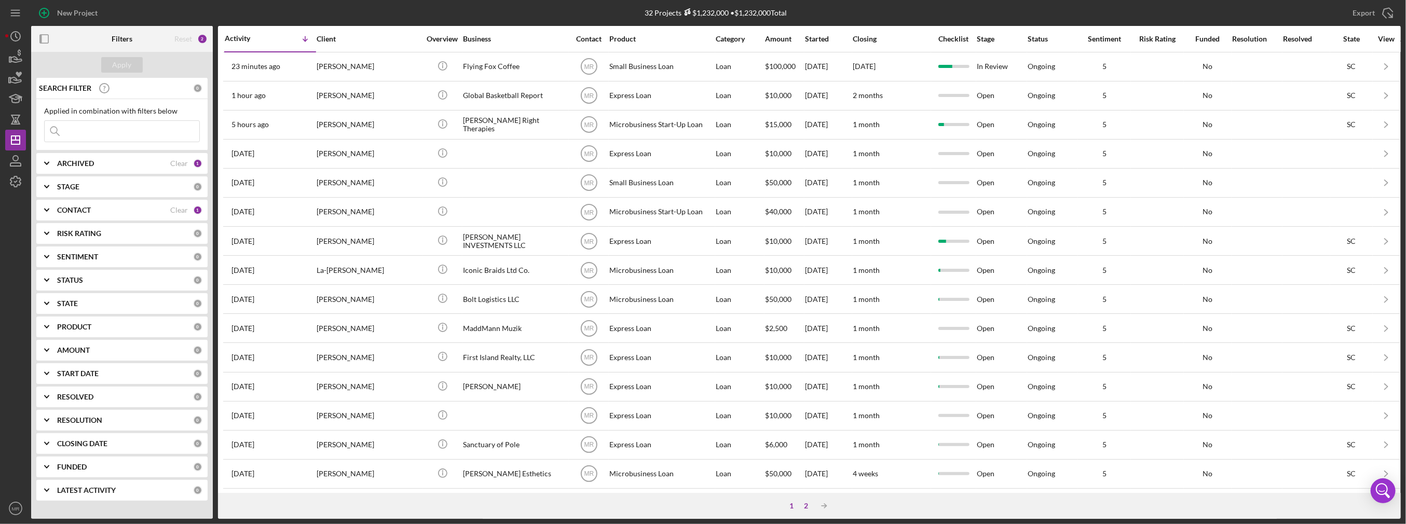
click at [807, 501] on div "1 2 Icon/Table Sort Arrow" at bounding box center [809, 506] width 1183 height 26
click at [805, 506] on div "2" at bounding box center [807, 506] width 15 height 8
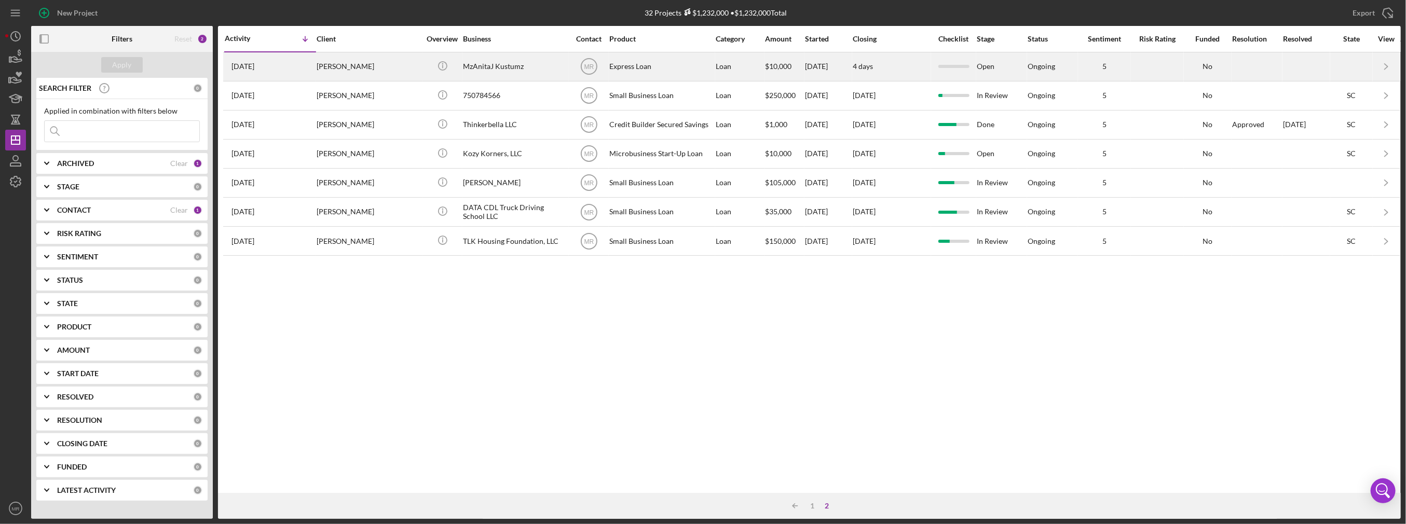
click at [394, 73] on div "Aquarius JACKSON" at bounding box center [369, 67] width 104 height 28
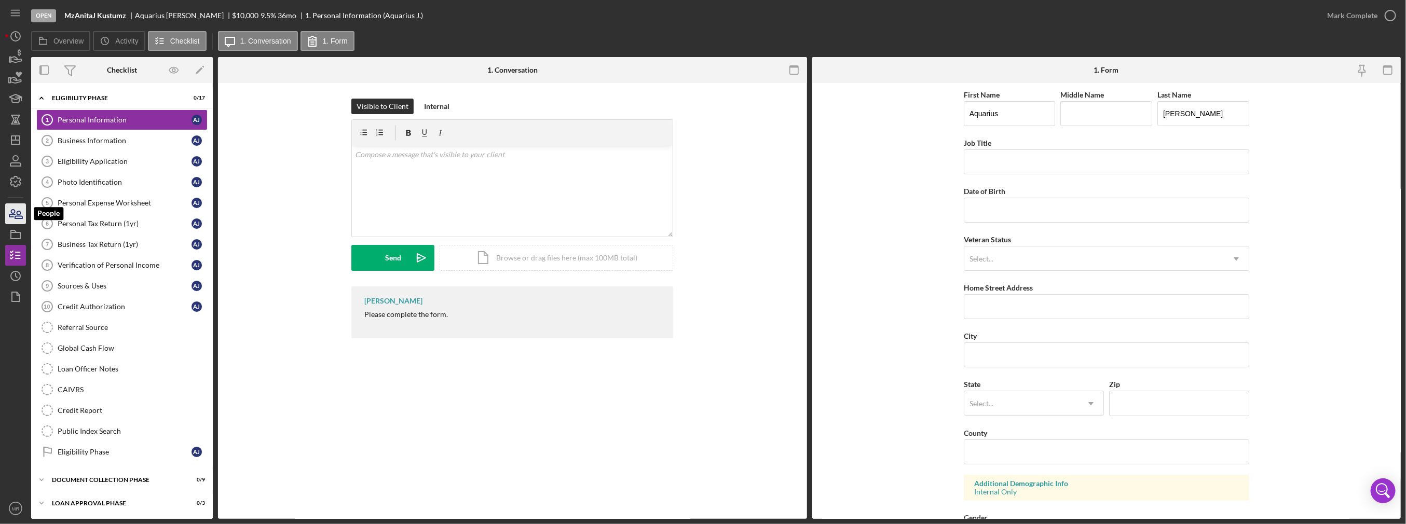
click at [17, 220] on icon "button" at bounding box center [16, 214] width 26 height 26
click at [11, 235] on icon "button" at bounding box center [16, 235] width 26 height 26
click at [104, 370] on link "Loan Officer Notes Loan Officer Notes" at bounding box center [121, 369] width 171 height 21
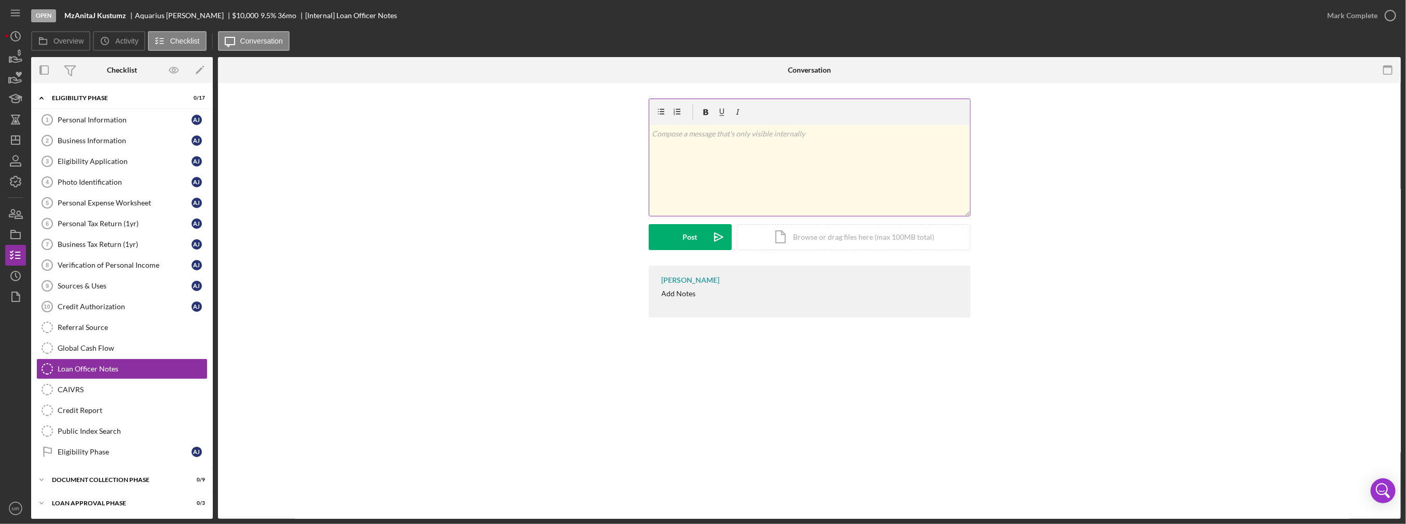
click at [711, 173] on div "v Color teal Color pink Remove color Add row above Add row below Add column bef…" at bounding box center [809, 170] width 321 height 91
click at [686, 237] on div "Post" at bounding box center [690, 237] width 15 height 26
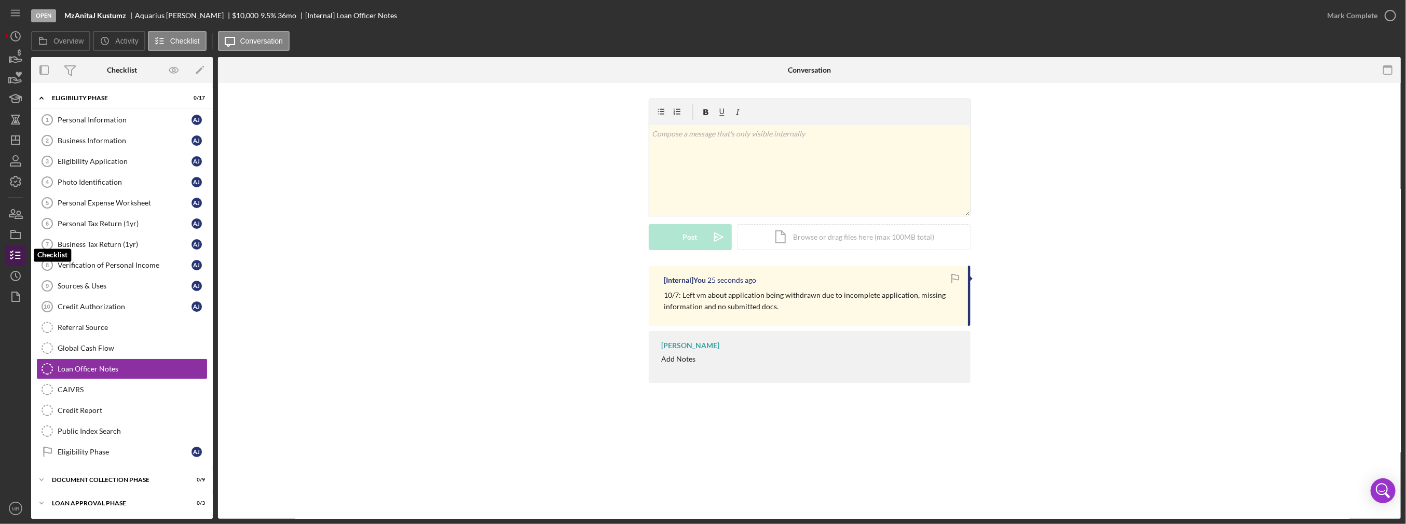
click at [17, 246] on icon "button" at bounding box center [16, 255] width 26 height 26
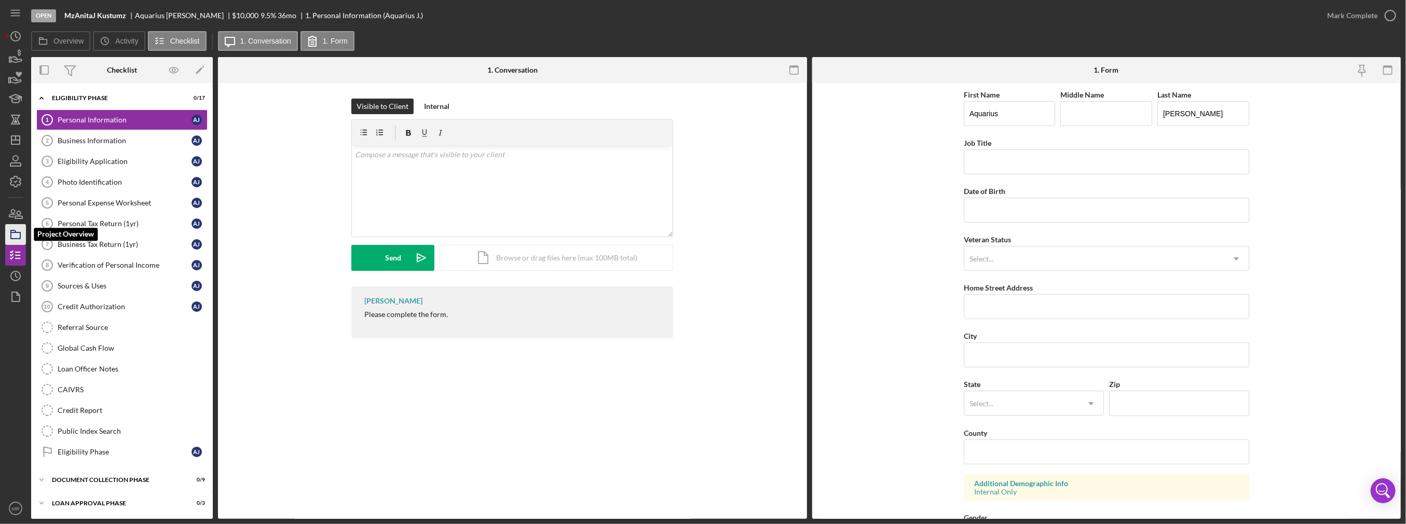
click at [15, 239] on icon "button" at bounding box center [16, 235] width 26 height 26
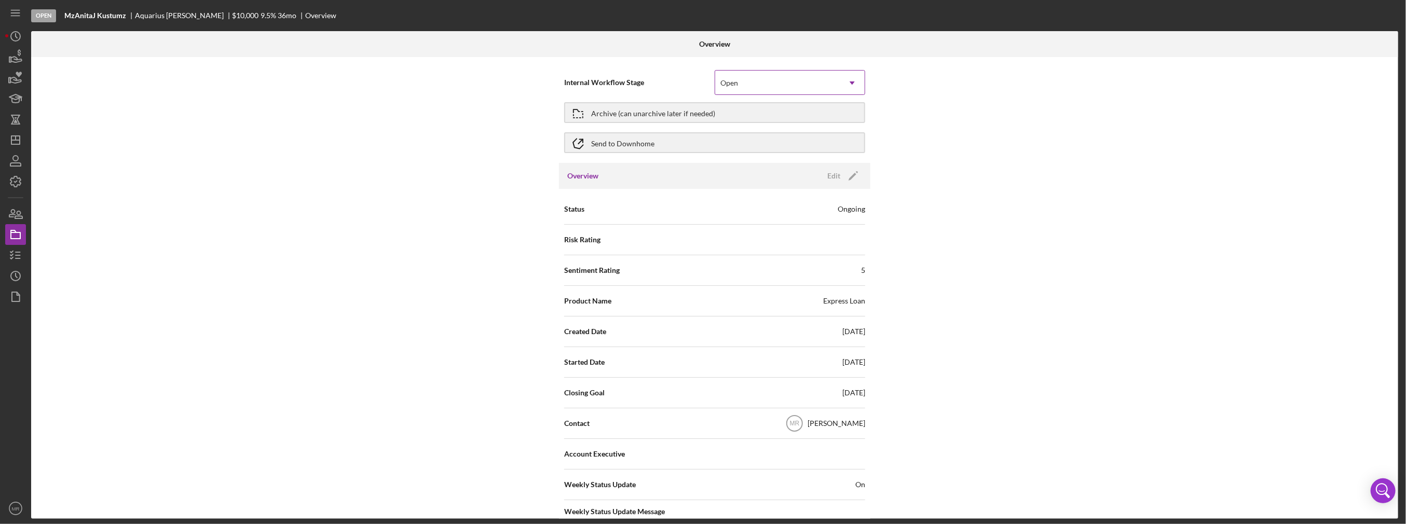
click at [755, 87] on div "Open" at bounding box center [777, 83] width 125 height 24
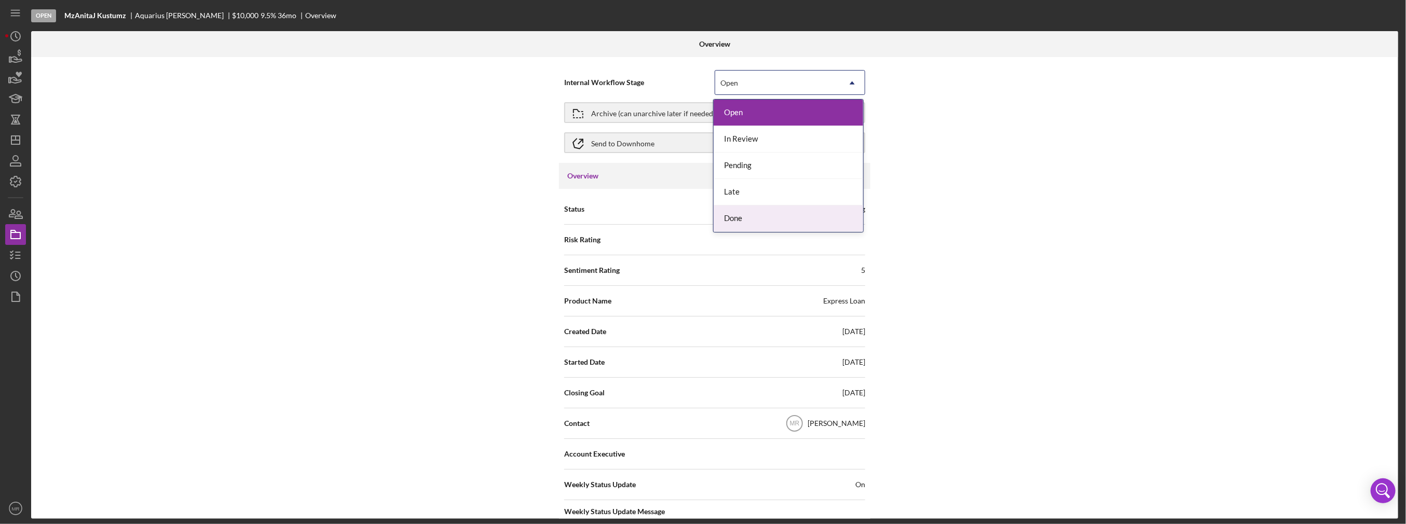
click at [755, 218] on div "Done" at bounding box center [789, 219] width 150 height 26
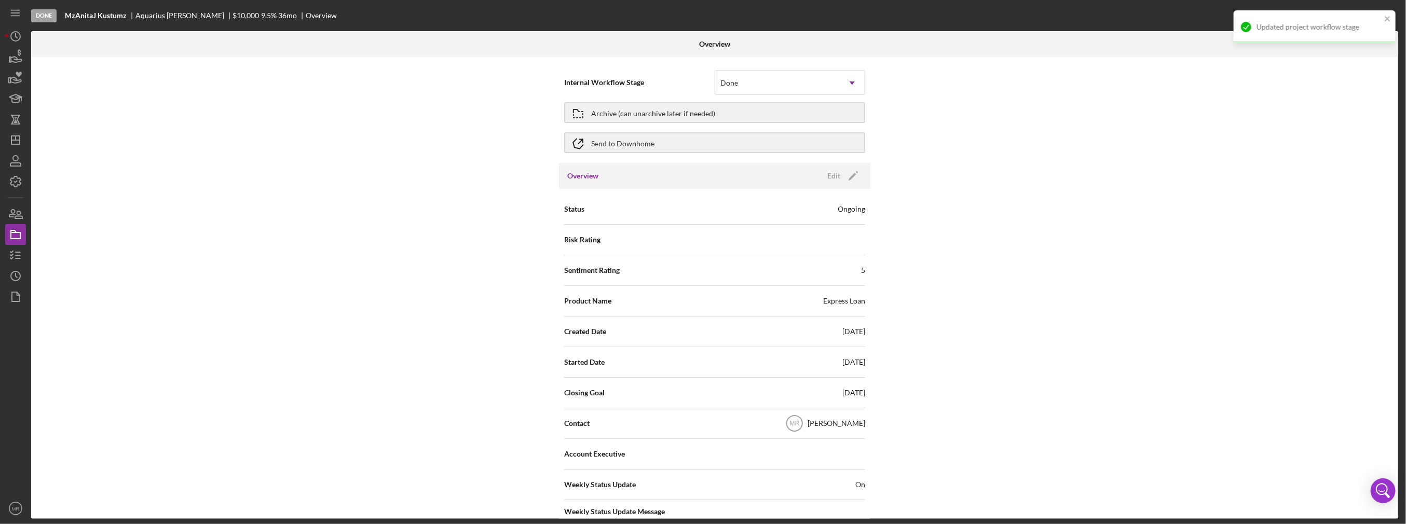
click at [945, 203] on div "Internal Workflow Stage option Done, selected. Done Icon/Dropdown Arrow Archive…" at bounding box center [714, 288] width 1367 height 462
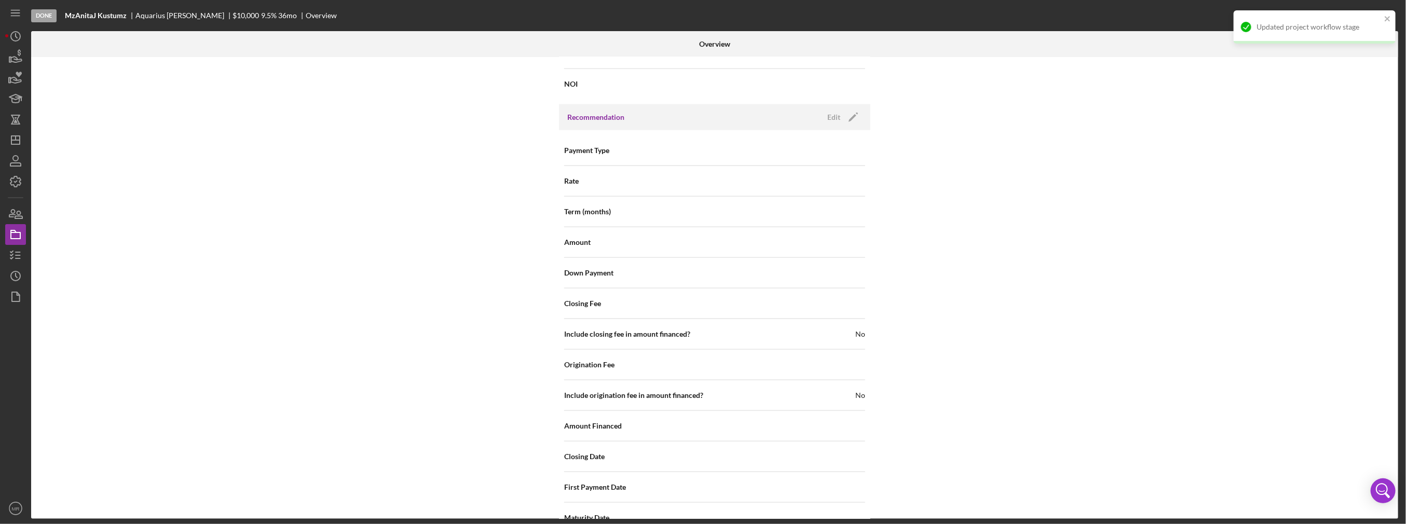
scroll to position [1107, 0]
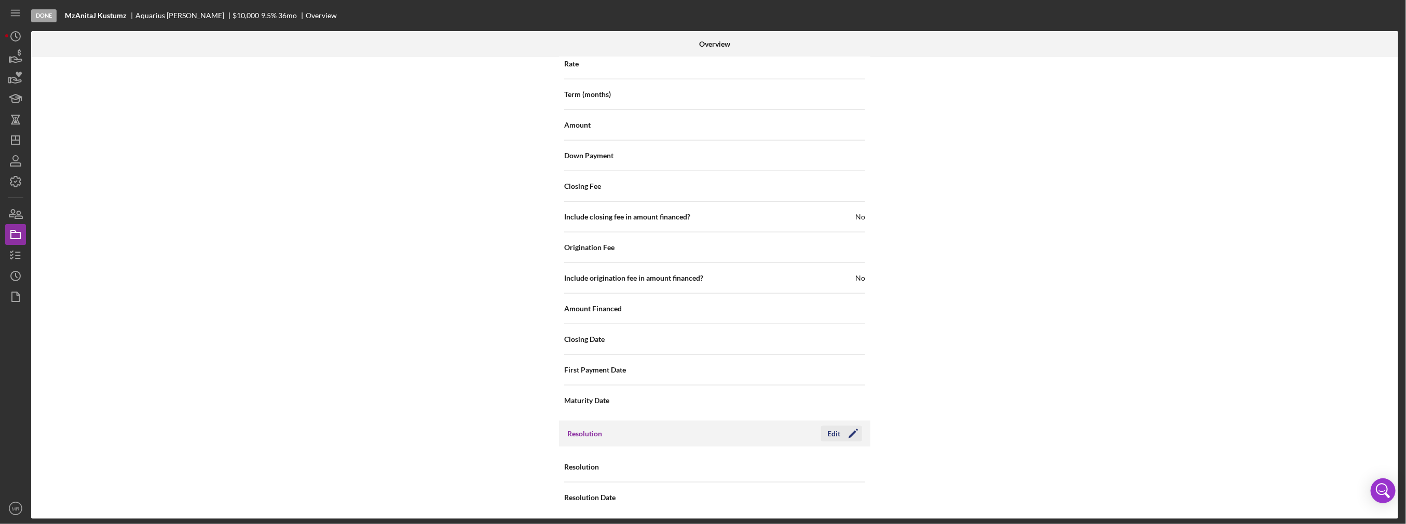
click at [845, 432] on icon "Icon/Edit" at bounding box center [854, 434] width 26 height 26
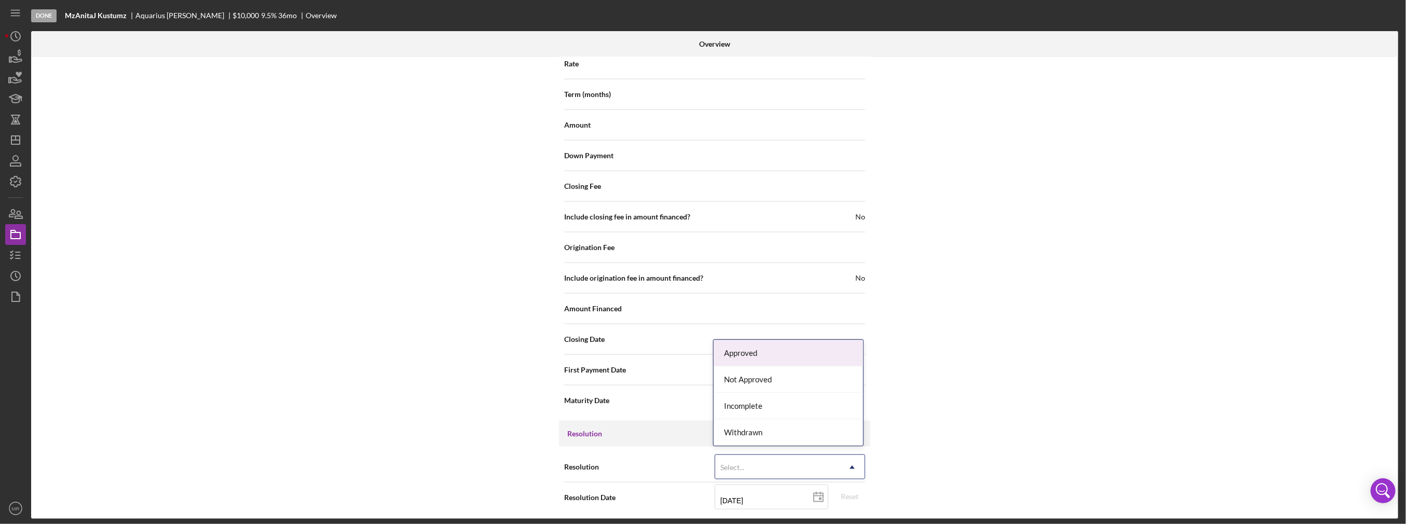
click at [816, 460] on div "Select..." at bounding box center [777, 468] width 125 height 24
click at [808, 442] on div "Withdrawn" at bounding box center [789, 432] width 150 height 26
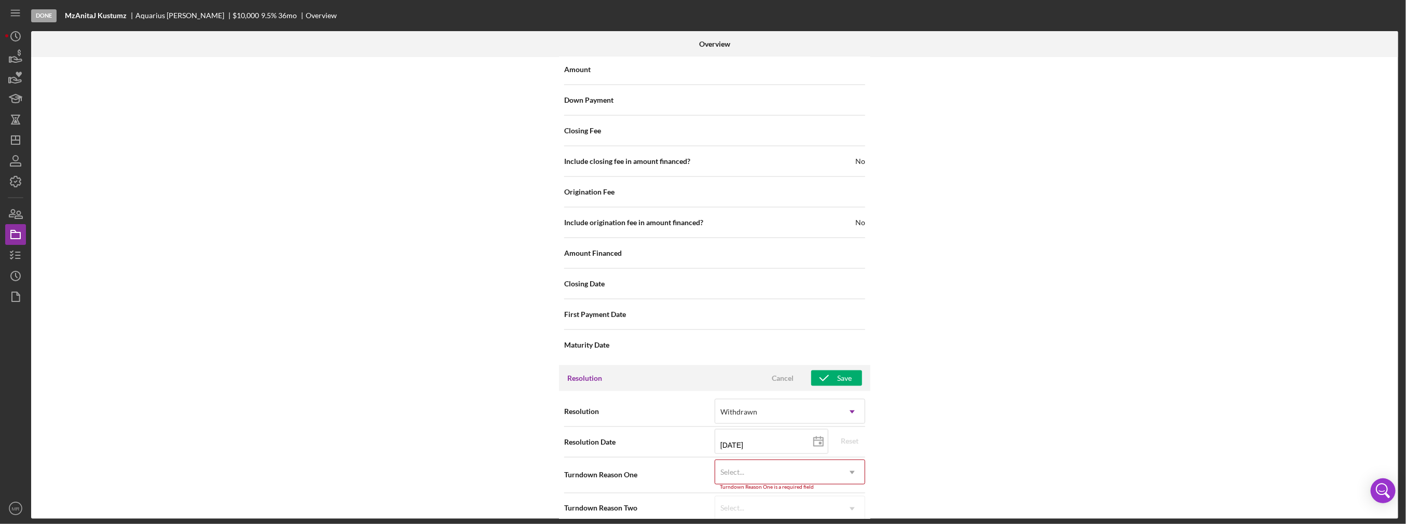
scroll to position [1173, 0]
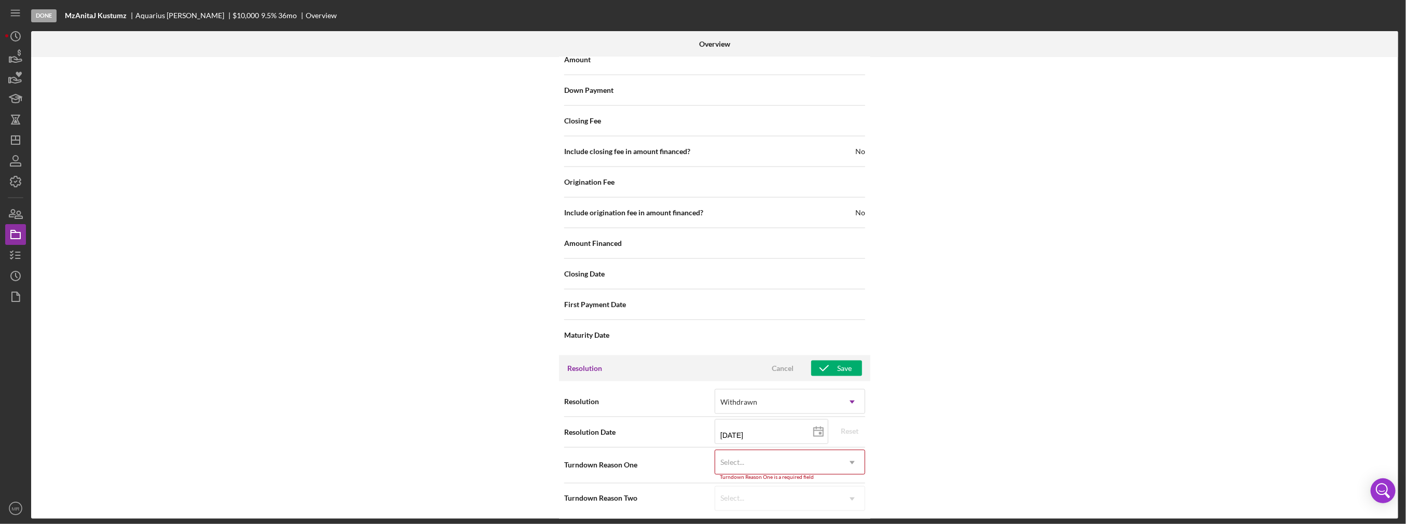
click at [807, 466] on div "Select..." at bounding box center [777, 463] width 125 height 24
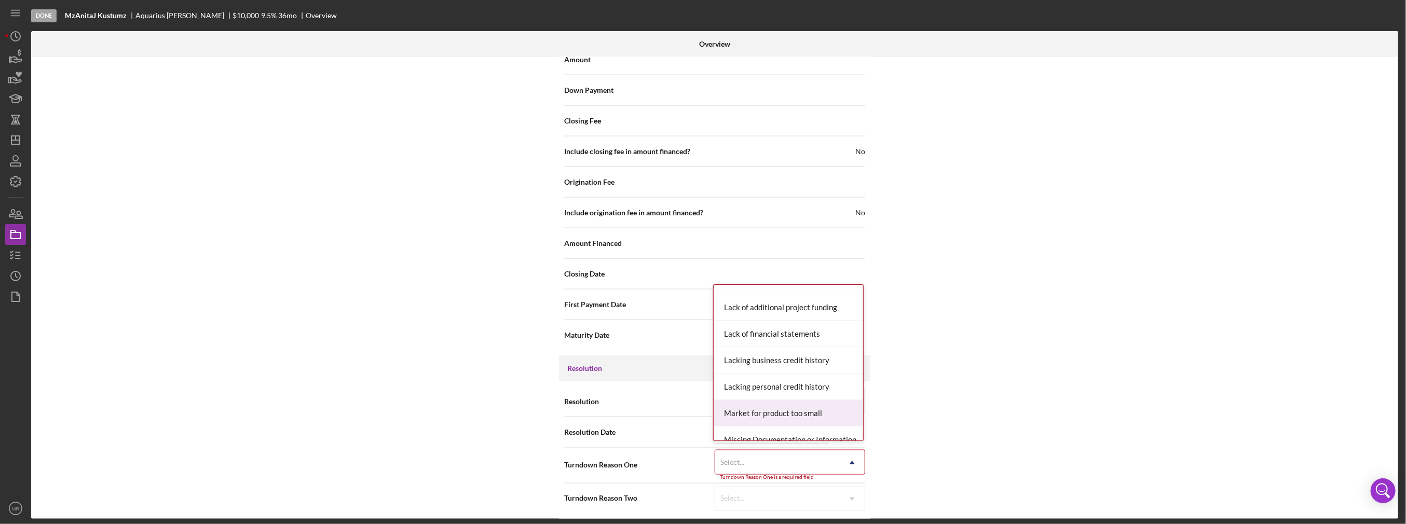
scroll to position [519, 0]
click at [787, 395] on div "Missing Documentation or Information" at bounding box center [789, 388] width 150 height 26
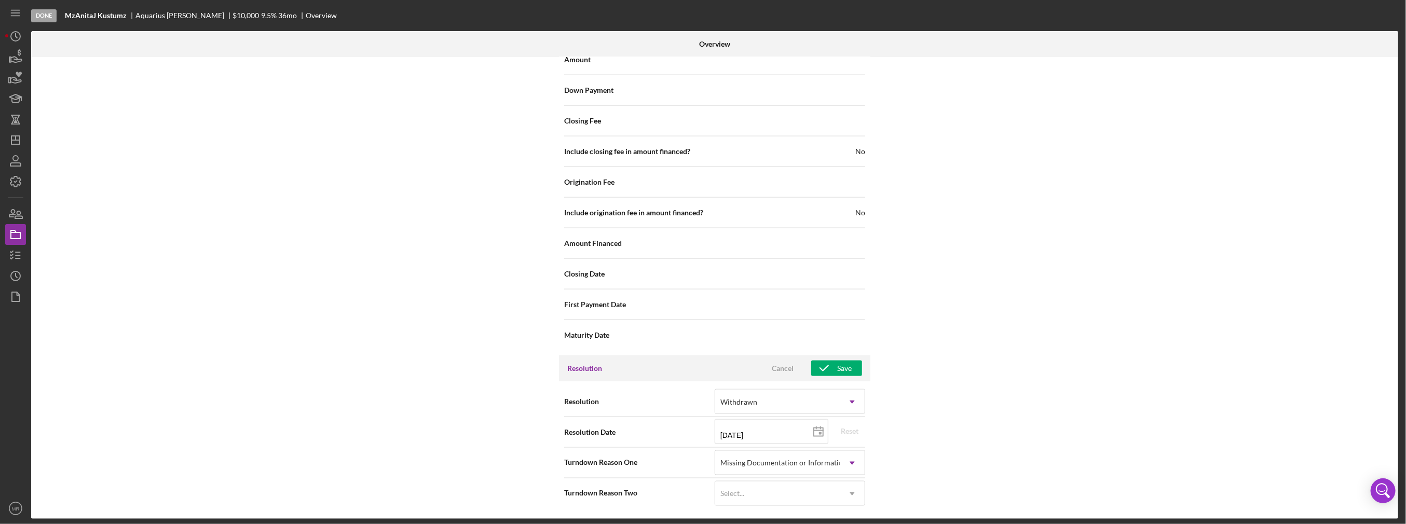
scroll to position [1168, 0]
click at [802, 497] on div "Select..." at bounding box center [777, 499] width 125 height 24
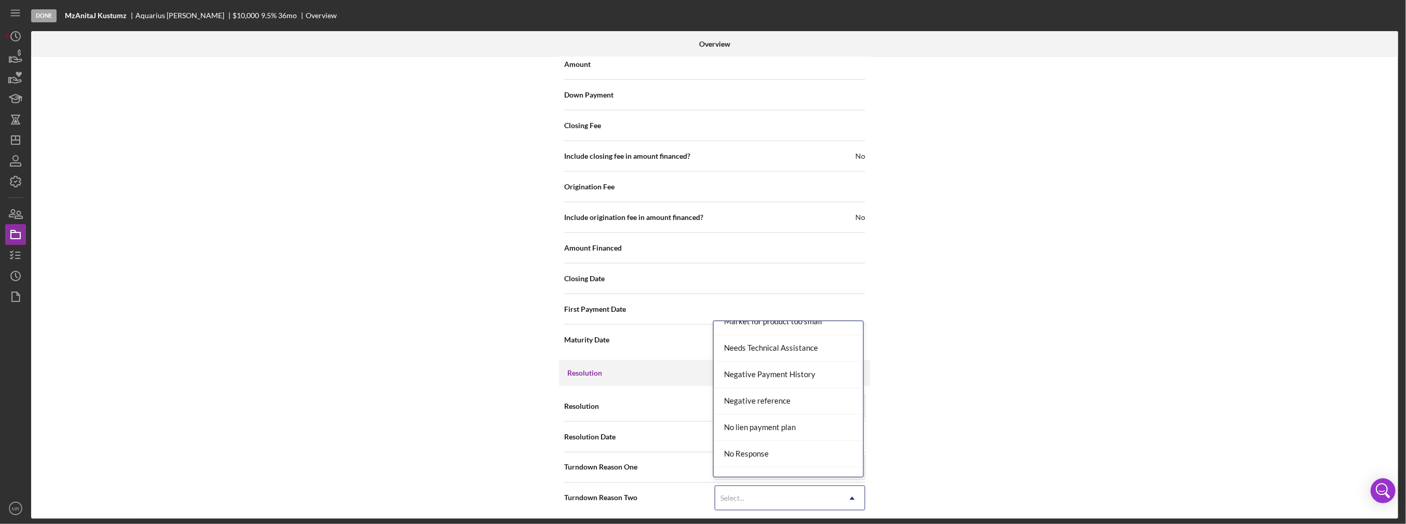
scroll to position [623, 0]
click at [783, 456] on div "No Response" at bounding box center [789, 453] width 150 height 26
click at [913, 439] on div "Internal Workflow Stage Done Icon/Dropdown Arrow Archive (can unarchive later i…" at bounding box center [714, 288] width 1367 height 462
click at [838, 365] on div "Save" at bounding box center [844, 373] width 15 height 16
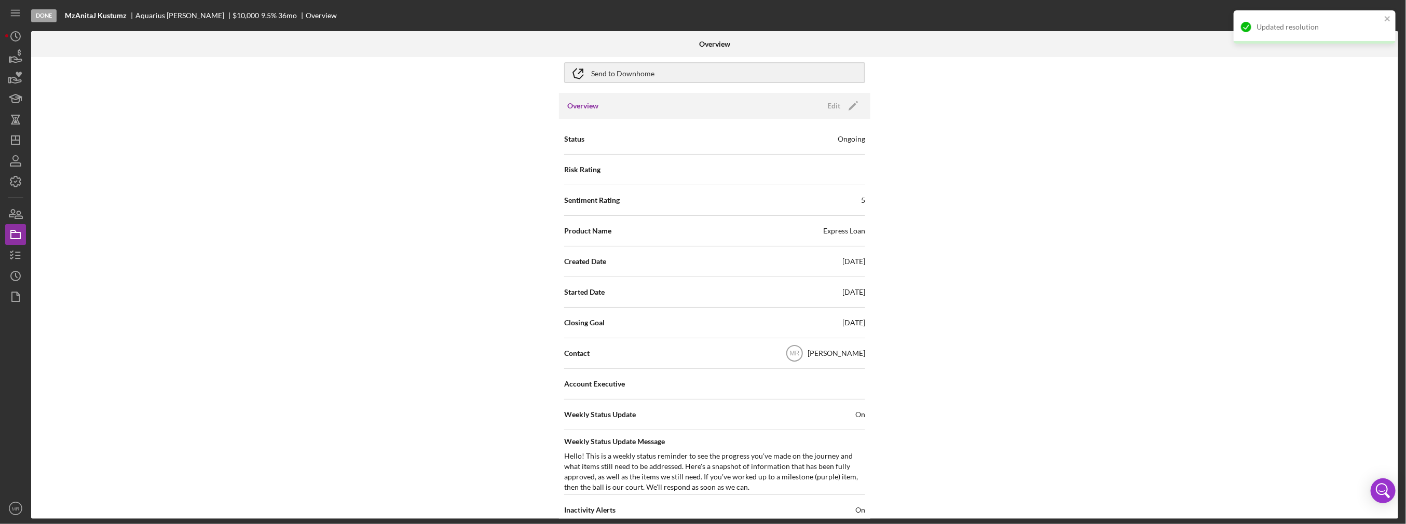
scroll to position [0, 0]
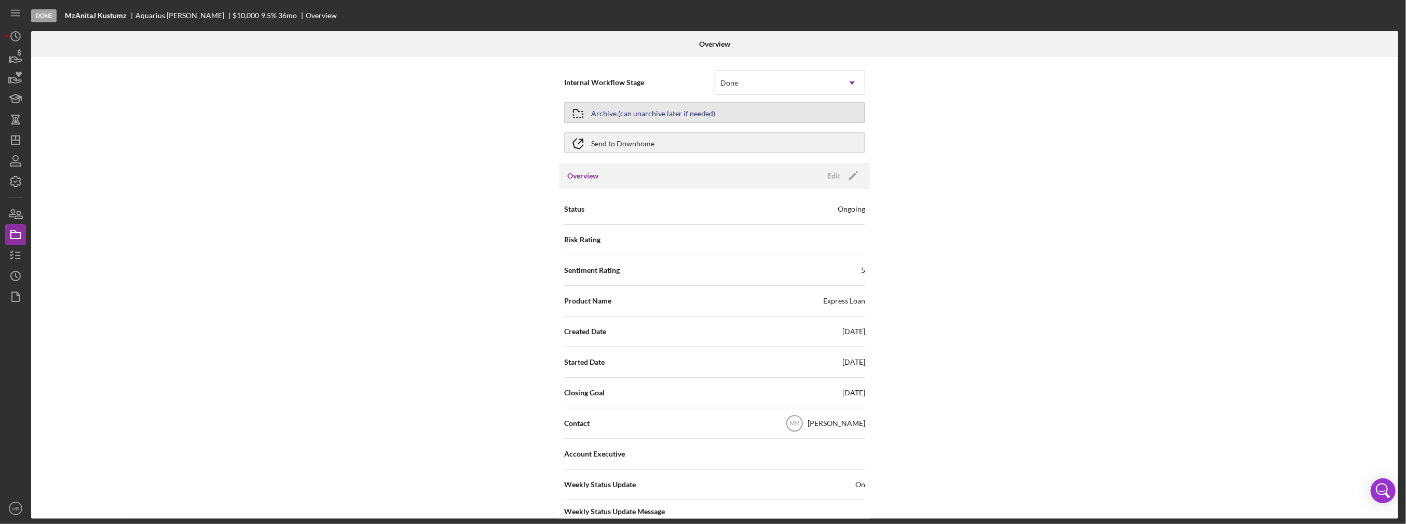
click at [617, 115] on div "Archive (can unarchive later if needed)" at bounding box center [653, 112] width 124 height 19
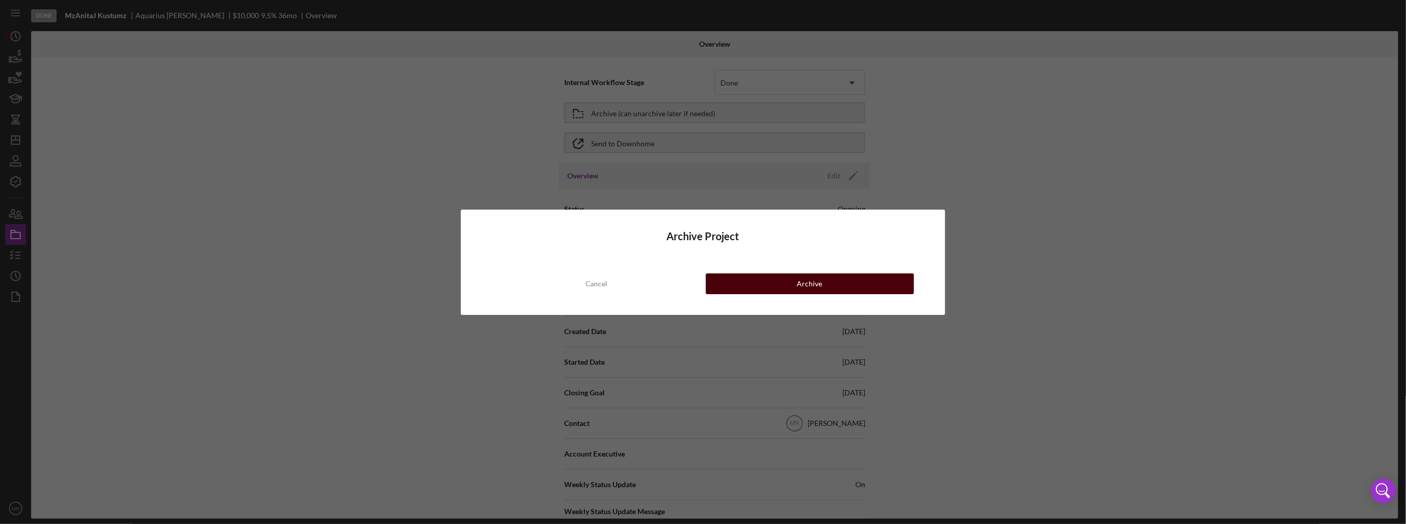
click at [781, 284] on button "Archive" at bounding box center [810, 284] width 208 height 21
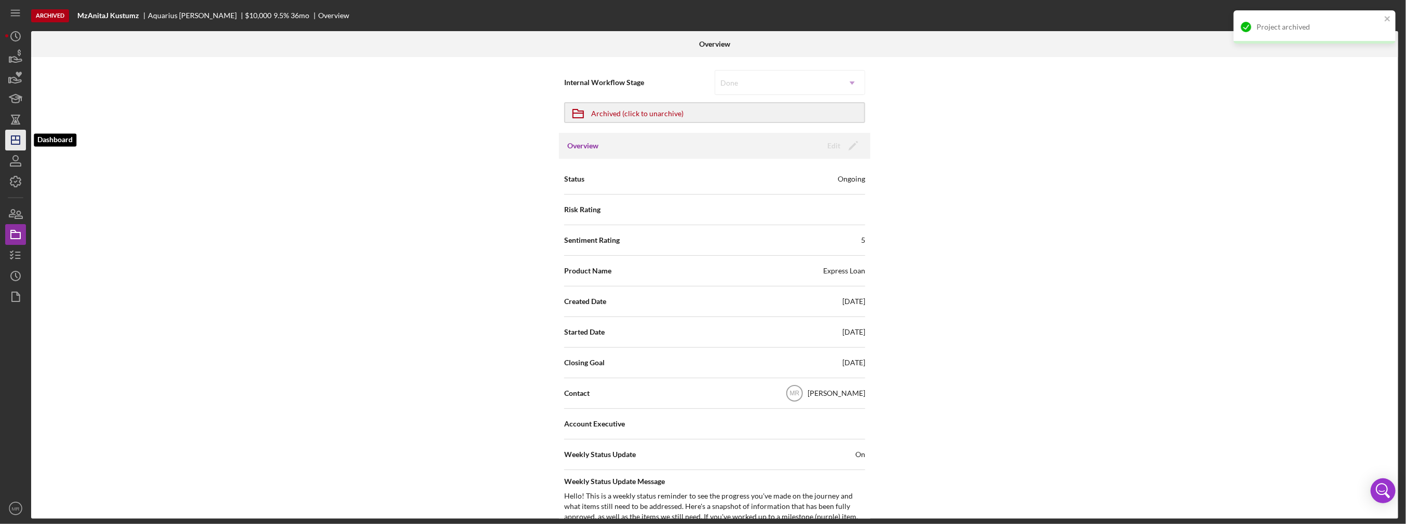
click at [17, 137] on icon "Icon/Dashboard" at bounding box center [16, 140] width 26 height 26
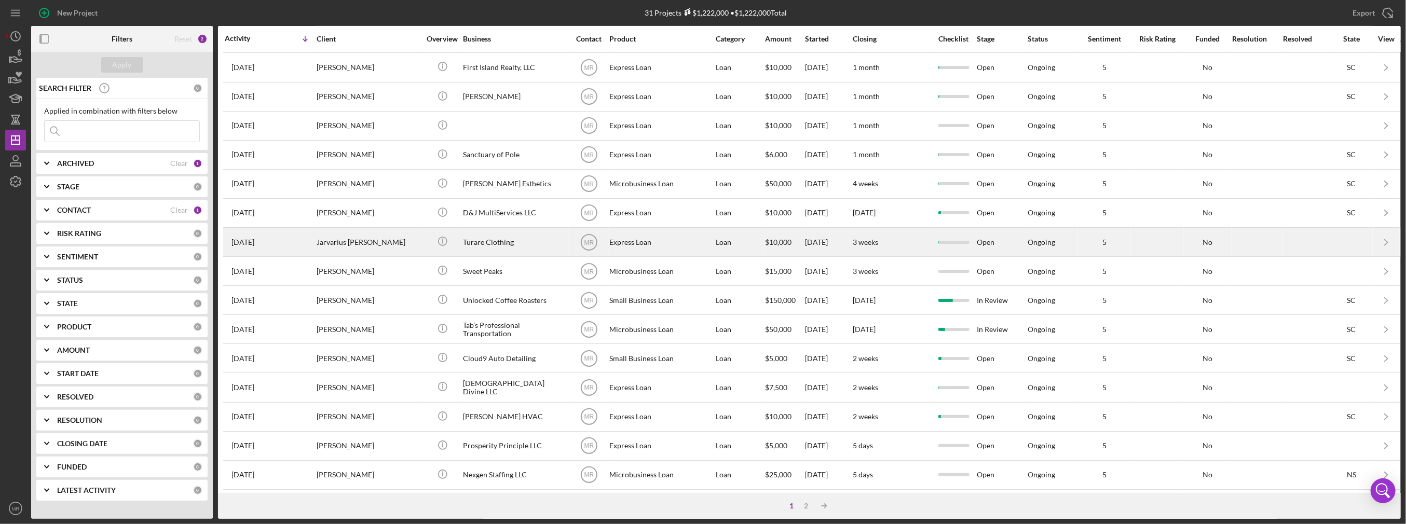
scroll to position [292, 0]
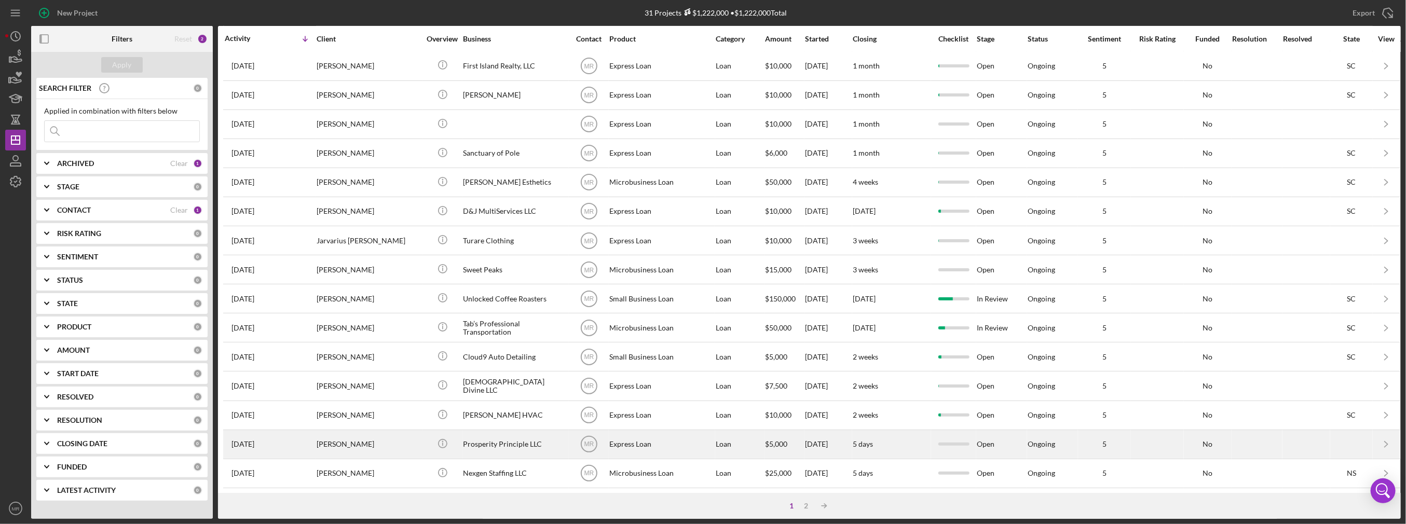
click at [542, 434] on div "Prosperity Principle LLC" at bounding box center [515, 445] width 104 height 28
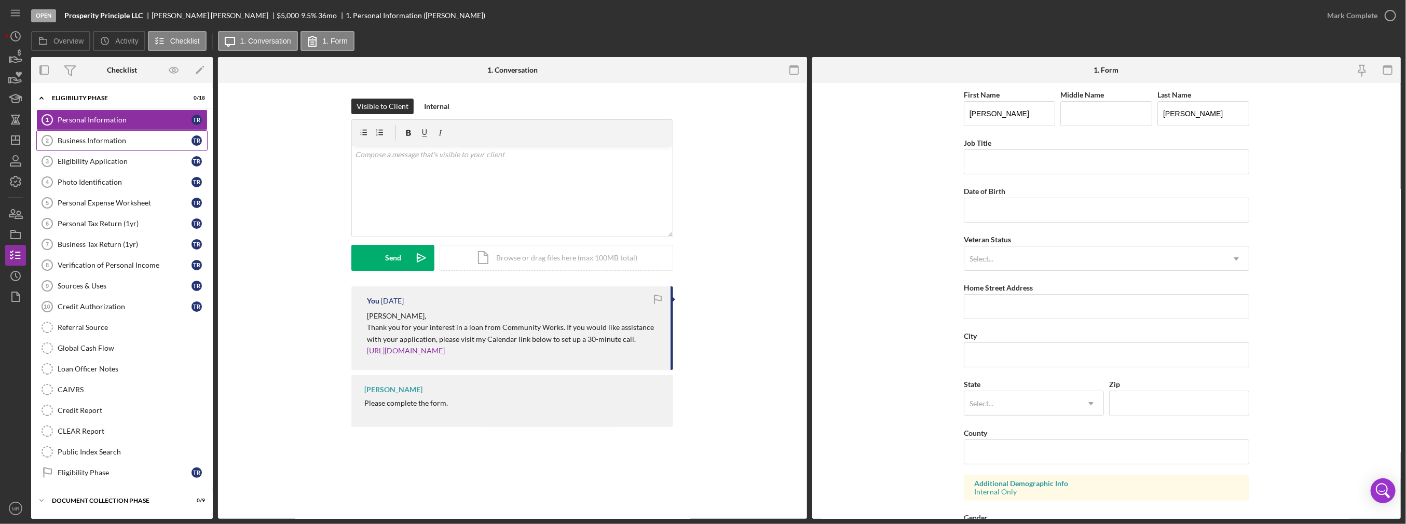
click at [79, 140] on div "Business Information" at bounding box center [125, 141] width 134 height 8
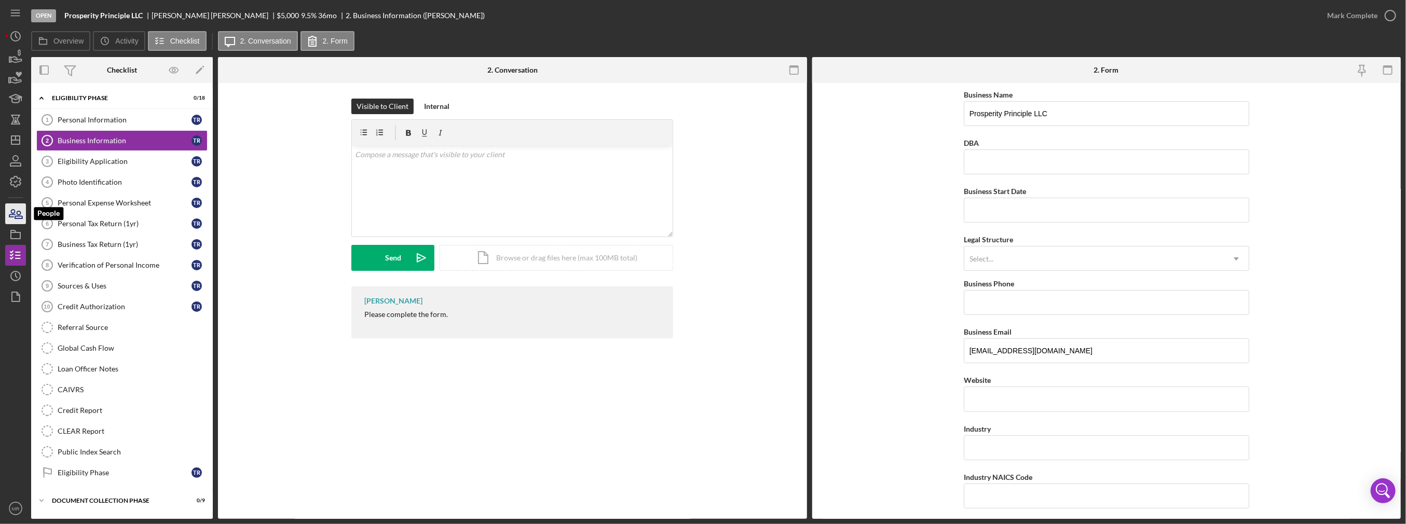
click at [18, 211] on icon "button" at bounding box center [18, 214] width 7 height 7
click at [13, 228] on icon "button" at bounding box center [16, 235] width 26 height 26
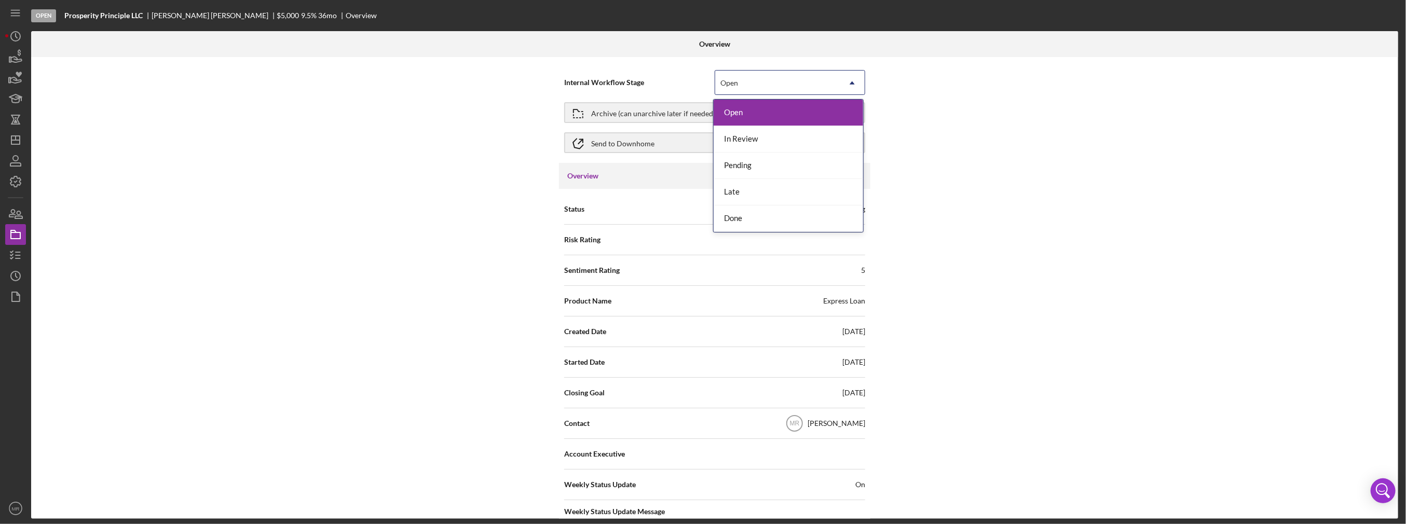
click at [807, 89] on div "Open" at bounding box center [777, 83] width 125 height 24
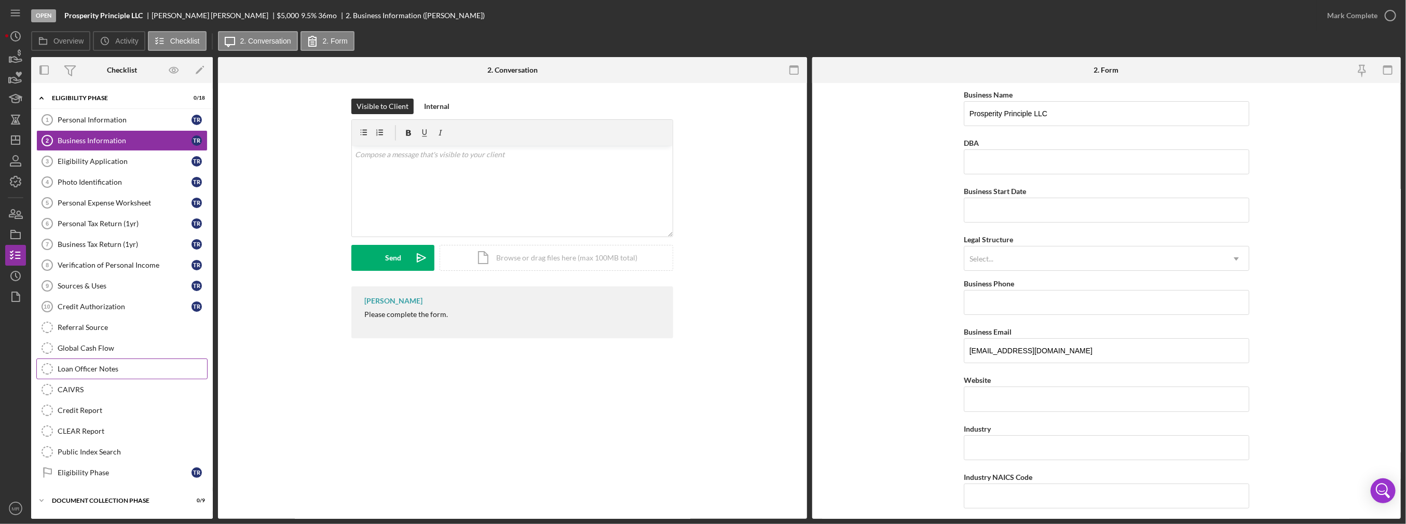
click at [119, 368] on div "Loan Officer Notes" at bounding box center [133, 369] width 150 height 8
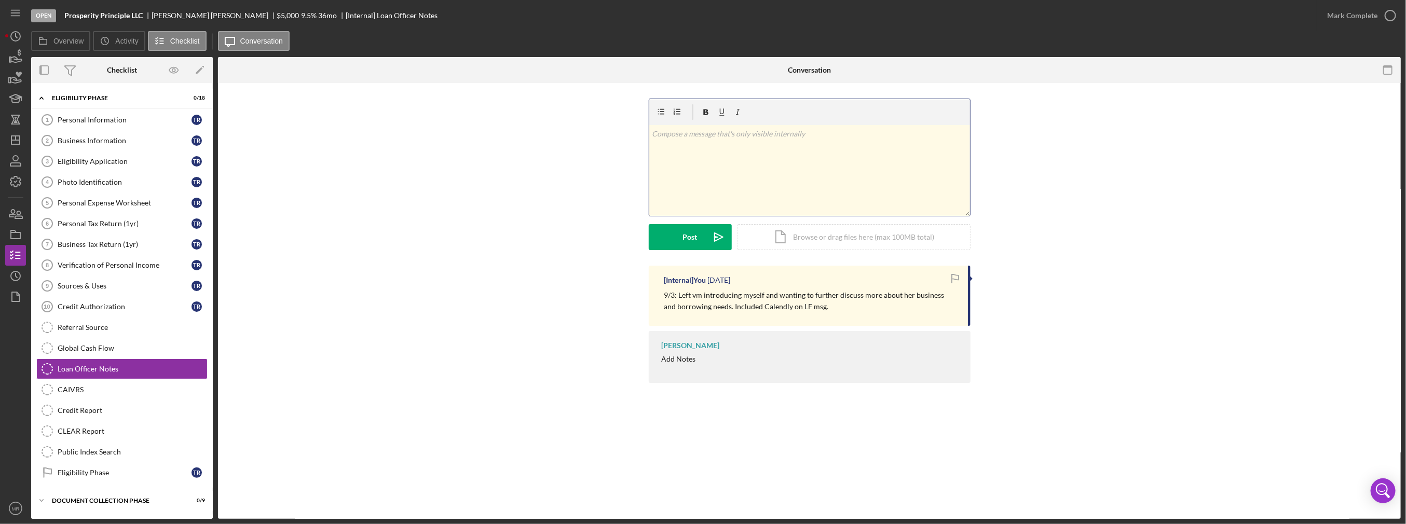
click at [720, 193] on div "v Color teal Color pink Remove color Add row above Add row below Add column bef…" at bounding box center [809, 170] width 321 height 91
click at [679, 235] on button "Post Icon/icon-invite-send" at bounding box center [690, 237] width 83 height 26
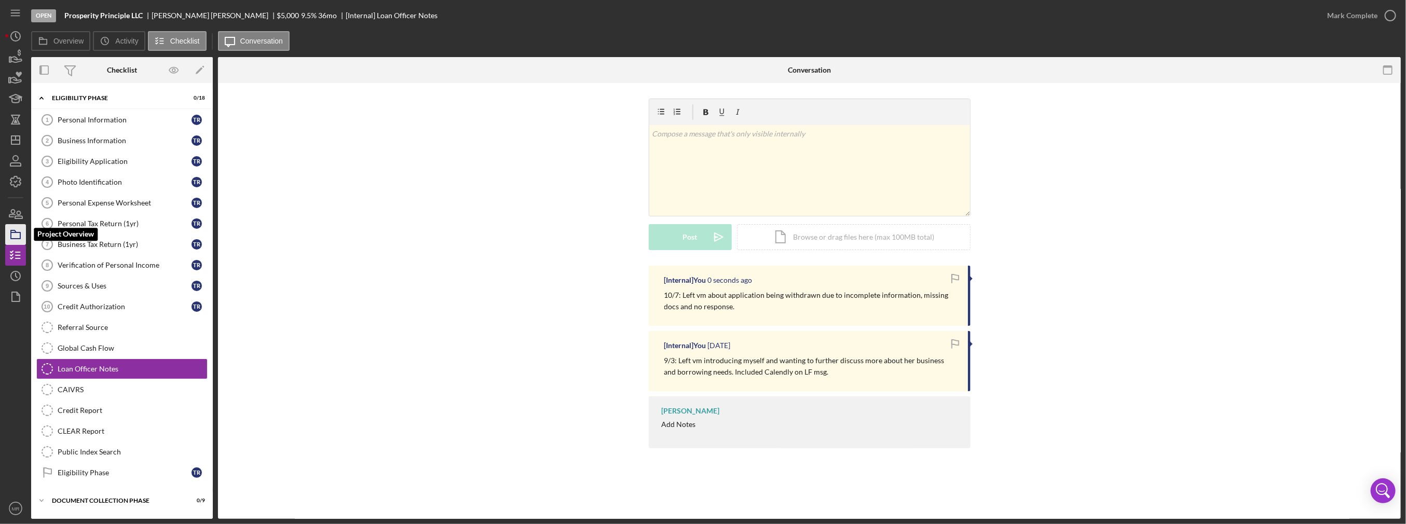
click at [19, 233] on rect "button" at bounding box center [15, 236] width 9 height 6
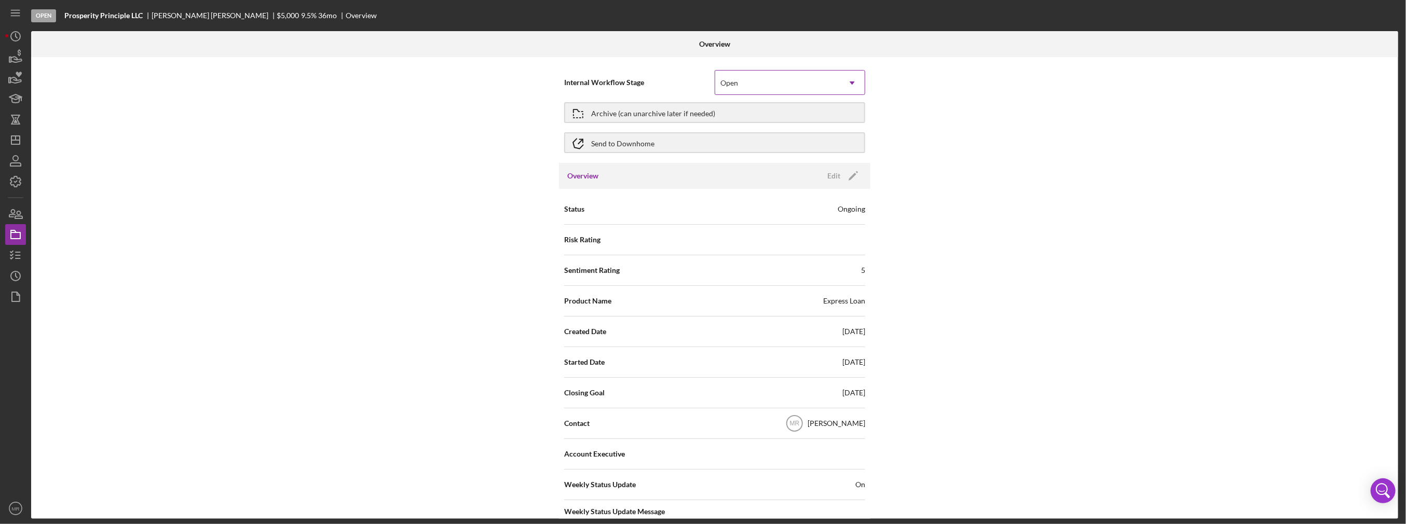
click at [746, 87] on div "Open" at bounding box center [777, 83] width 125 height 24
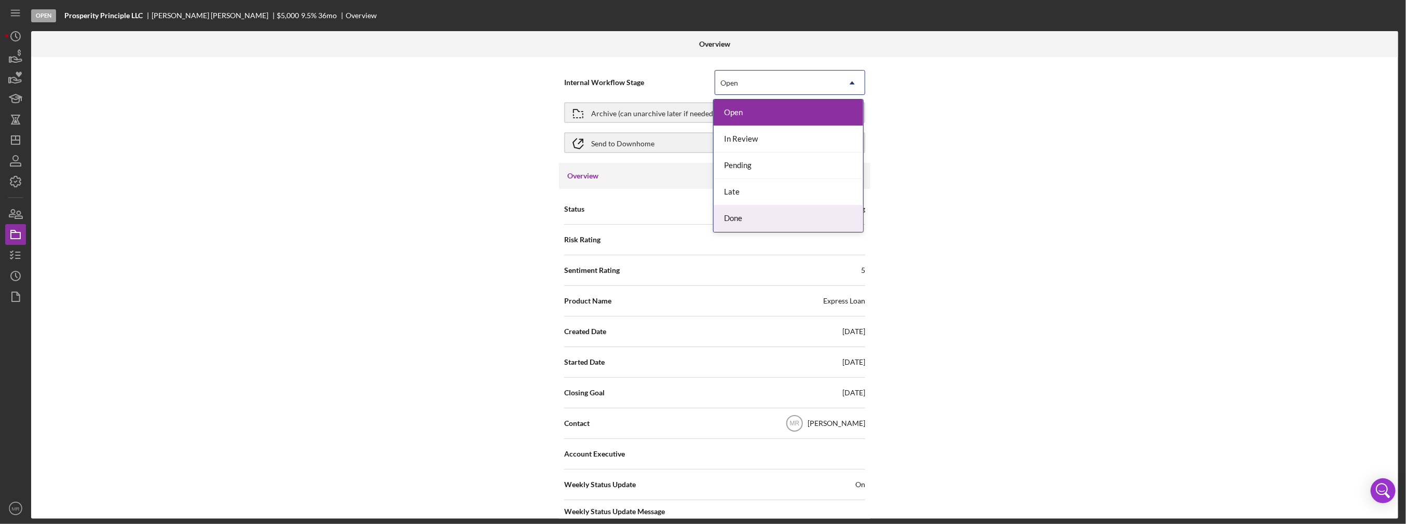
click at [757, 214] on div "Done" at bounding box center [789, 219] width 150 height 26
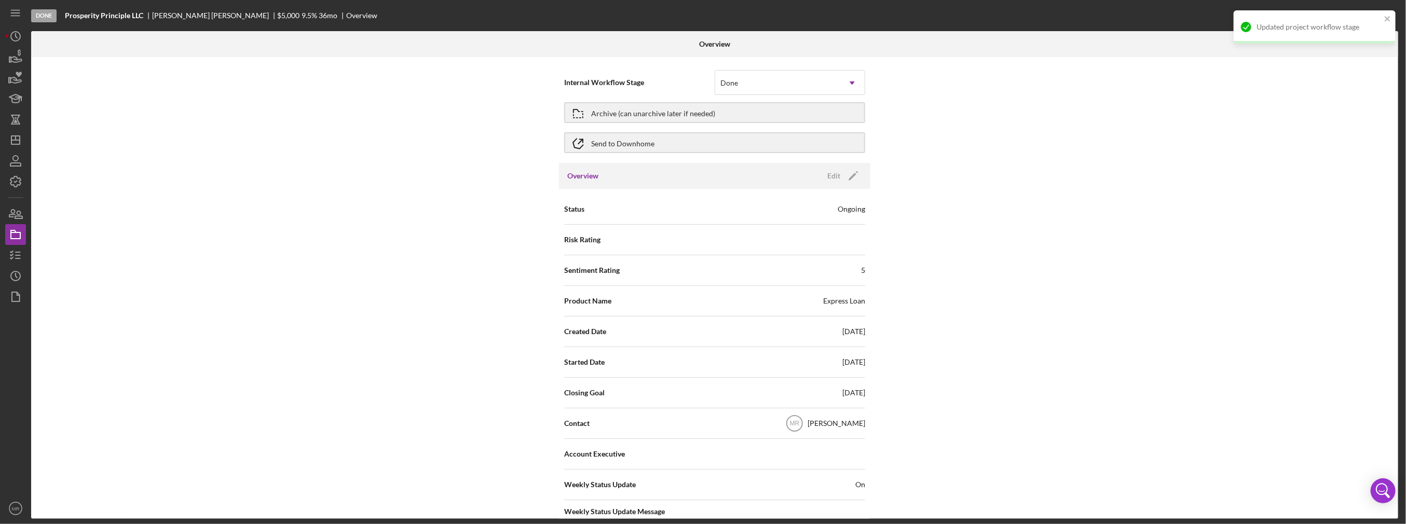
click at [1009, 364] on div "Internal Workflow Stage Done Icon/Dropdown Arrow Archive (can unarchive later i…" at bounding box center [714, 288] width 1367 height 462
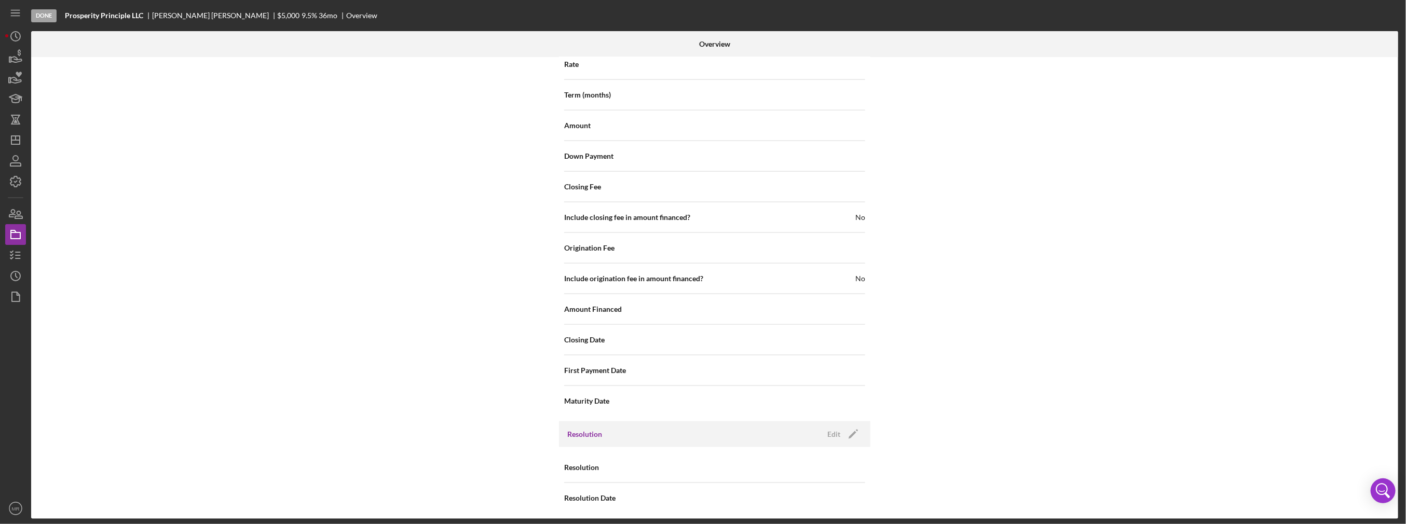
scroll to position [1107, 0]
click at [832, 428] on div "Edit" at bounding box center [834, 434] width 13 height 16
click at [805, 459] on div "Select..." at bounding box center [777, 468] width 125 height 24
click at [806, 426] on div "Withdrawn" at bounding box center [789, 432] width 150 height 26
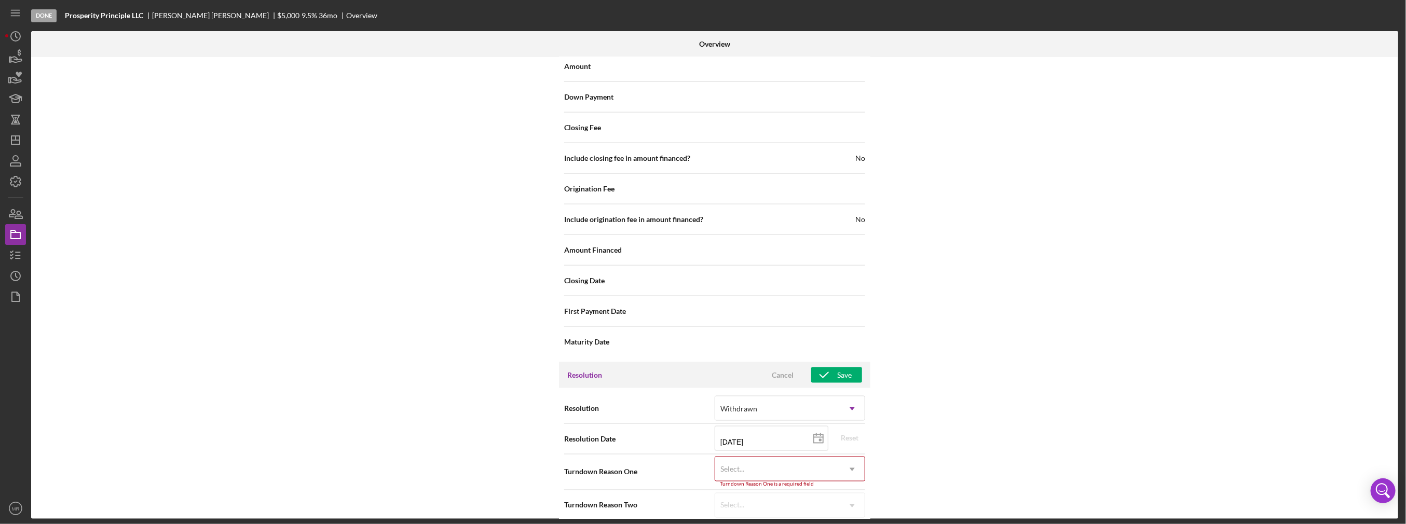
scroll to position [1173, 0]
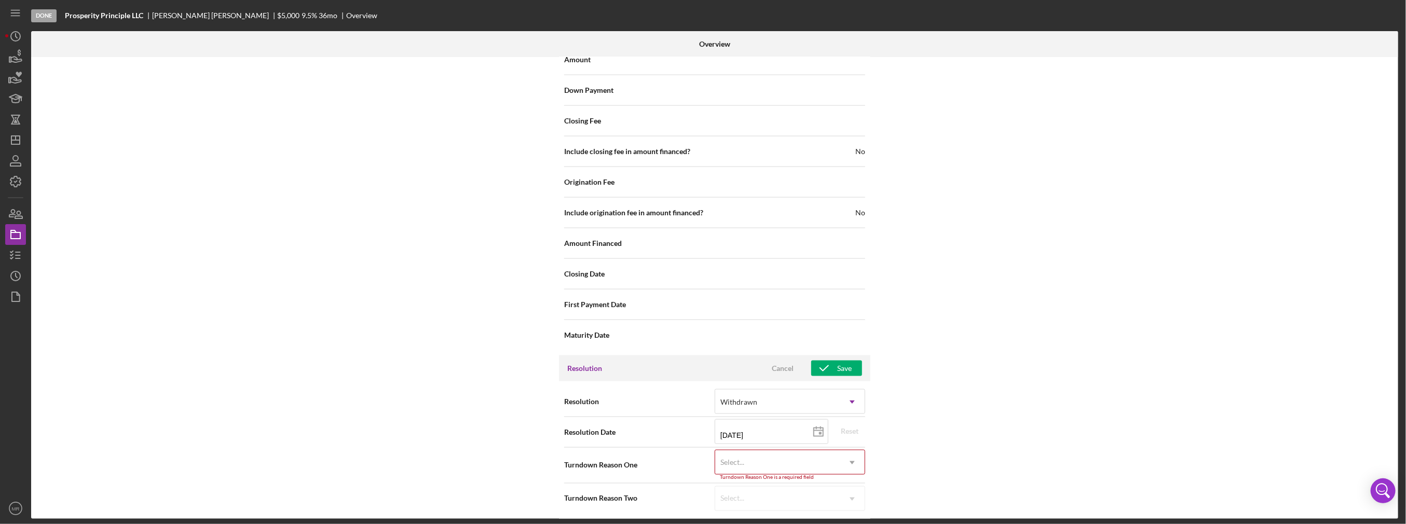
click at [805, 462] on div "Select..." at bounding box center [777, 463] width 125 height 24
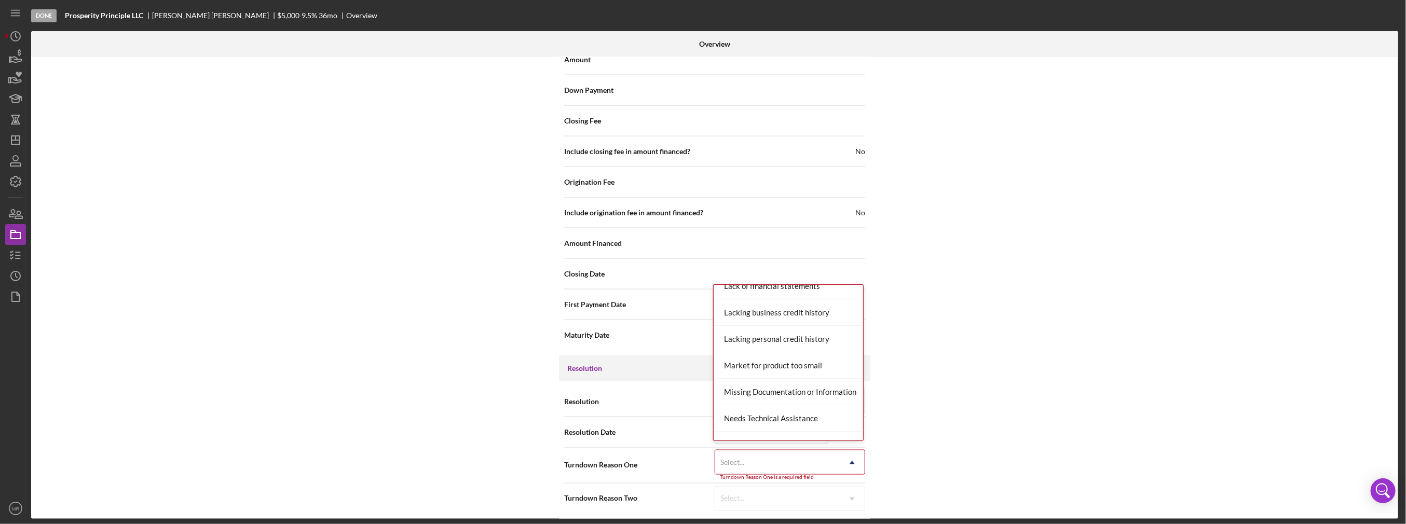
scroll to position [519, 0]
click at [785, 387] on div "Missing Documentation or Information" at bounding box center [789, 388] width 150 height 26
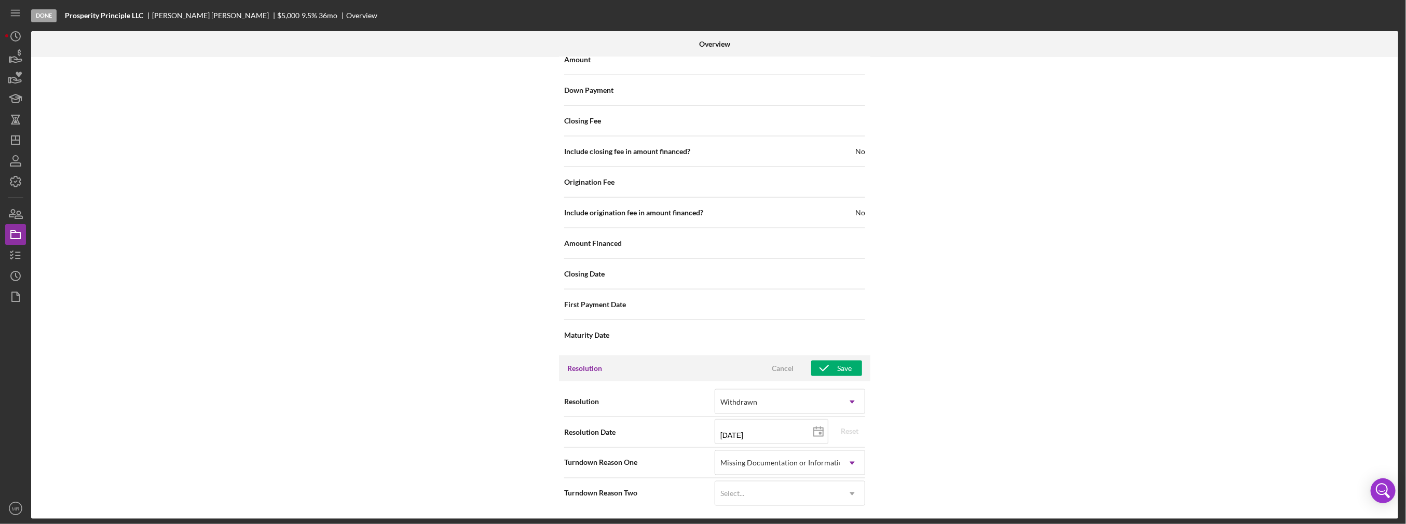
scroll to position [1168, 0]
click at [776, 496] on div "Select..." at bounding box center [777, 499] width 125 height 24
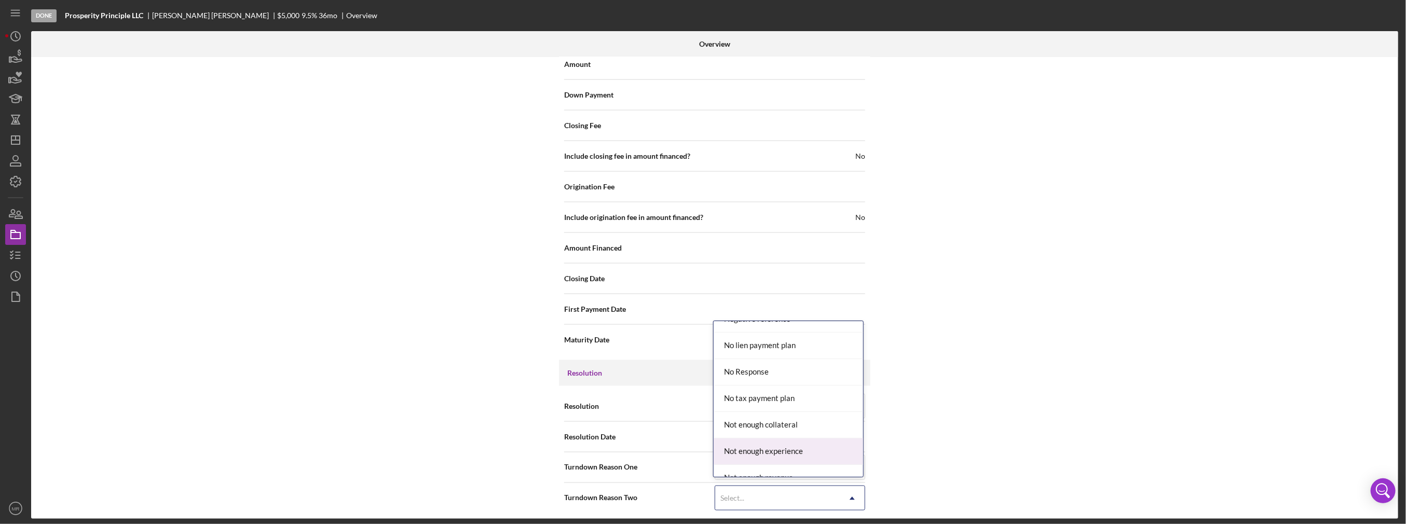
scroll to position [675, 0]
click at [774, 404] on div "No Response" at bounding box center [789, 401] width 150 height 26
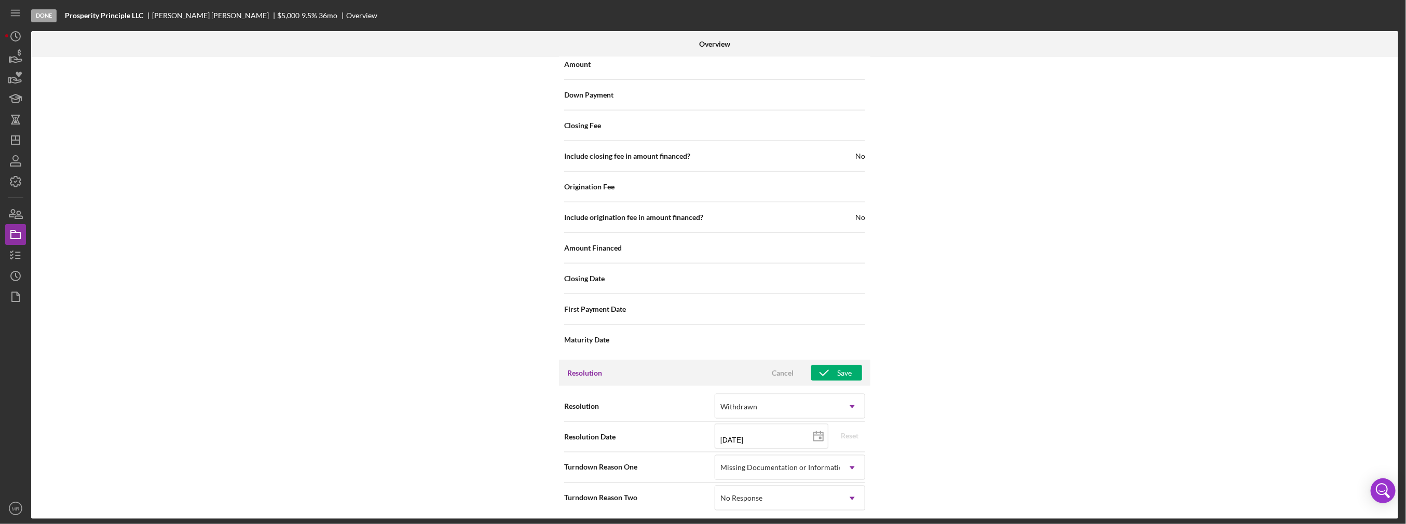
click at [892, 414] on div "Internal Workflow Stage Done Icon/Dropdown Arrow Archive (can unarchive later i…" at bounding box center [714, 288] width 1367 height 462
click at [839, 372] on div "Save" at bounding box center [844, 373] width 15 height 16
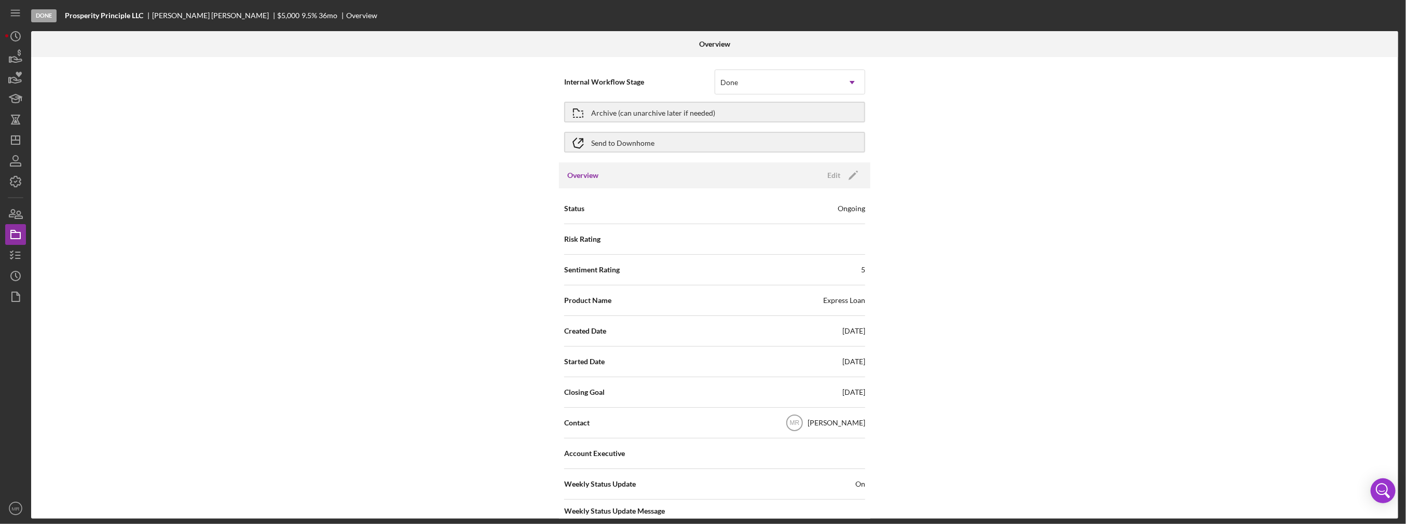
scroll to position [0, 0]
click at [688, 111] on div "Archive (can unarchive later if needed)" at bounding box center [653, 112] width 124 height 19
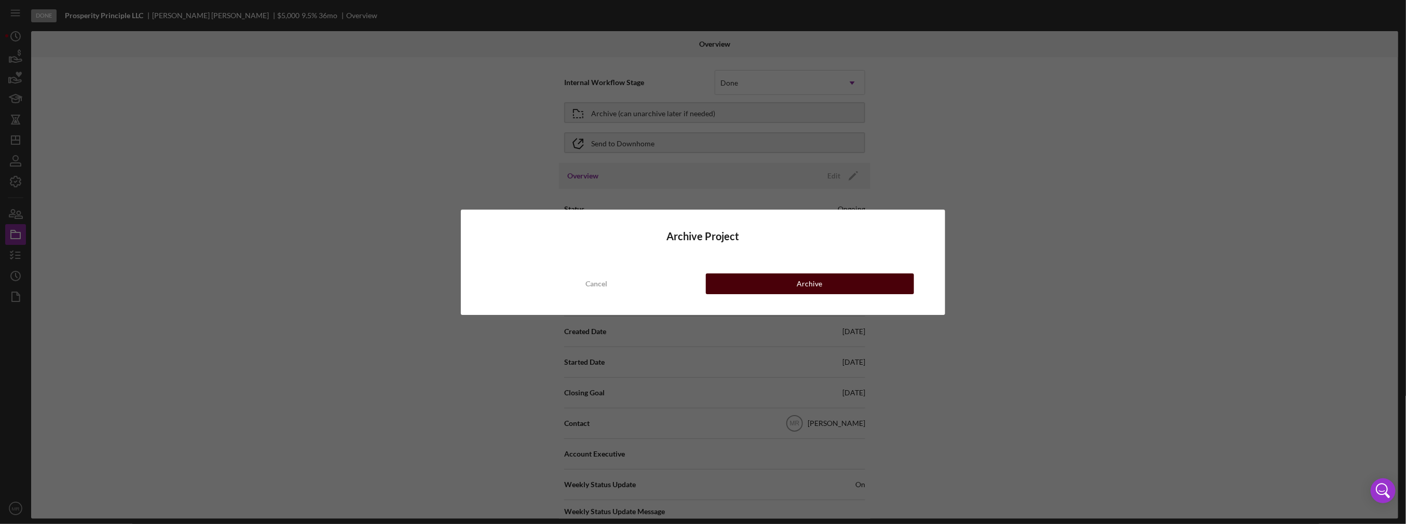
click at [783, 289] on button "Archive" at bounding box center [810, 284] width 208 height 21
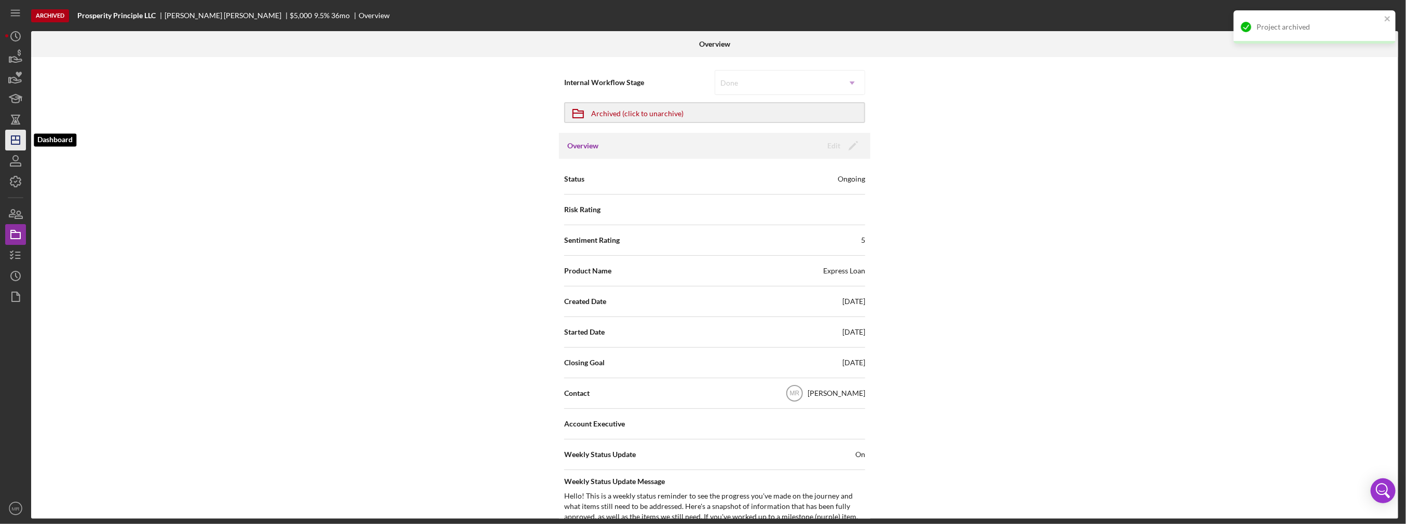
click at [18, 139] on icon "Icon/Dashboard" at bounding box center [16, 140] width 26 height 26
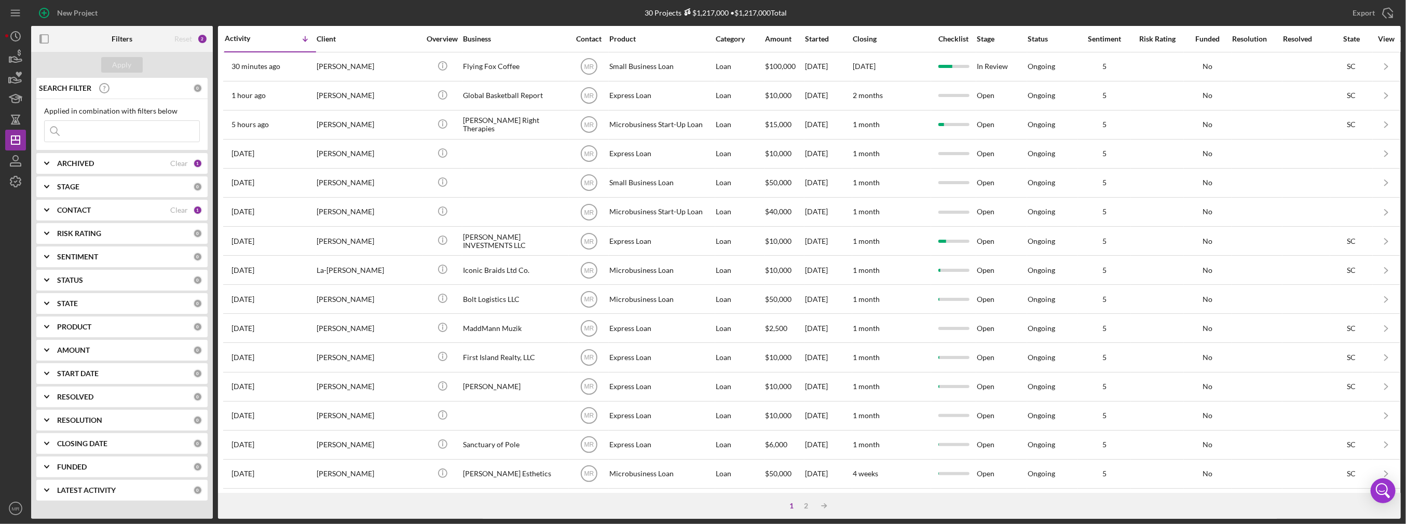
click at [809, 500] on div "1 2 Icon/Table Sort Arrow" at bounding box center [809, 506] width 1183 height 26
click at [807, 505] on div "2" at bounding box center [807, 506] width 15 height 8
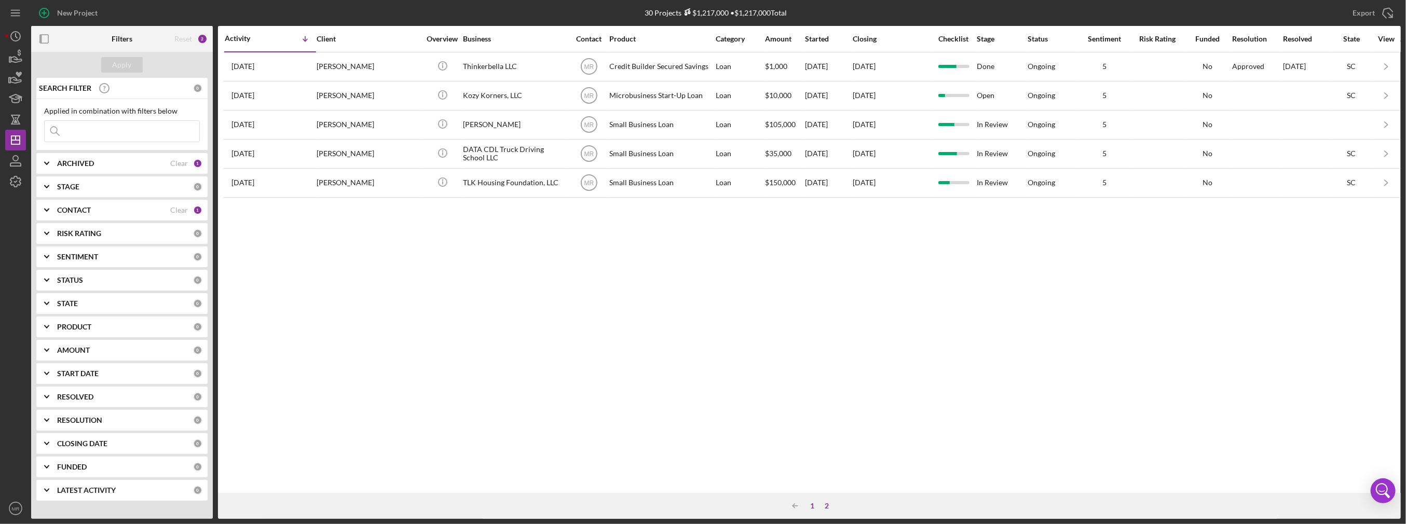
click at [815, 505] on div "1" at bounding box center [813, 506] width 15 height 8
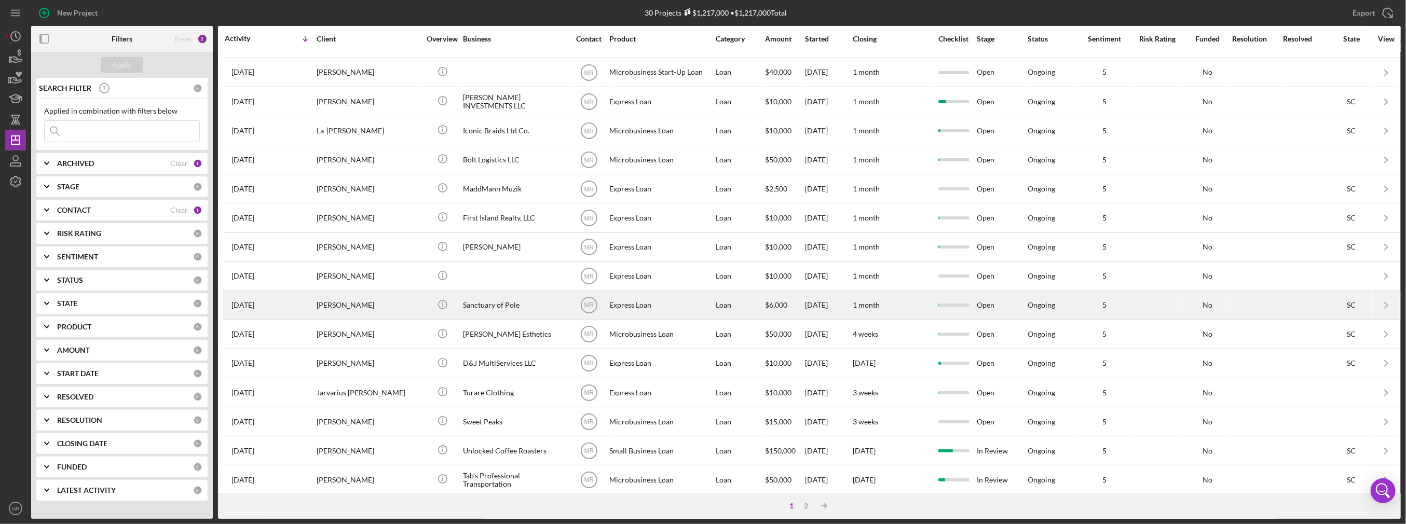
scroll to position [292, 0]
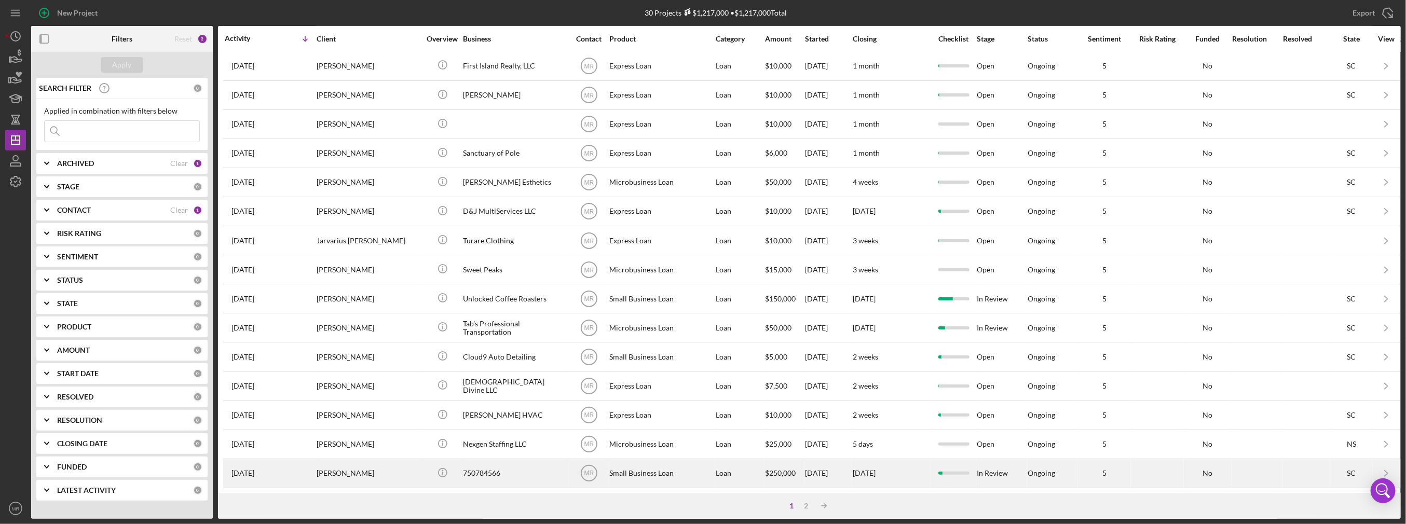
click at [665, 470] on div "Small Business Loan" at bounding box center [661, 474] width 104 height 28
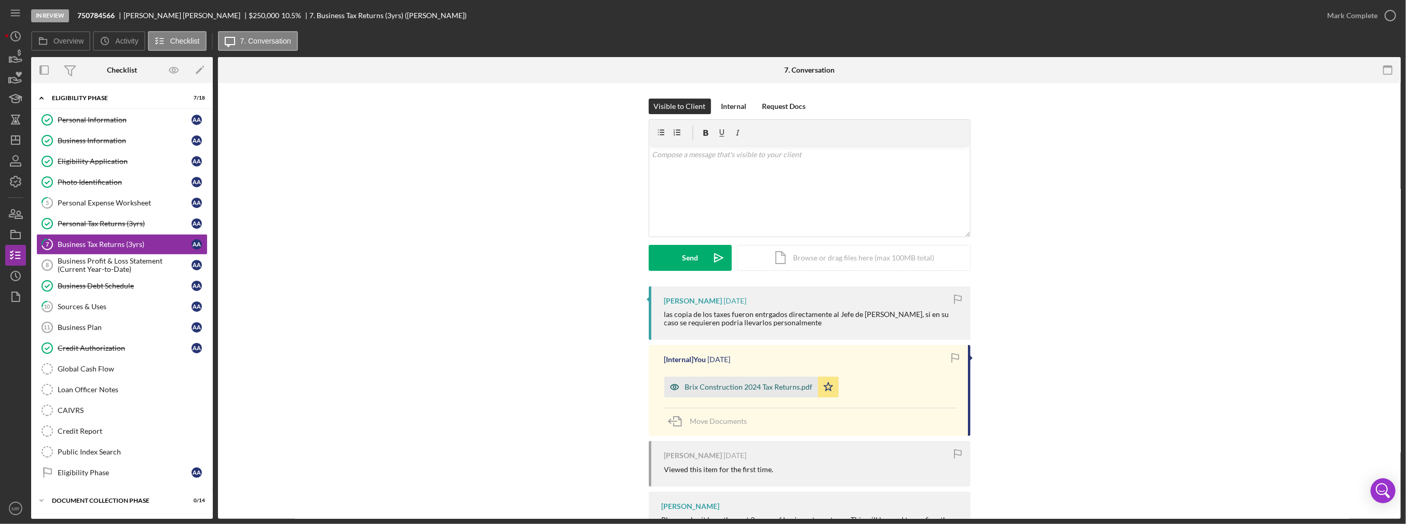
click at [717, 381] on div "Brix Construction 2024 Tax Returns.pdf" at bounding box center [742, 387] width 154 height 21
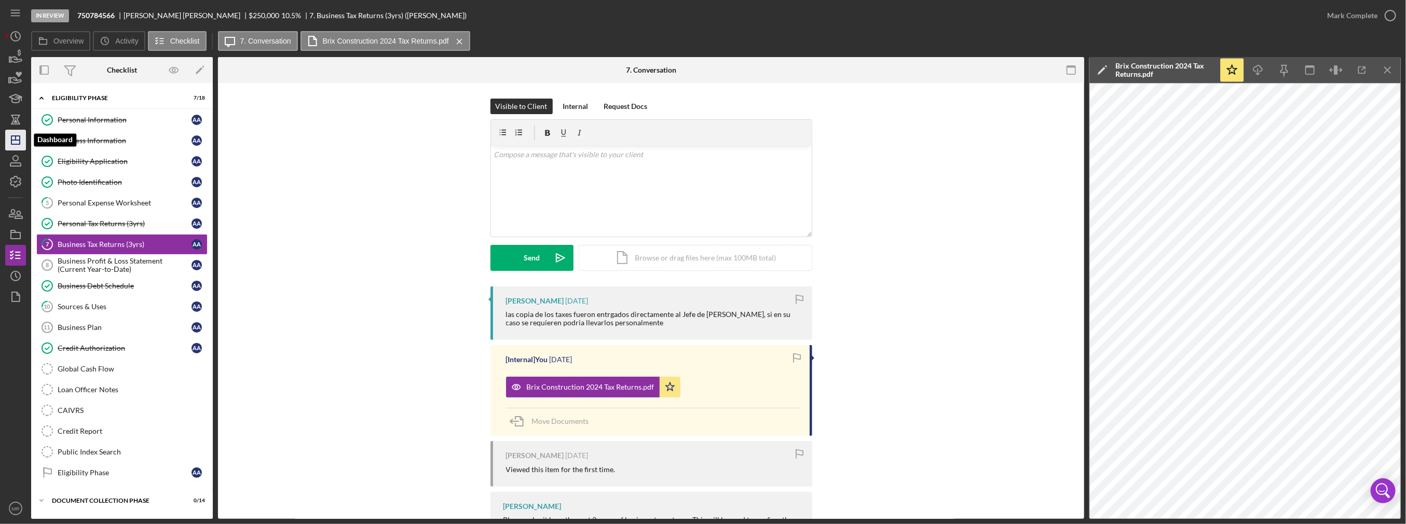
click at [10, 141] on icon "Icon/Dashboard" at bounding box center [16, 140] width 26 height 26
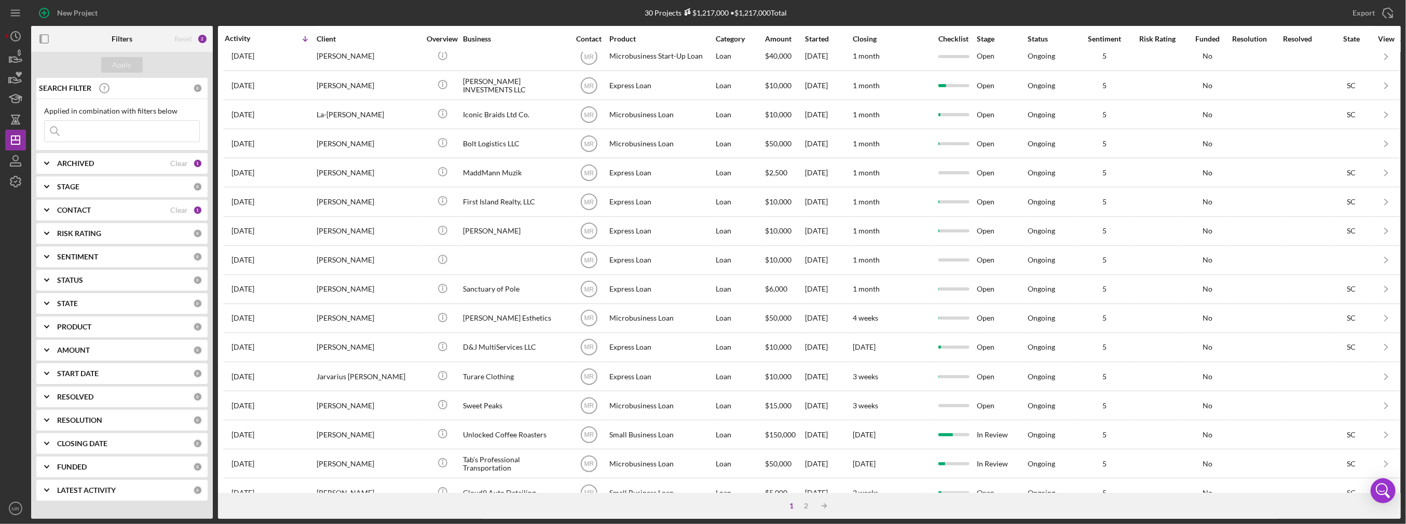
scroll to position [292, 0]
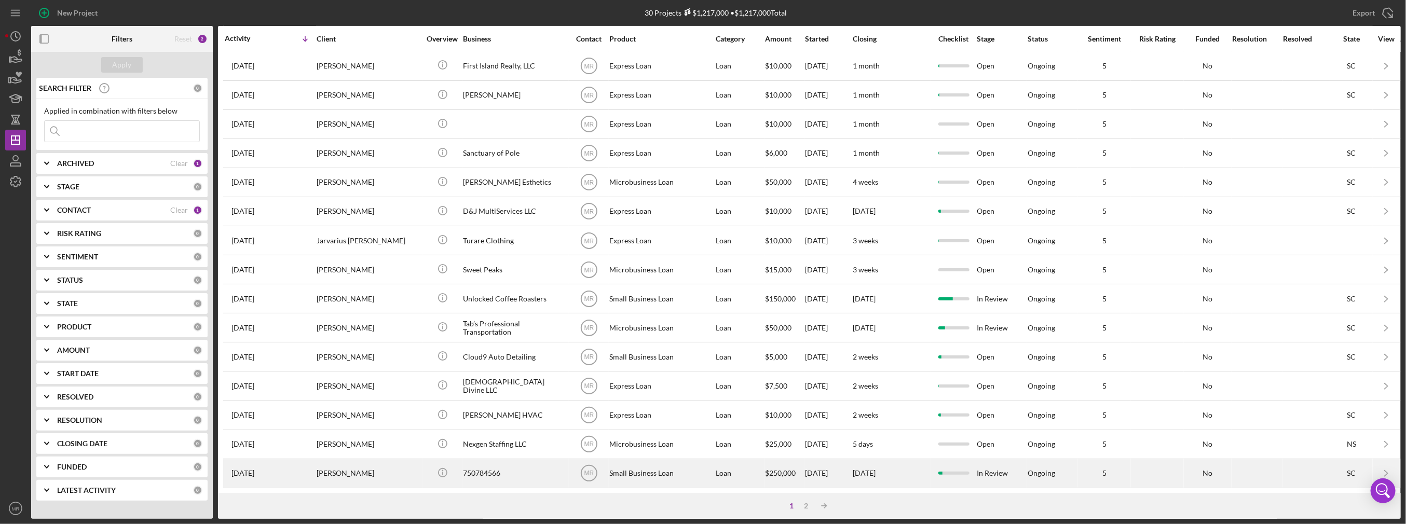
click at [524, 468] on div "750784566" at bounding box center [515, 474] width 104 height 28
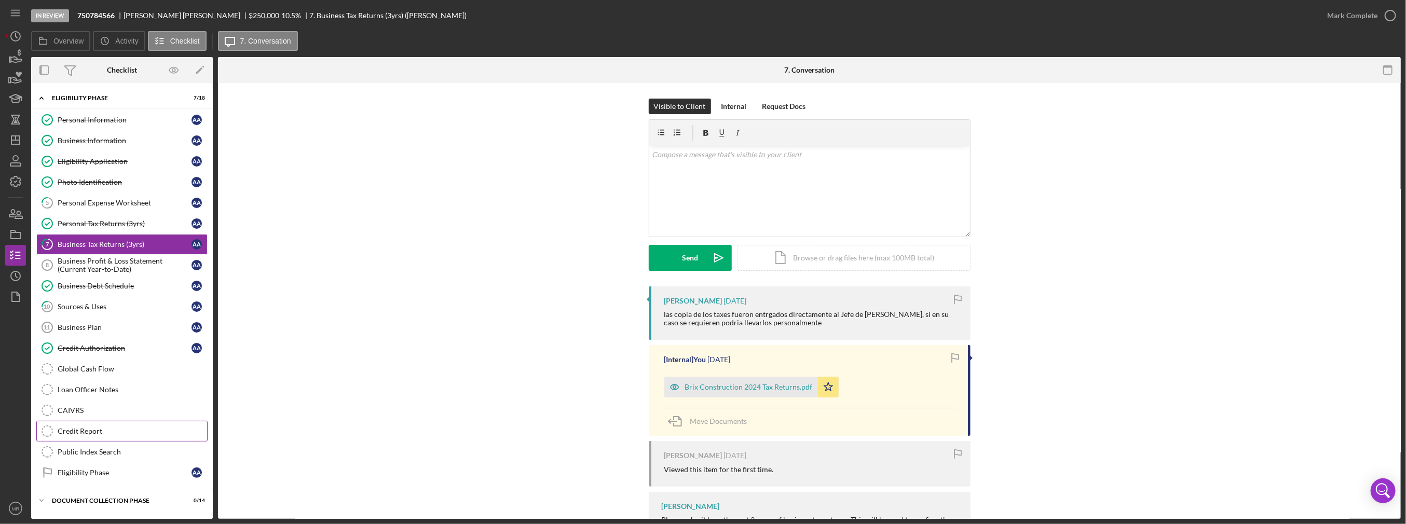
click at [120, 427] on div "Credit Report" at bounding box center [133, 431] width 150 height 8
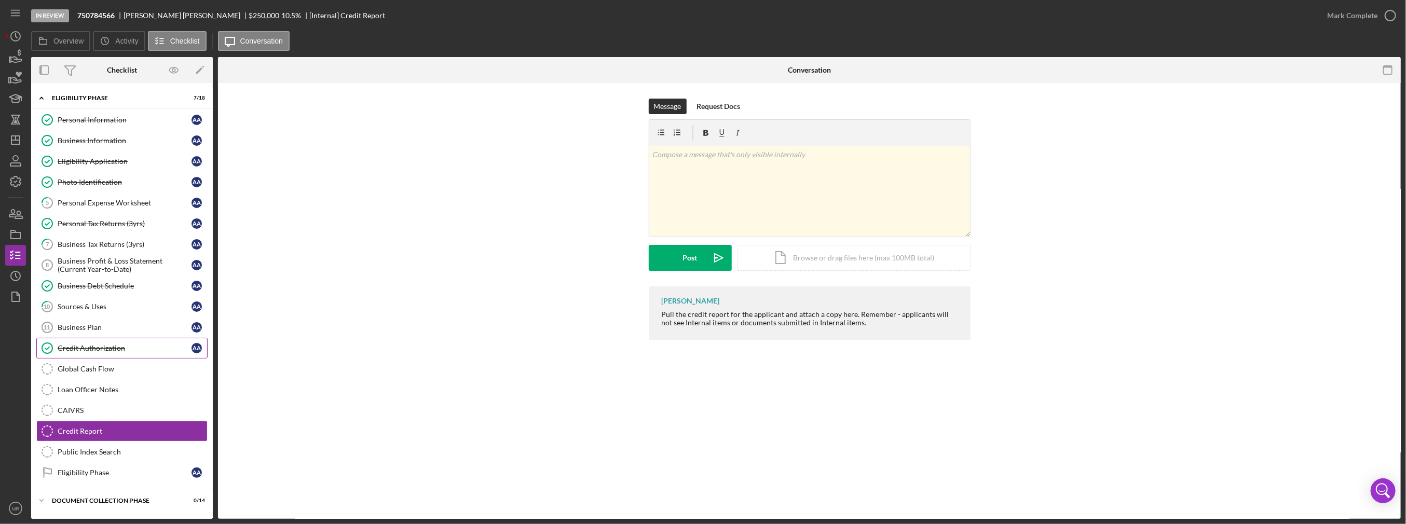
click at [115, 346] on div "Credit Authorization" at bounding box center [125, 348] width 134 height 8
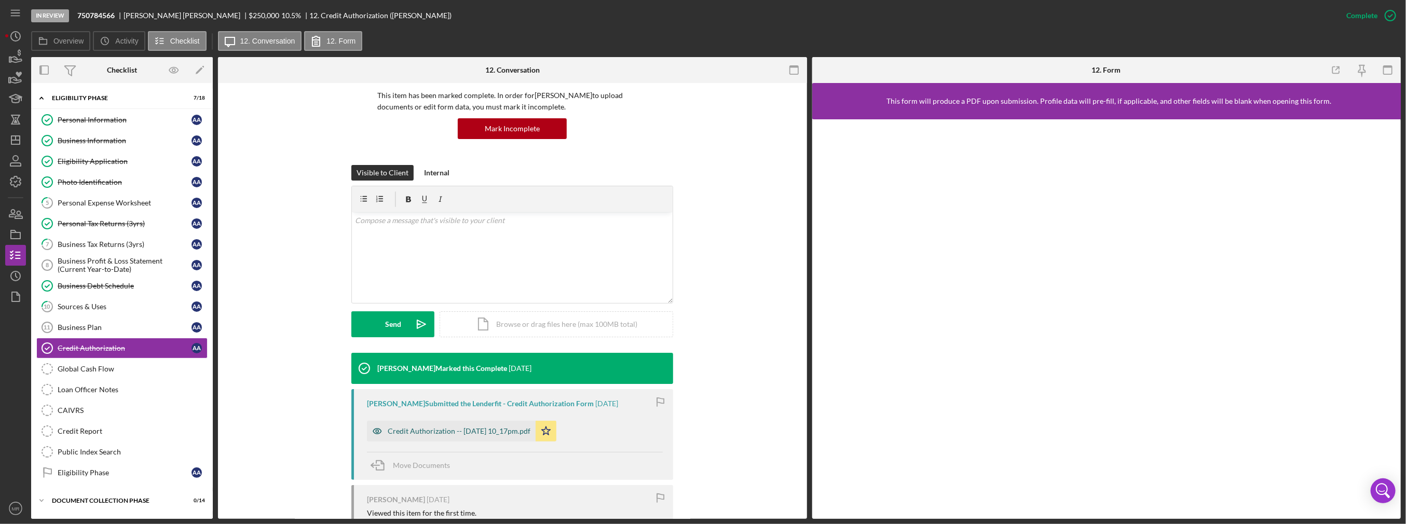
scroll to position [104, 0]
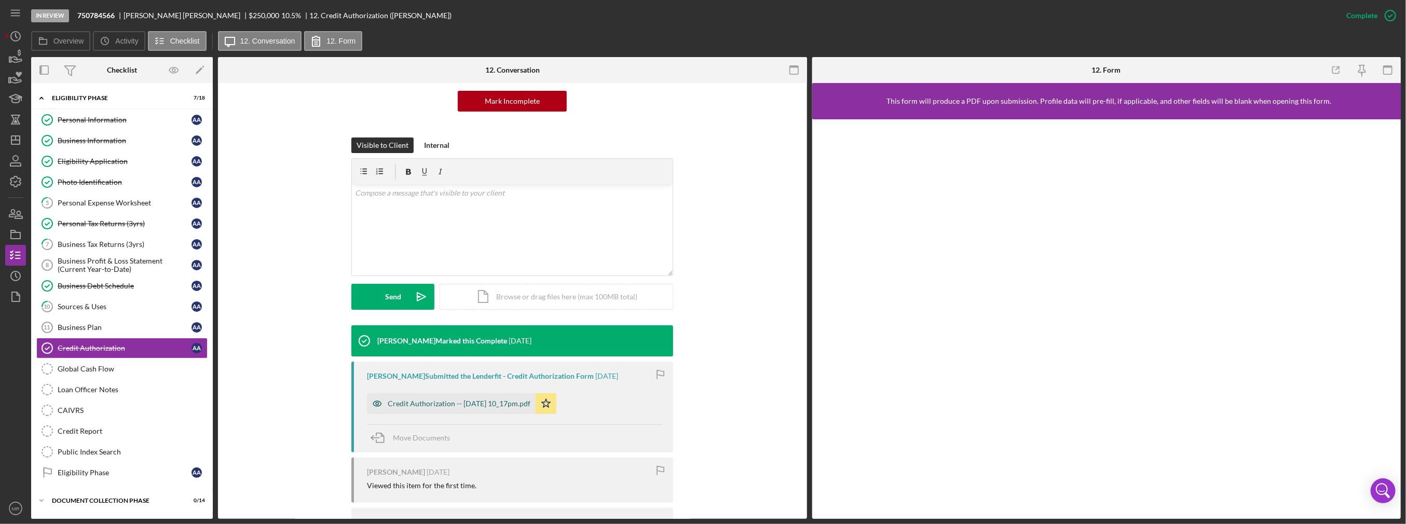
click at [505, 408] on div "Credit Authorization -- [DATE] 10_17pm.pdf" at bounding box center [451, 404] width 169 height 21
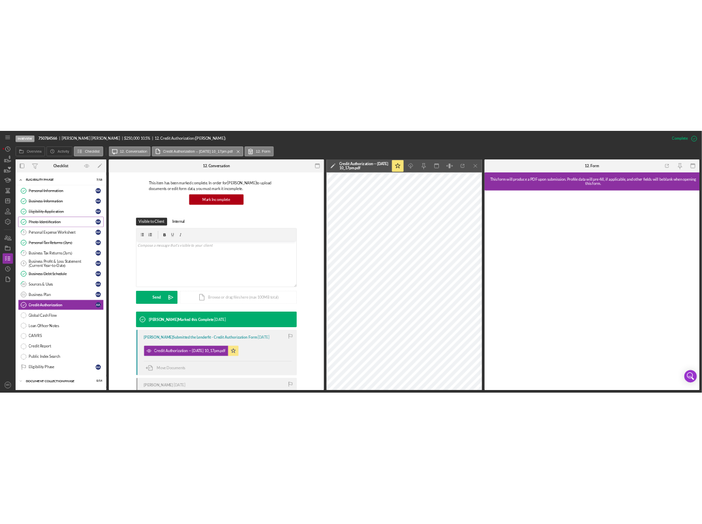
scroll to position [0, 0]
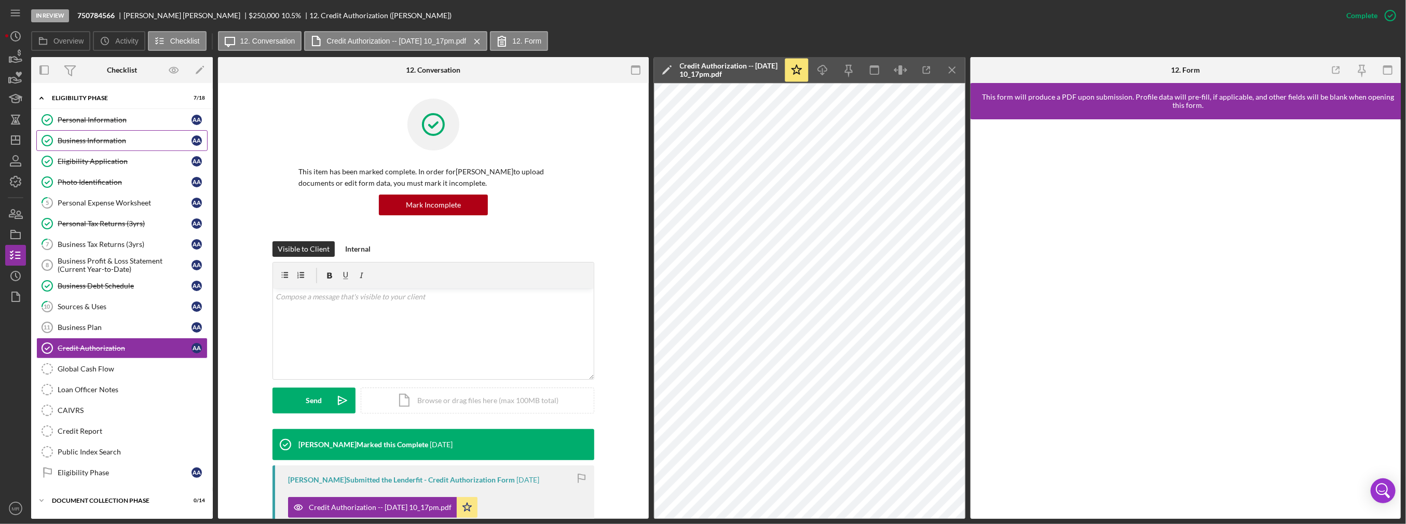
click at [134, 145] on link "Business Information Business Information A A" at bounding box center [121, 140] width 171 height 21
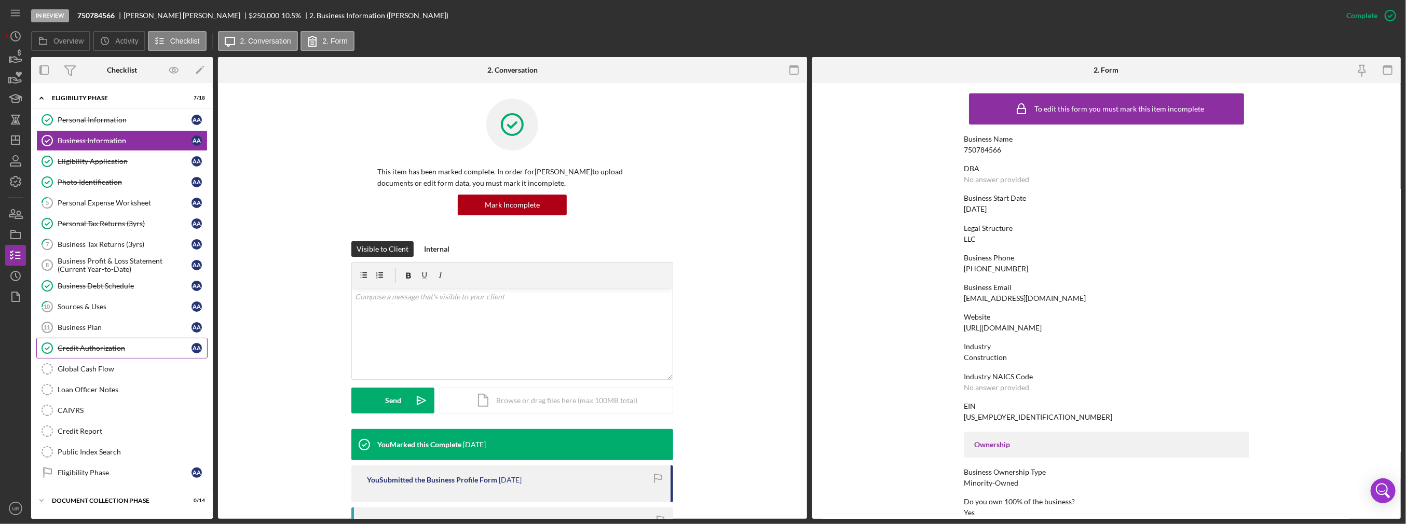
click at [92, 351] on link "Credit Authorization Credit Authorization A A" at bounding box center [121, 348] width 171 height 21
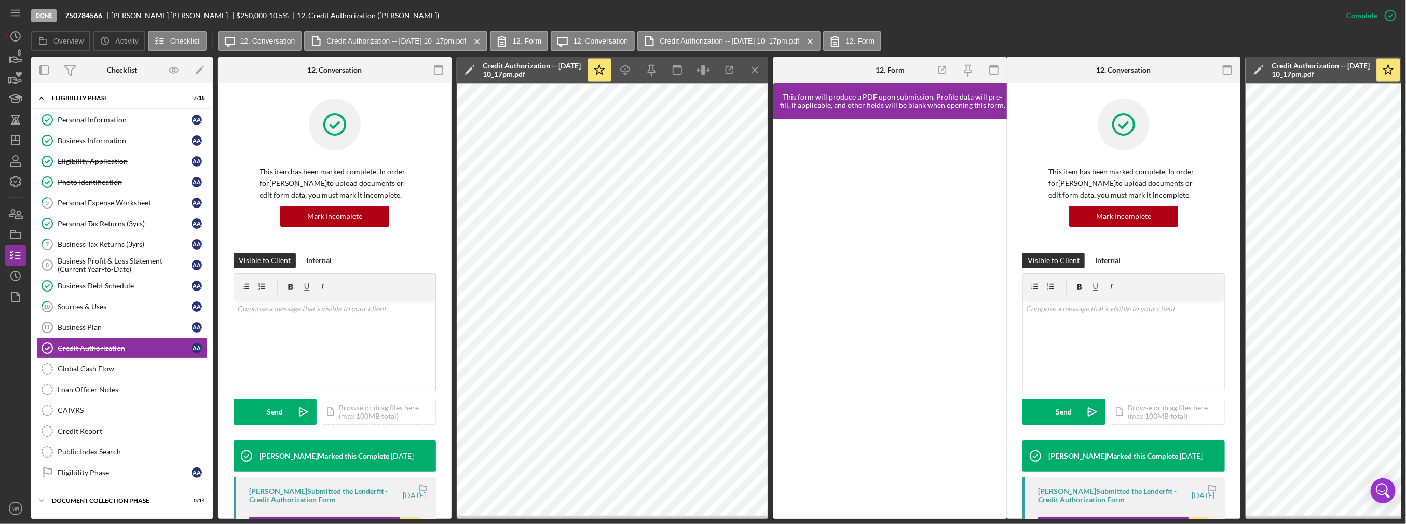
scroll to position [43, 0]
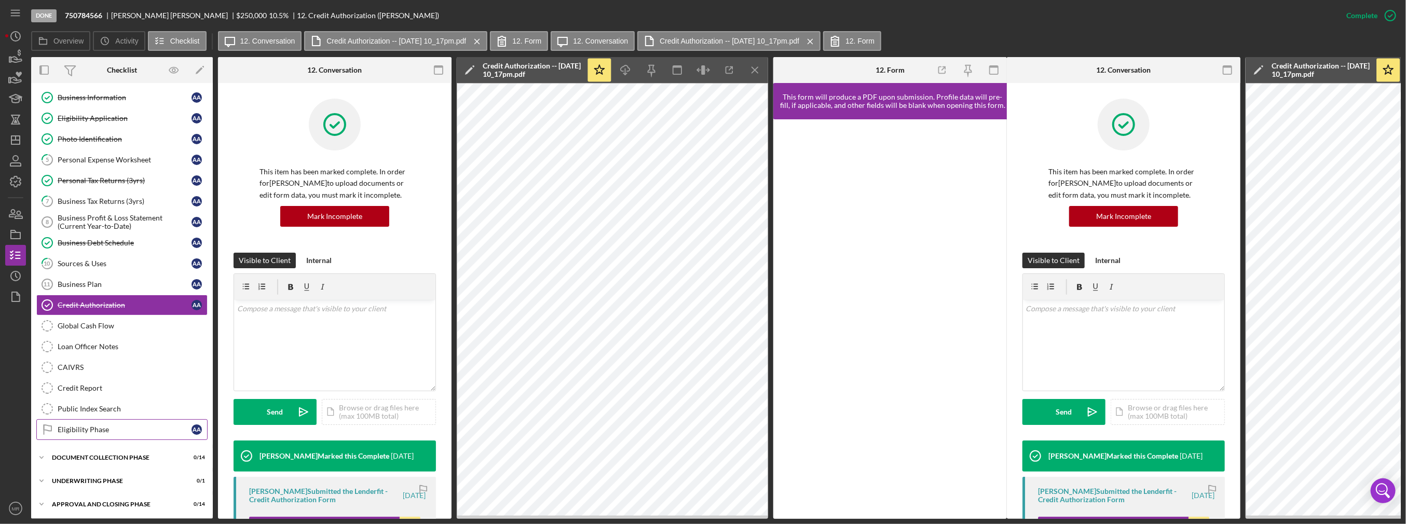
click at [90, 426] on div "Eligibility Phase" at bounding box center [125, 430] width 134 height 8
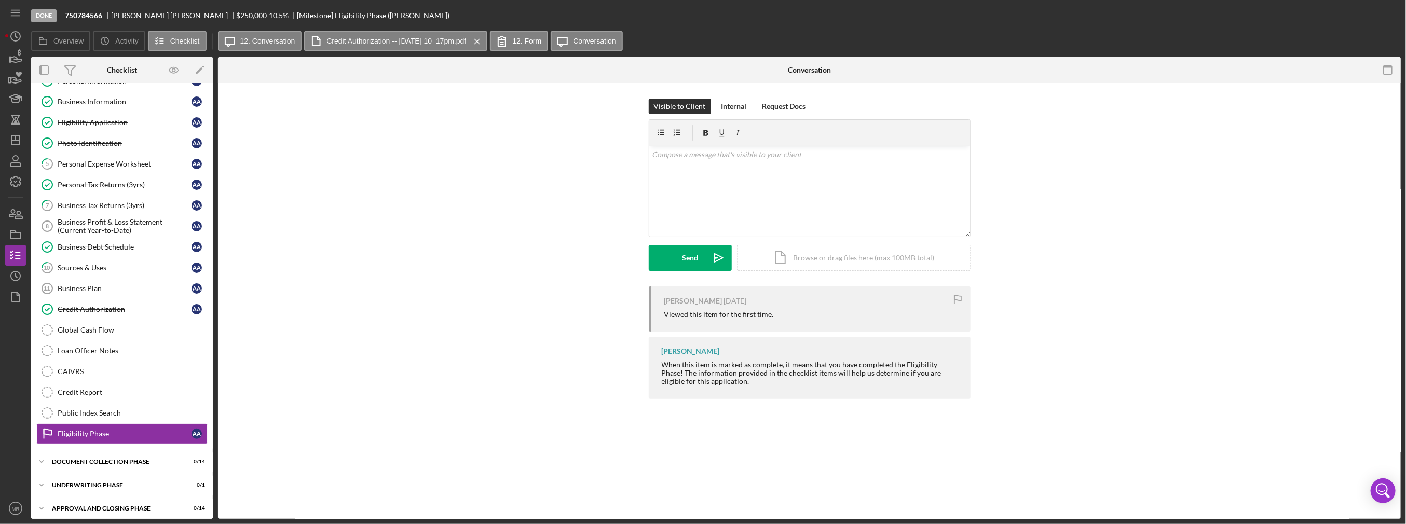
scroll to position [40, 0]
click at [702, 196] on div "v Color teal Color pink Remove color Add row above Add row below Add column bef…" at bounding box center [809, 191] width 321 height 91
click at [732, 170] on link "[EMAIL_ADDRESS][DOMAIN_NAME]" at bounding box center [713, 169] width 122 height 9
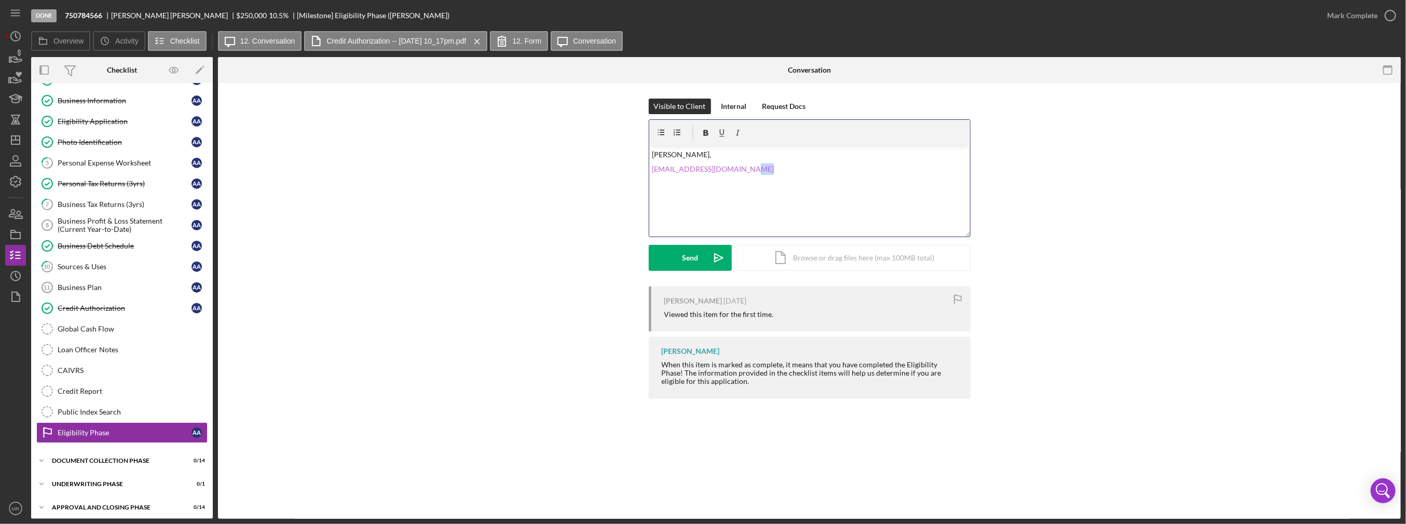
click at [732, 170] on link "[EMAIL_ADDRESS][DOMAIN_NAME]" at bounding box center [713, 169] width 122 height 9
click at [756, 174] on p "[EMAIL_ADDRESS][DOMAIN_NAME]" at bounding box center [809, 169] width 315 height 11
drag, startPoint x: 756, startPoint y: 174, endPoint x: 750, endPoint y: 174, distance: 5.7
click at [750, 174] on p "[EMAIL_ADDRESS][DOMAIN_NAME]" at bounding box center [809, 169] width 315 height 11
drag, startPoint x: 750, startPoint y: 174, endPoint x: 629, endPoint y: 171, distance: 121.0
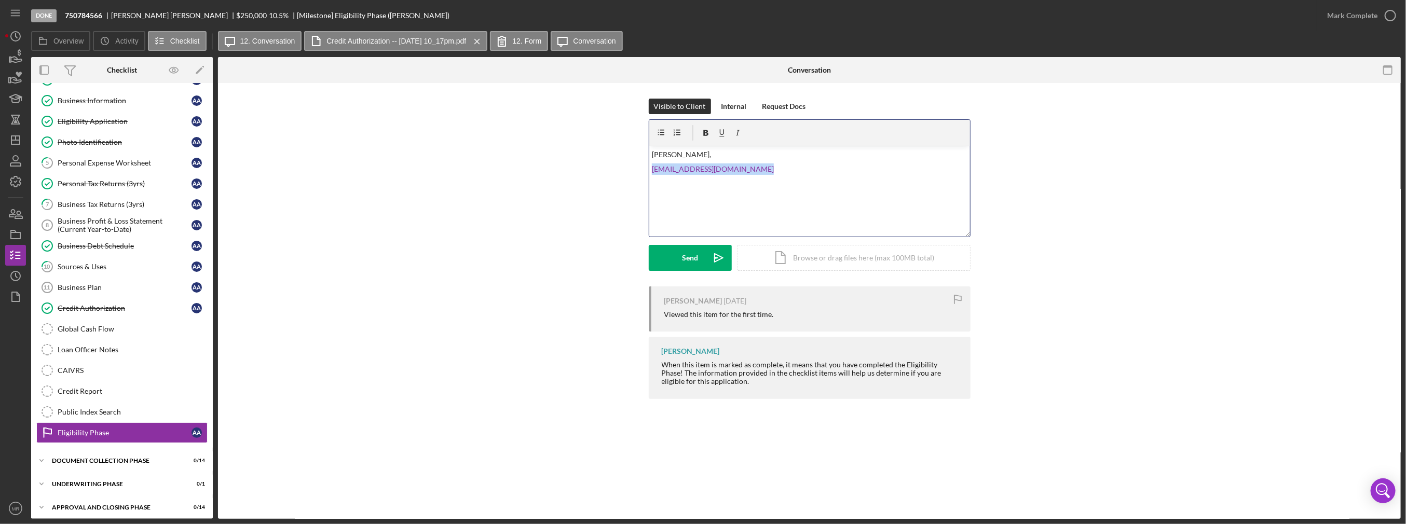
click at [629, 171] on div "Visible to Client Internal Request Docs v Color teal Color pink Remove color Ad…" at bounding box center [810, 193] width 1152 height 188
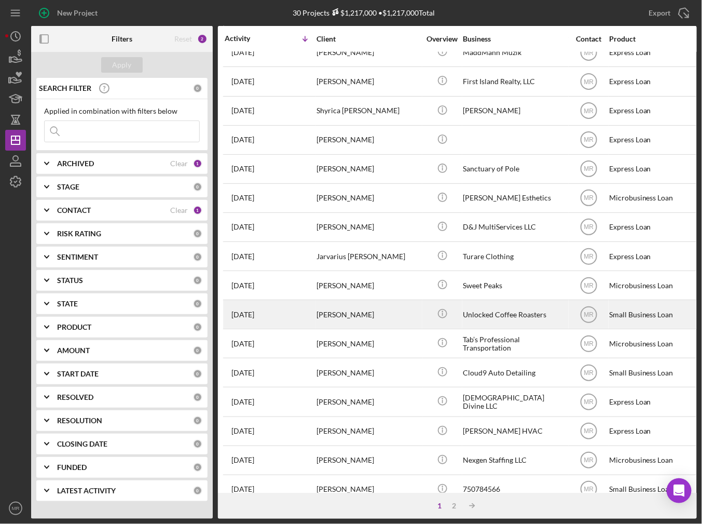
scroll to position [292, 0]
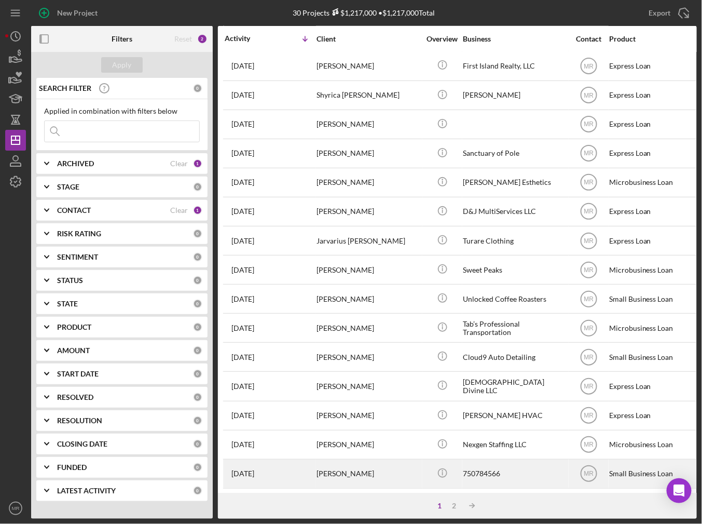
click at [365, 461] on div "[PERSON_NAME]" at bounding box center [369, 474] width 104 height 28
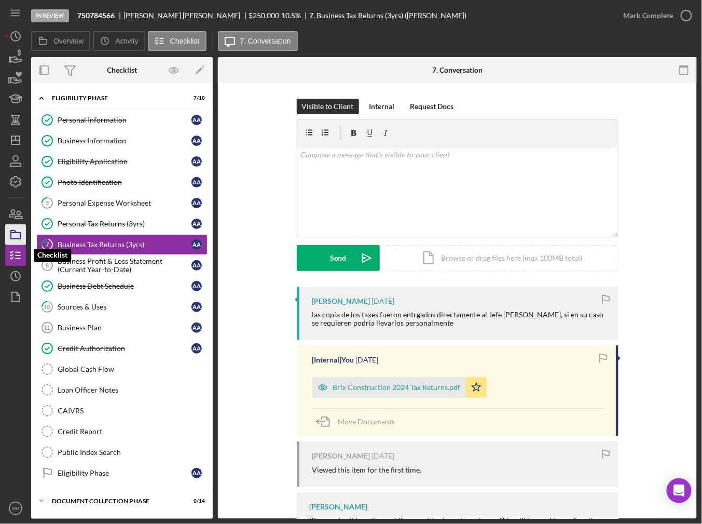
click at [20, 243] on icon "button" at bounding box center [16, 235] width 26 height 26
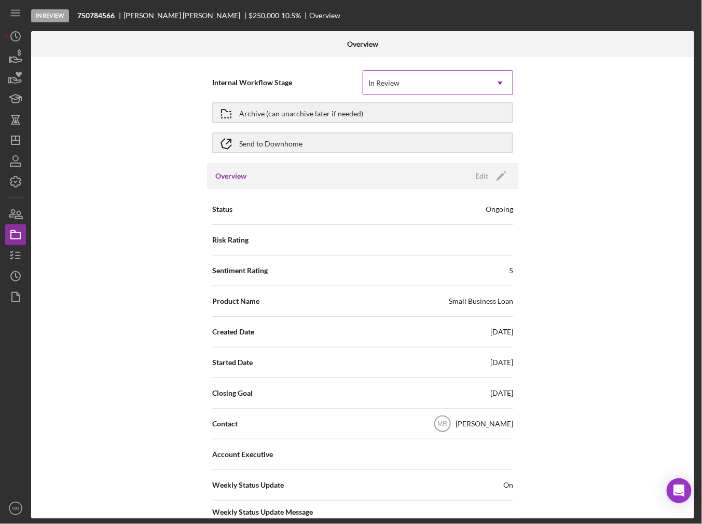
click at [385, 87] on div "In Review" at bounding box center [384, 83] width 31 height 8
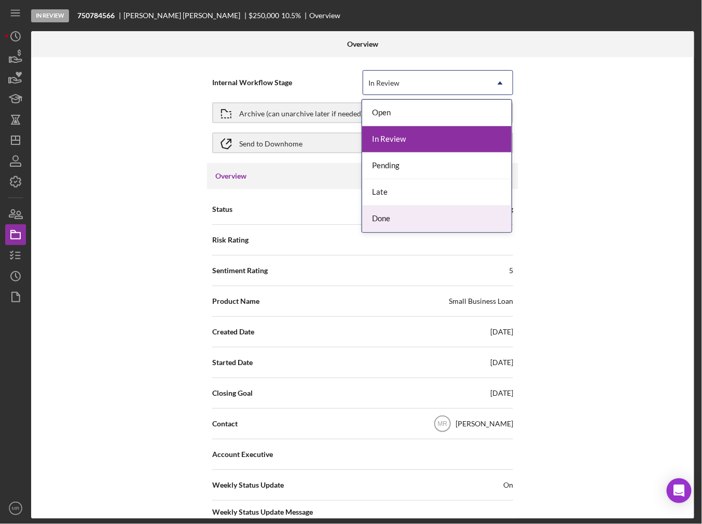
click at [395, 216] on div "Done" at bounding box center [437, 219] width 150 height 26
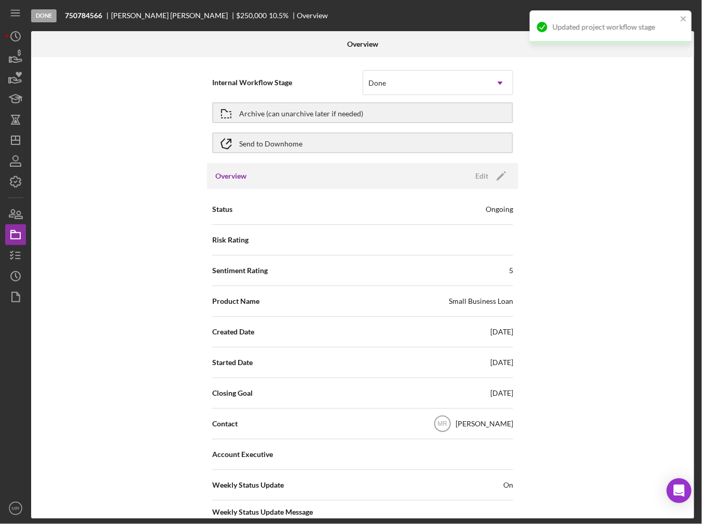
click at [546, 280] on div "Internal Workflow Stage option Done, selected. Done Icon/Dropdown Arrow Archive…" at bounding box center [362, 288] width 663 height 462
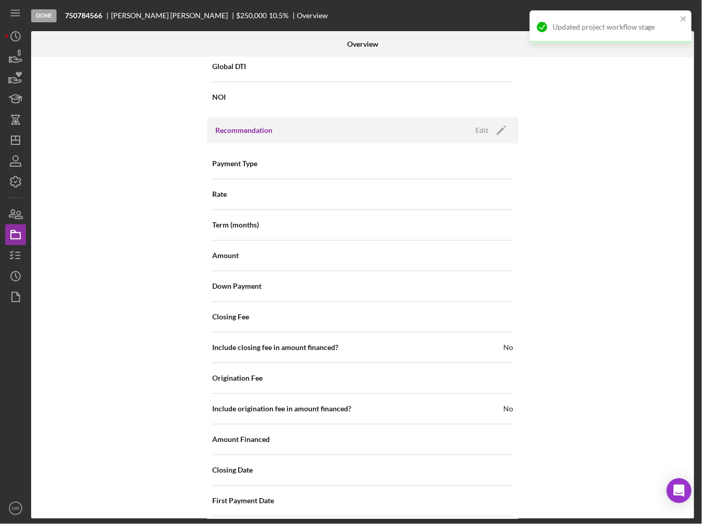
scroll to position [1049, 0]
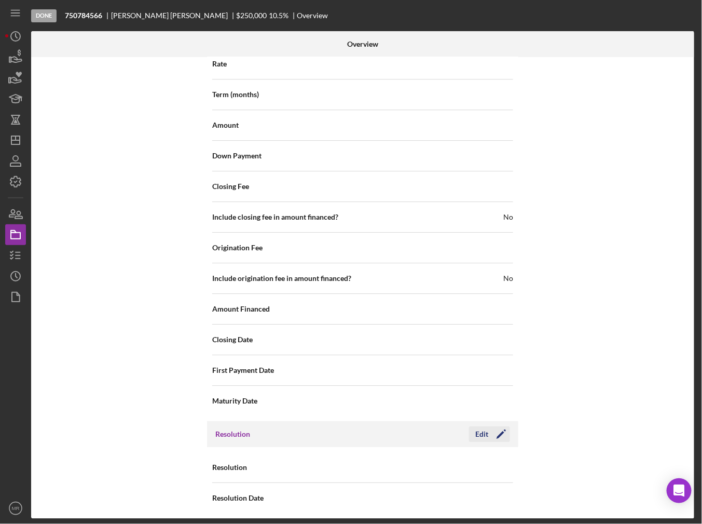
click at [483, 433] on div "Edit" at bounding box center [482, 434] width 13 height 16
click at [470, 461] on div "Select..." at bounding box center [425, 468] width 125 height 24
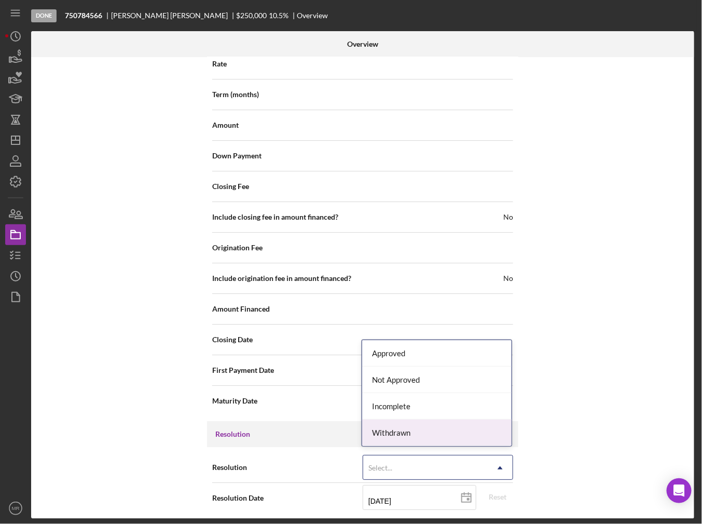
click at [437, 439] on div "Withdrawn" at bounding box center [437, 432] width 150 height 26
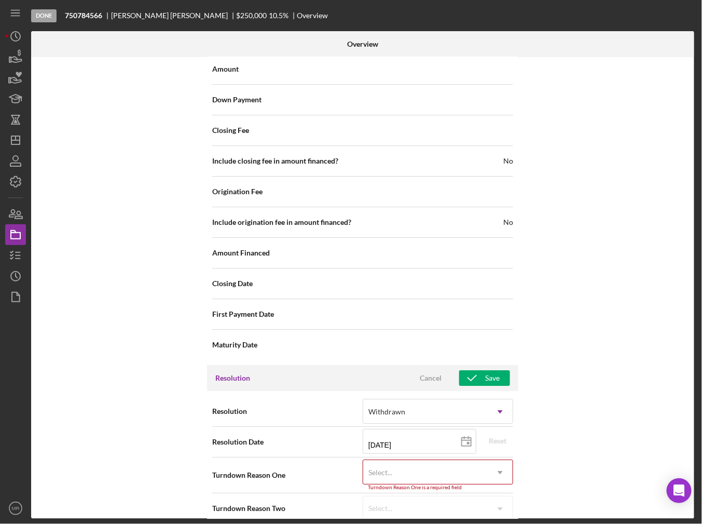
scroll to position [1115, 0]
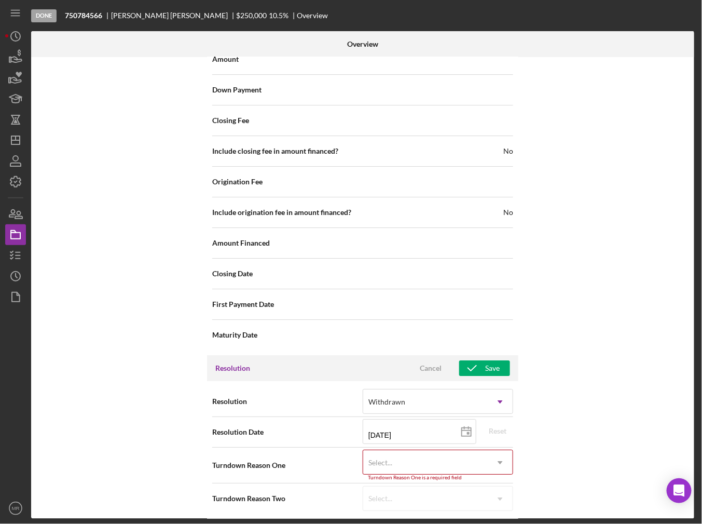
click at [476, 458] on div "Select..." at bounding box center [425, 463] width 125 height 24
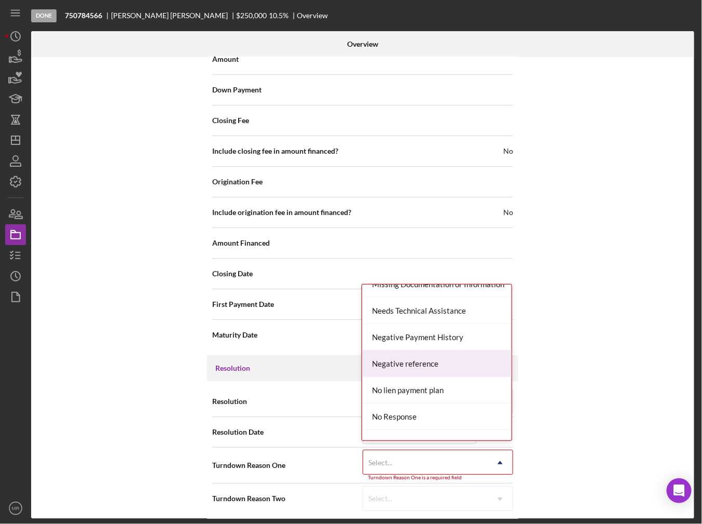
scroll to position [623, 0]
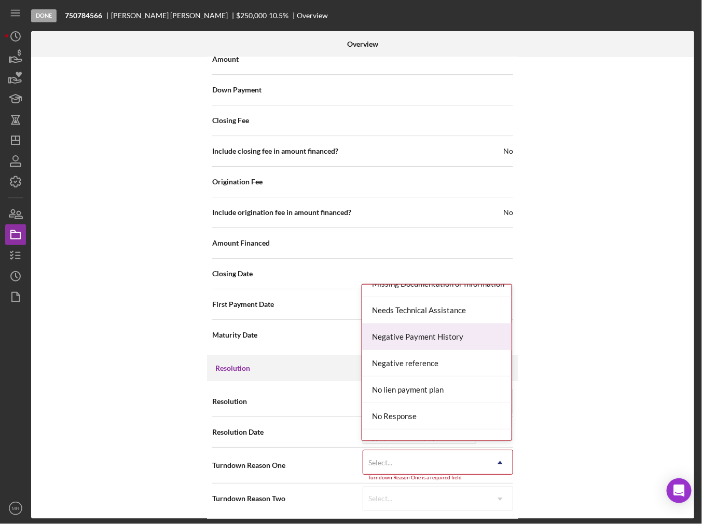
click at [443, 334] on div "Negative Payment History" at bounding box center [437, 336] width 150 height 26
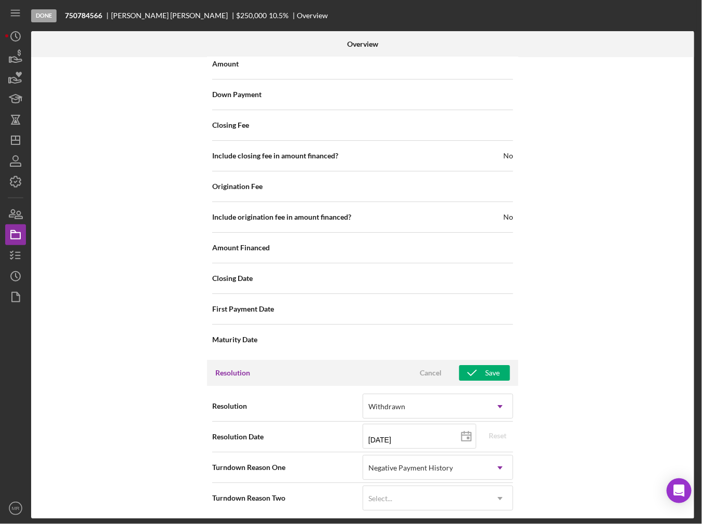
click at [531, 435] on div "Internal Workflow Stage Done Icon/Dropdown Arrow Archive (can unarchive later i…" at bounding box center [362, 288] width 663 height 462
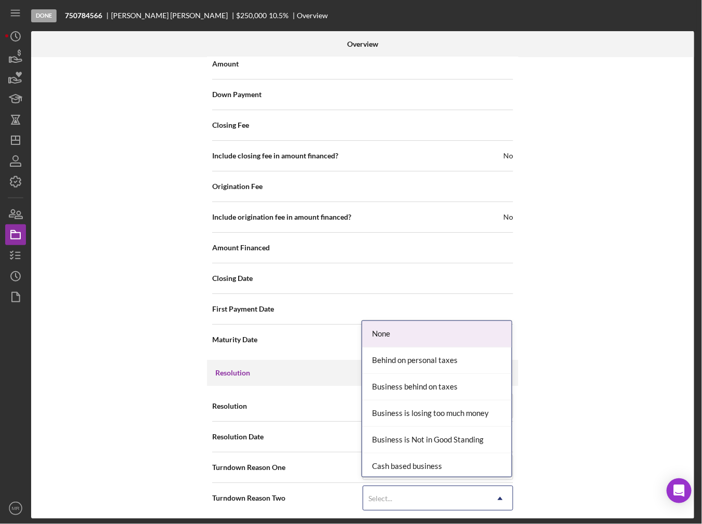
click at [479, 495] on div "Select..." at bounding box center [425, 498] width 125 height 24
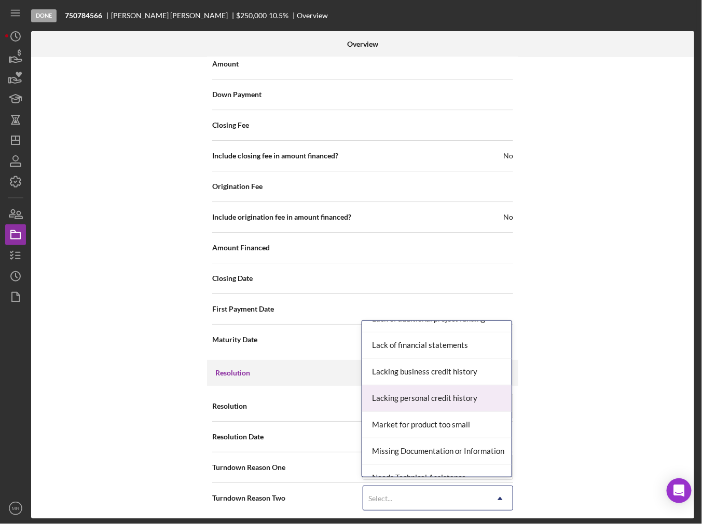
scroll to position [519, 0]
click at [467, 405] on div "Lacking personal credit history" at bounding box center [437, 397] width 150 height 26
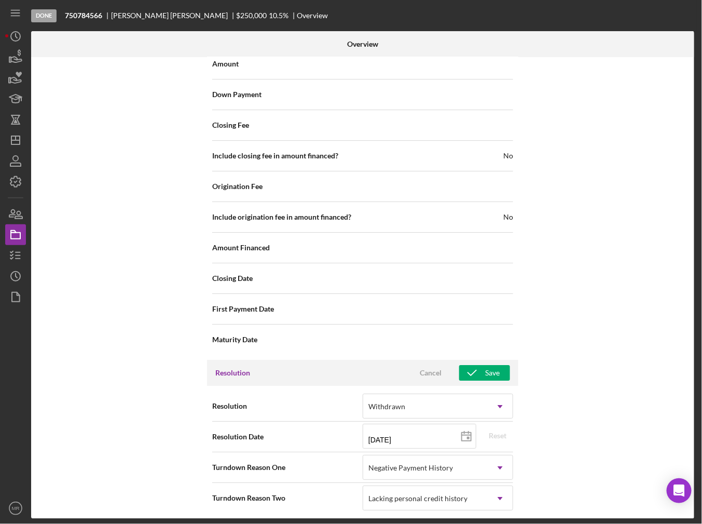
click at [562, 392] on div "Internal Workflow Stage Done Icon/Dropdown Arrow Archive (can unarchive later i…" at bounding box center [362, 288] width 663 height 462
click at [502, 371] on button "Save" at bounding box center [484, 373] width 51 height 16
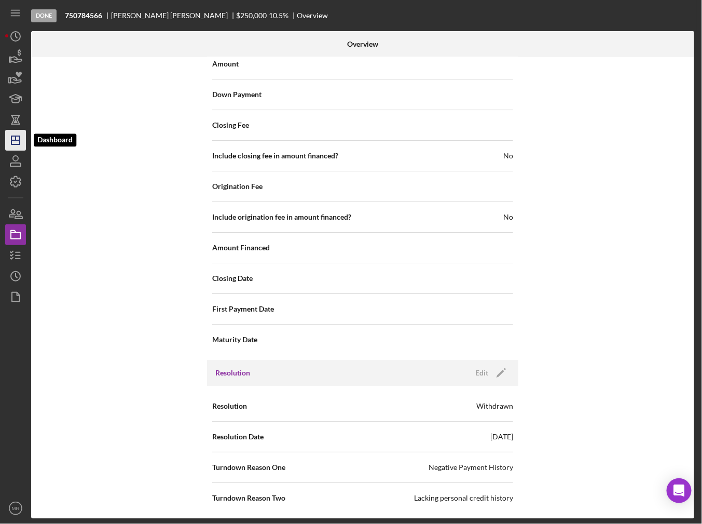
click at [11, 141] on polygon "button" at bounding box center [15, 140] width 8 height 8
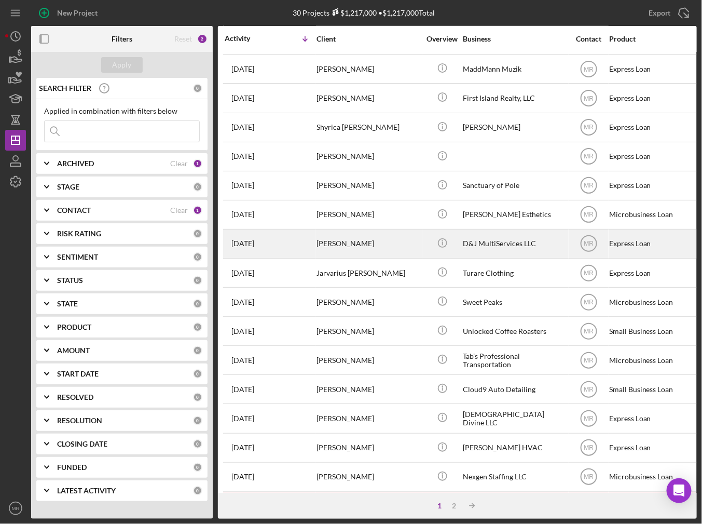
scroll to position [292, 0]
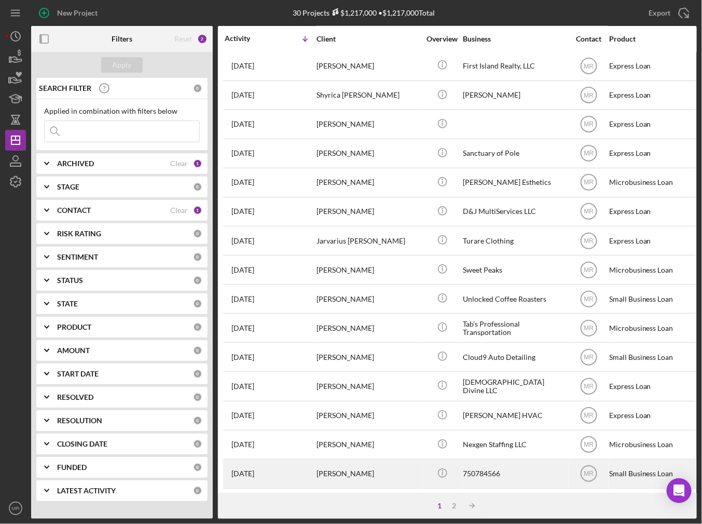
click at [366, 468] on div "[PERSON_NAME]" at bounding box center [369, 474] width 104 height 28
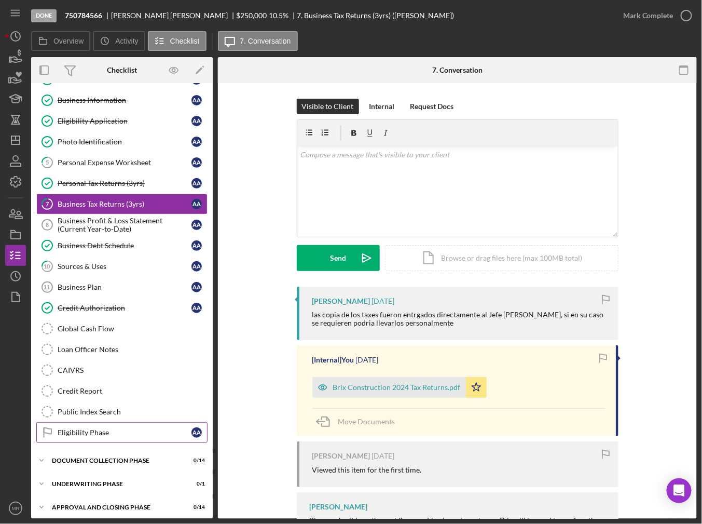
click at [87, 432] on link "Eligibility Phase Eligibility Phase A A" at bounding box center [121, 432] width 171 height 21
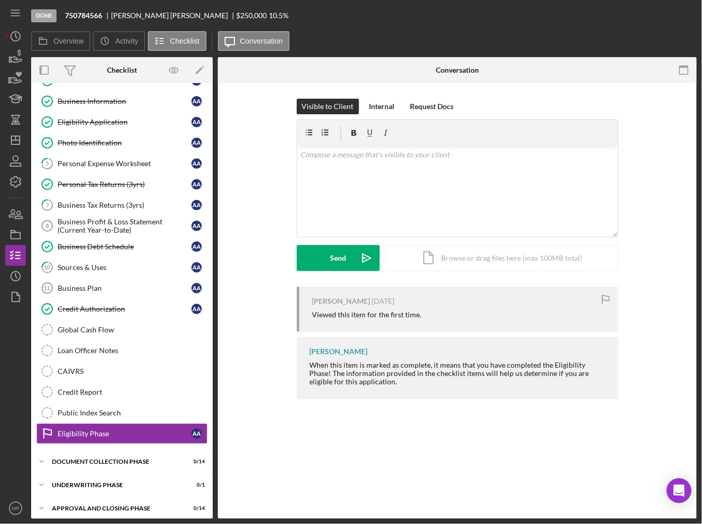
scroll to position [40, 0]
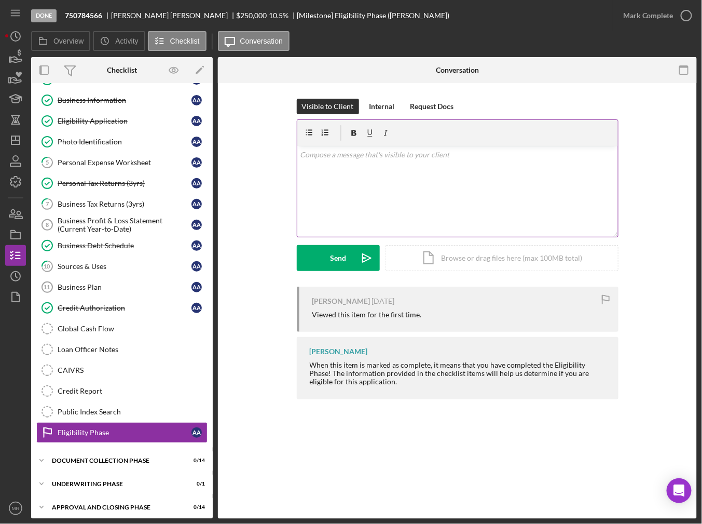
click at [370, 199] on div "v Color teal Color pink Remove color Add row above Add row below Add column bef…" at bounding box center [457, 191] width 321 height 91
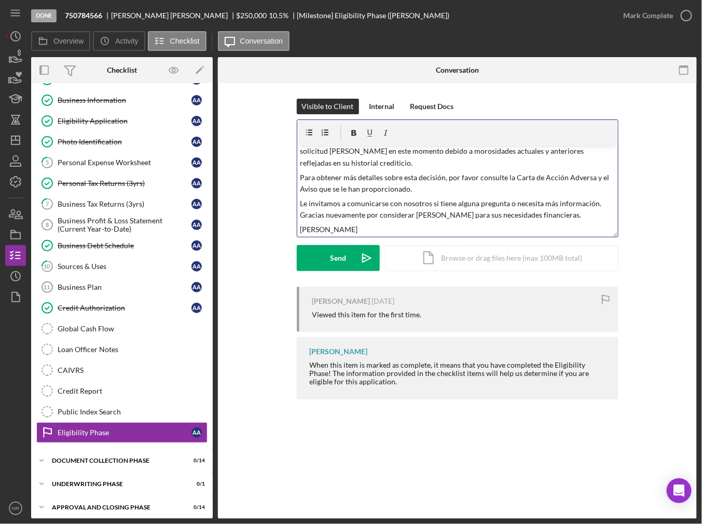
scroll to position [70, 0]
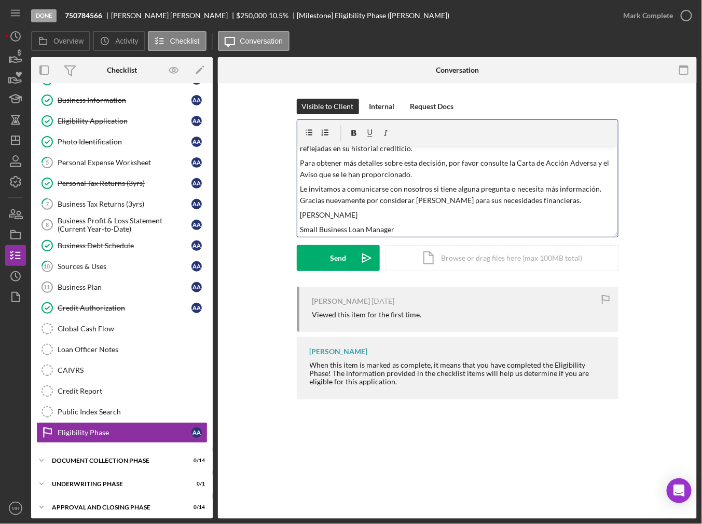
click at [488, 221] on div "v Color [PERSON_NAME] Color pink Remove color Add row above Add row below Add c…" at bounding box center [457, 191] width 321 height 91
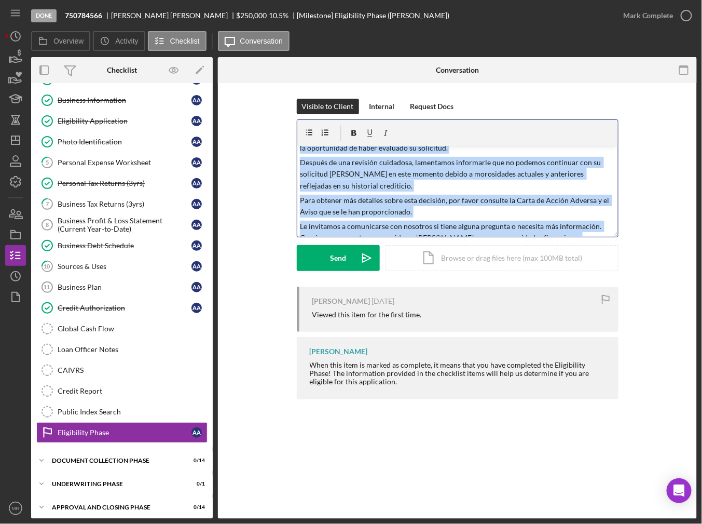
scroll to position [0, 0]
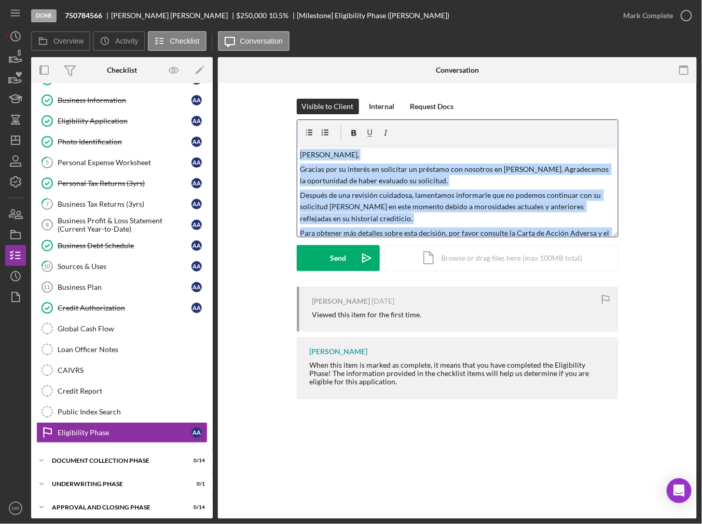
drag, startPoint x: 398, startPoint y: 230, endPoint x: 266, endPoint y: 139, distance: 160.0
click at [266, 139] on div "Visible to Client Internal Request Docs v Color [PERSON_NAME] Color pink Remove…" at bounding box center [458, 193] width 448 height 188
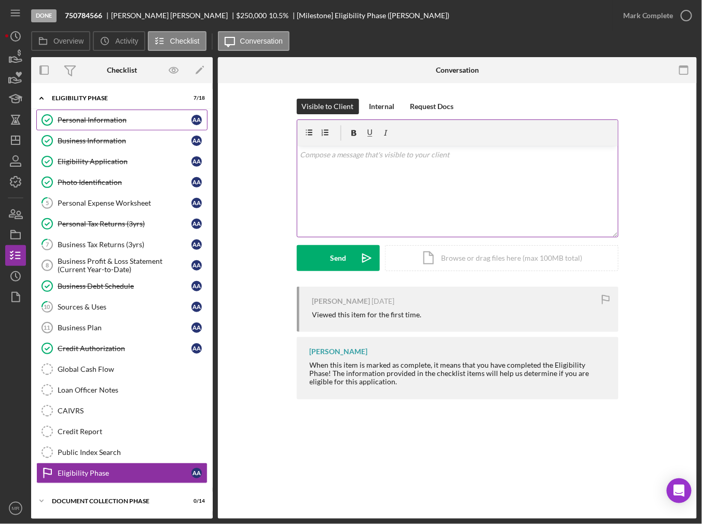
click at [98, 121] on div "Personal Information" at bounding box center [125, 120] width 134 height 8
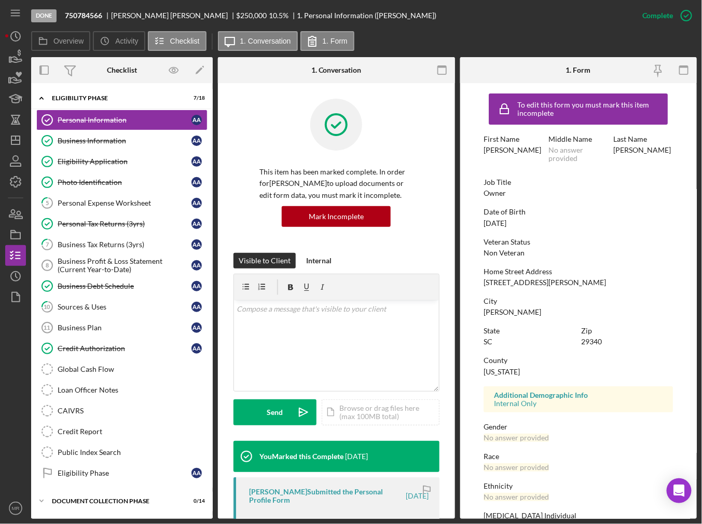
click at [287, 109] on div at bounding box center [337, 132] width 154 height 67
click at [18, 234] on icon "button" at bounding box center [16, 235] width 26 height 26
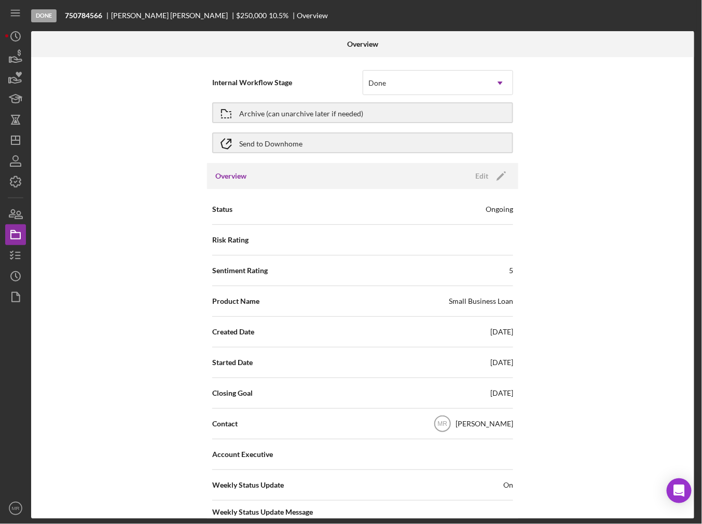
click at [618, 175] on div "Internal Workflow Stage Done Icon/Dropdown Arrow Archive (can unarchive later i…" at bounding box center [362, 288] width 663 height 462
click at [15, 145] on icon "Icon/Dashboard" at bounding box center [16, 140] width 26 height 26
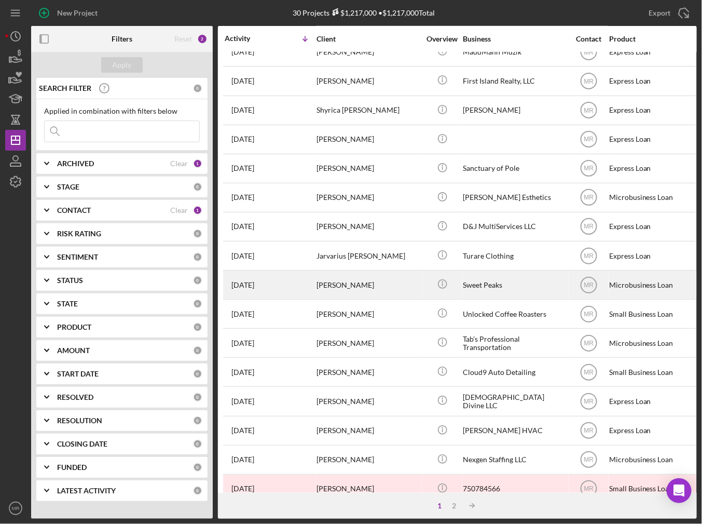
scroll to position [292, 0]
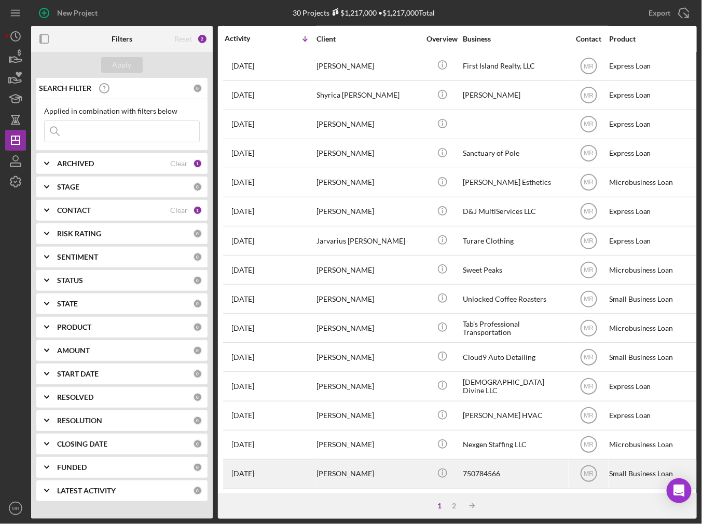
click at [375, 468] on div "[PERSON_NAME]" at bounding box center [369, 474] width 104 height 28
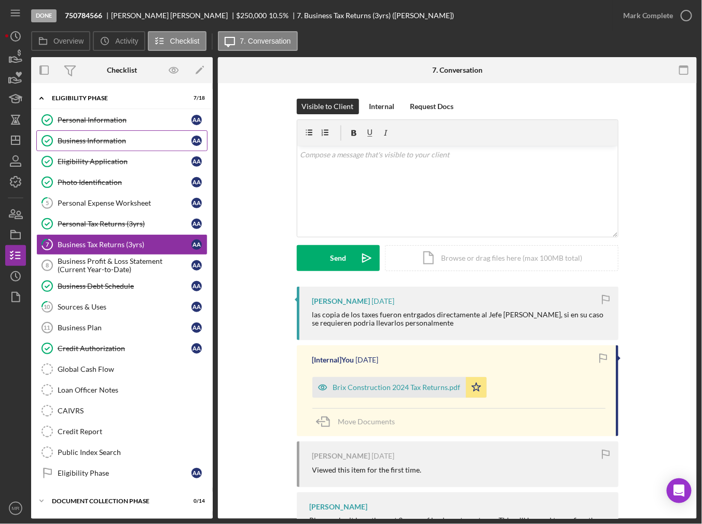
click at [125, 137] on div "Business Information" at bounding box center [125, 141] width 134 height 8
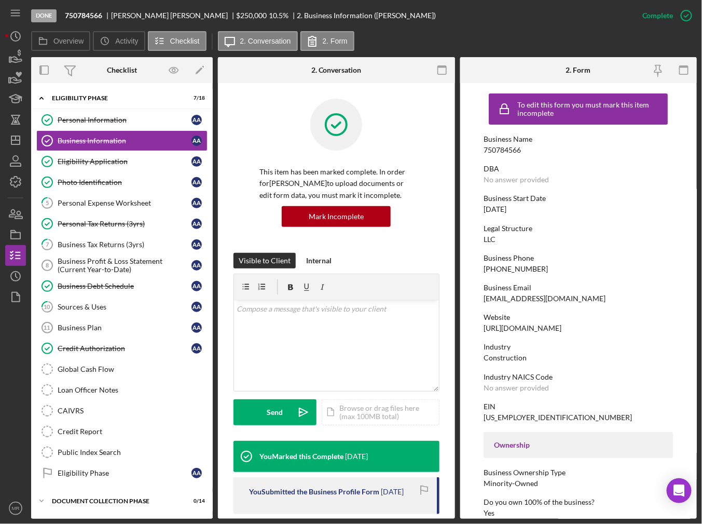
click at [571, 240] on div "Legal Structure LLC" at bounding box center [578, 233] width 189 height 19
click at [96, 120] on div "Personal Information" at bounding box center [125, 120] width 134 height 8
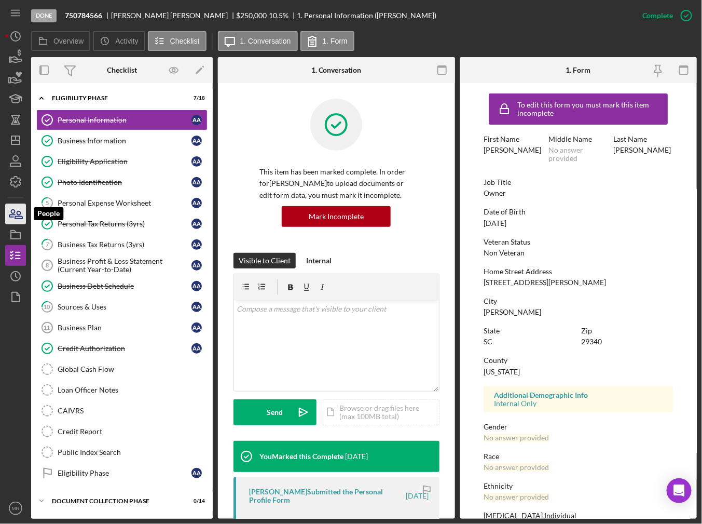
click at [13, 213] on icon "button" at bounding box center [12, 213] width 6 height 7
click at [94, 469] on div "Eligibility Phase" at bounding box center [125, 473] width 134 height 8
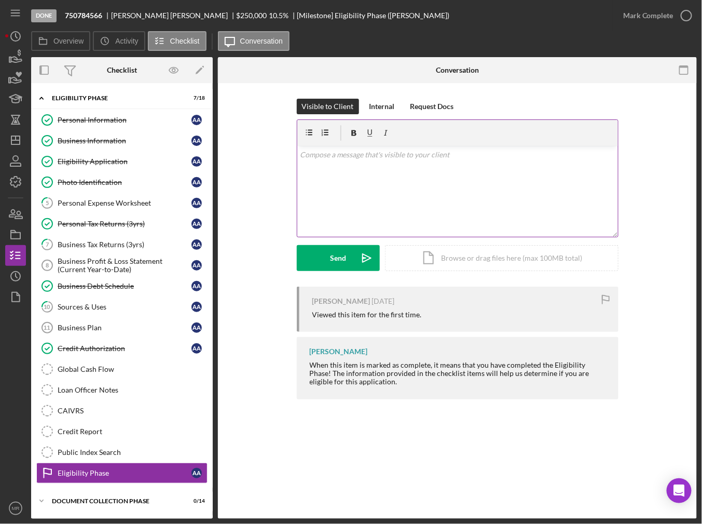
click at [357, 227] on div "v Color teal Color pink Remove color Add row above Add row below Add column bef…" at bounding box center [457, 191] width 321 height 91
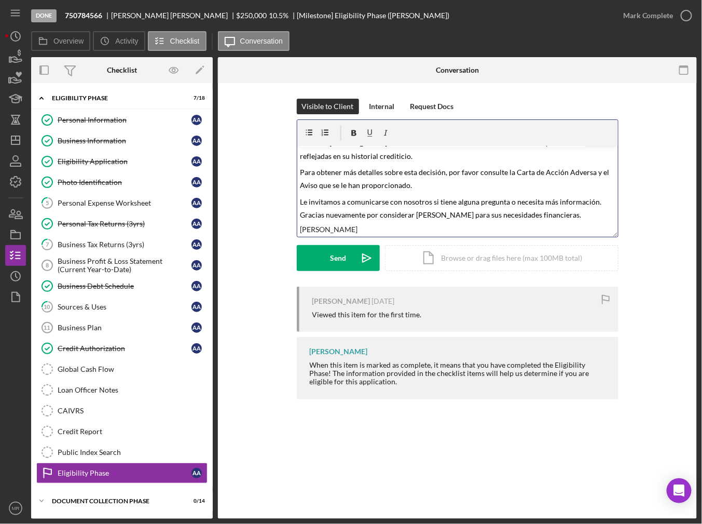
scroll to position [85, 0]
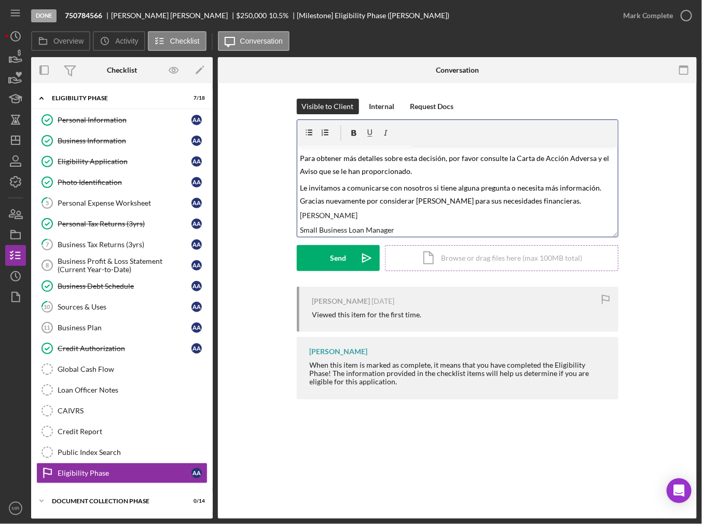
click at [495, 249] on div "Icon/Document Browse or drag files here (max 100MB total) Tap to choose files o…" at bounding box center [502, 258] width 234 height 26
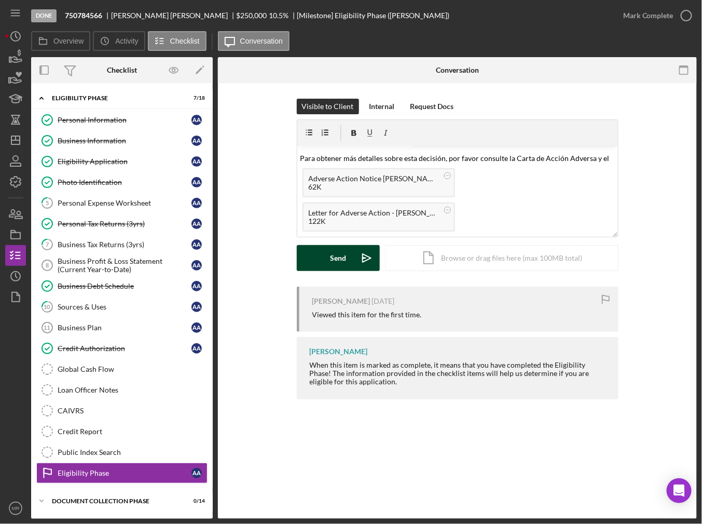
click at [354, 259] on icon "Icon/icon-invite-send" at bounding box center [367, 258] width 26 height 26
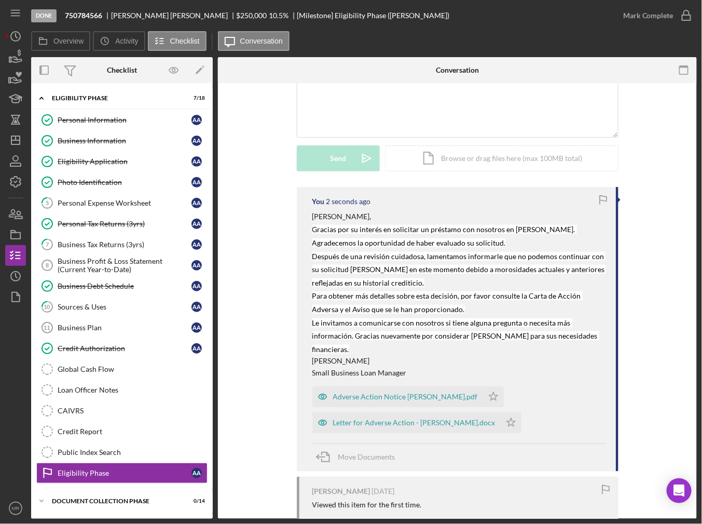
scroll to position [156, 0]
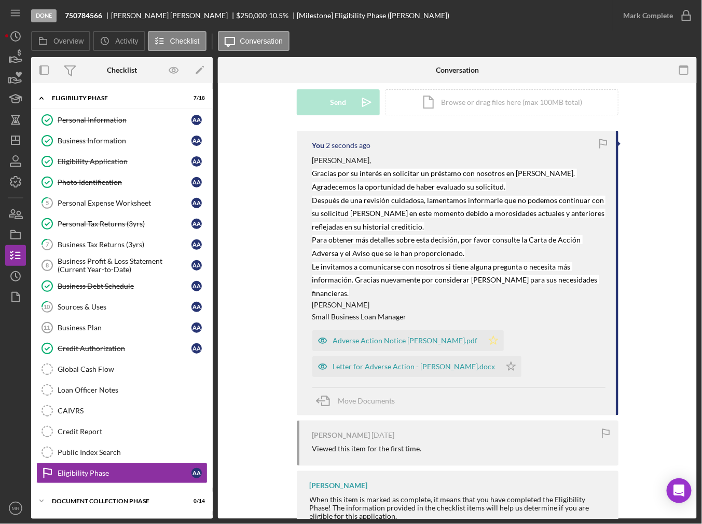
click at [483, 341] on icon "Icon/Star" at bounding box center [493, 340] width 21 height 21
click at [501, 365] on icon "Icon/Star" at bounding box center [511, 366] width 21 height 21
click at [93, 133] on link "Business Information Business Information A A" at bounding box center [121, 140] width 171 height 21
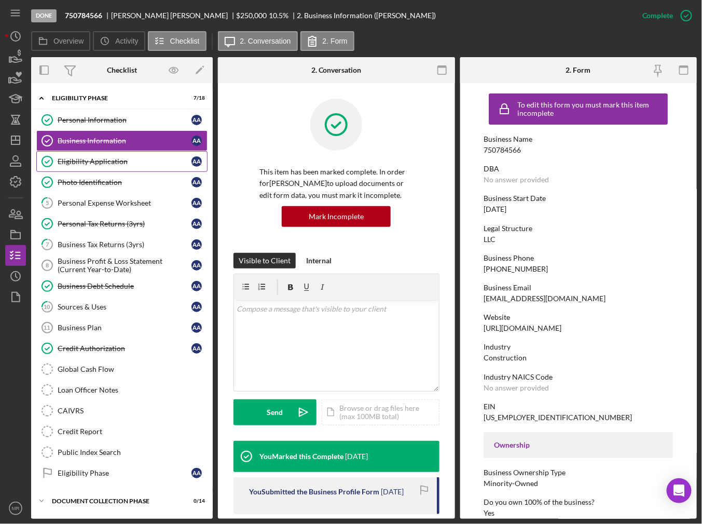
click at [91, 154] on link "Eligibility Application Eligibility Application A A" at bounding box center [121, 161] width 171 height 21
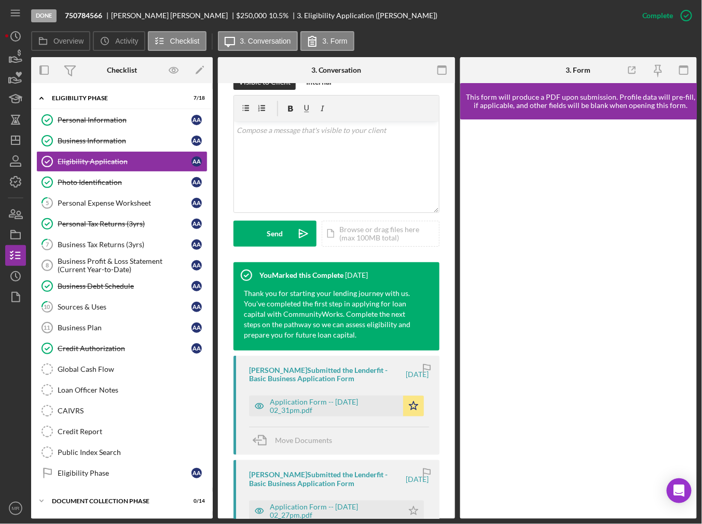
scroll to position [260, 0]
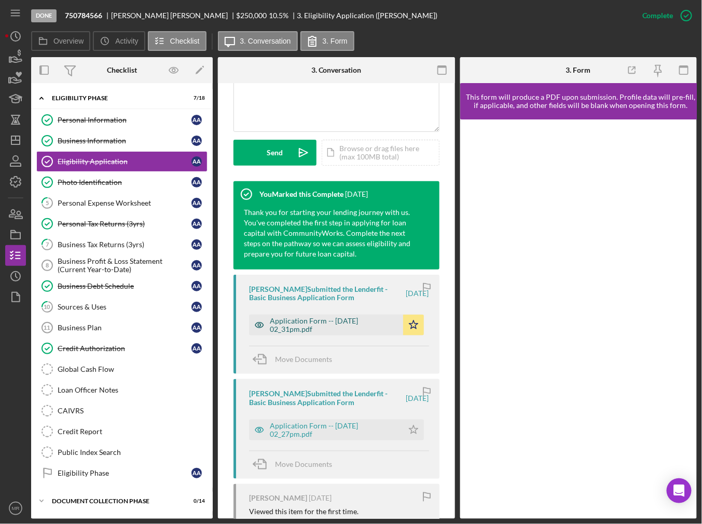
click at [336, 327] on div "Application Form -- [DATE] 02_31pm.pdf" at bounding box center [334, 325] width 128 height 17
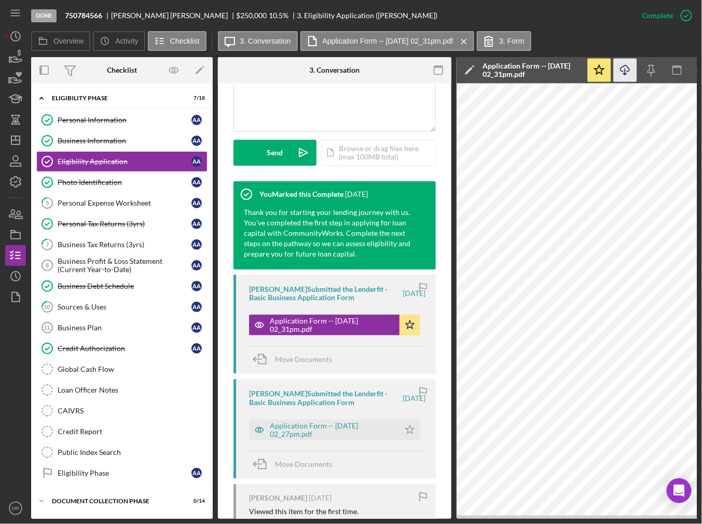
click at [629, 74] on icon "Icon/Download" at bounding box center [625, 70] width 23 height 23
click at [101, 183] on div "Photo Identification" at bounding box center [125, 182] width 134 height 8
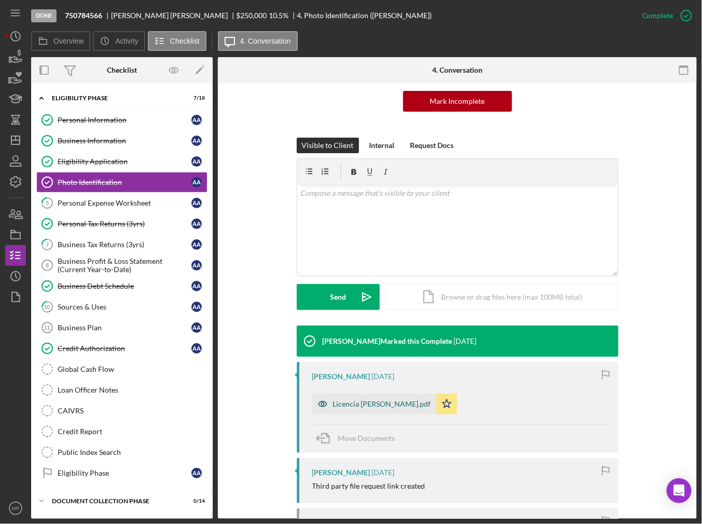
click at [376, 400] on div "Licencia [PERSON_NAME].pdf" at bounding box center [382, 404] width 98 height 8
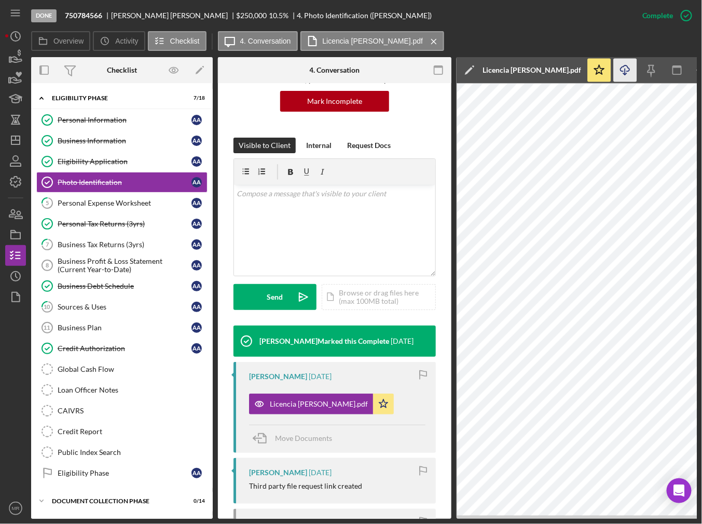
click at [626, 74] on line "button" at bounding box center [626, 72] width 0 height 6
click at [130, 207] on link "5 Personal Expense Worksheet A A" at bounding box center [121, 203] width 171 height 21
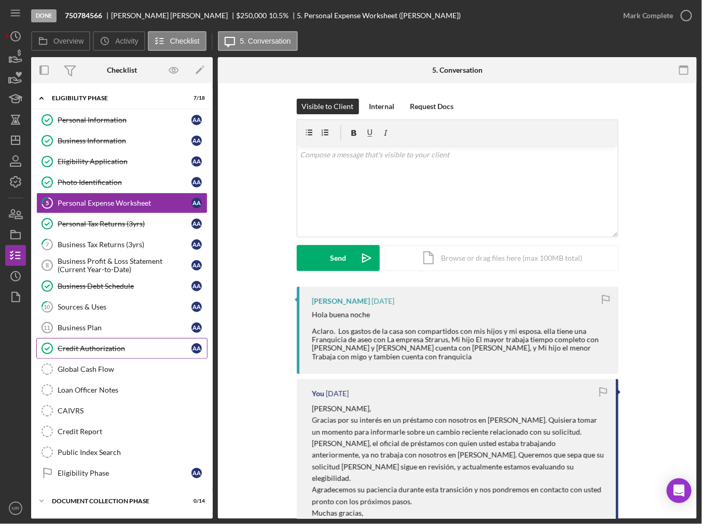
click at [90, 344] on div "Credit Authorization" at bounding box center [125, 348] width 134 height 8
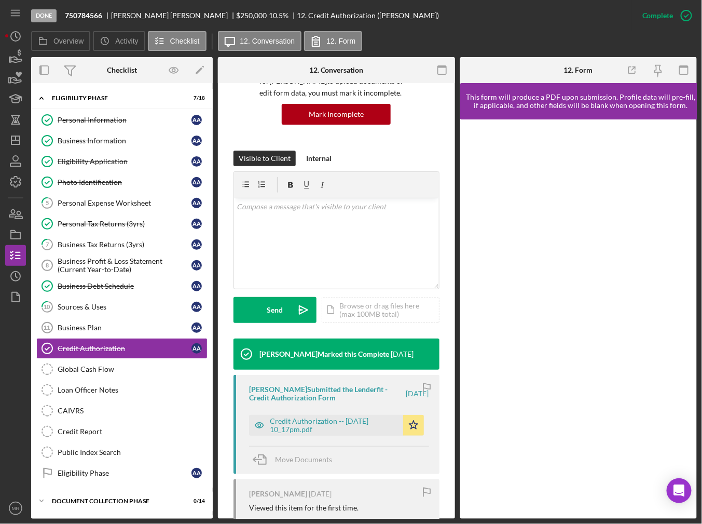
scroll to position [104, 0]
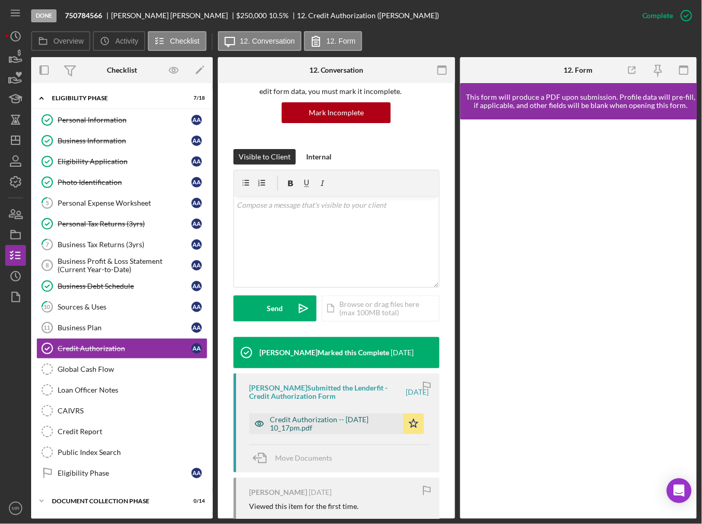
click at [314, 426] on div "Credit Authorization -- [DATE] 10_17pm.pdf" at bounding box center [334, 423] width 128 height 17
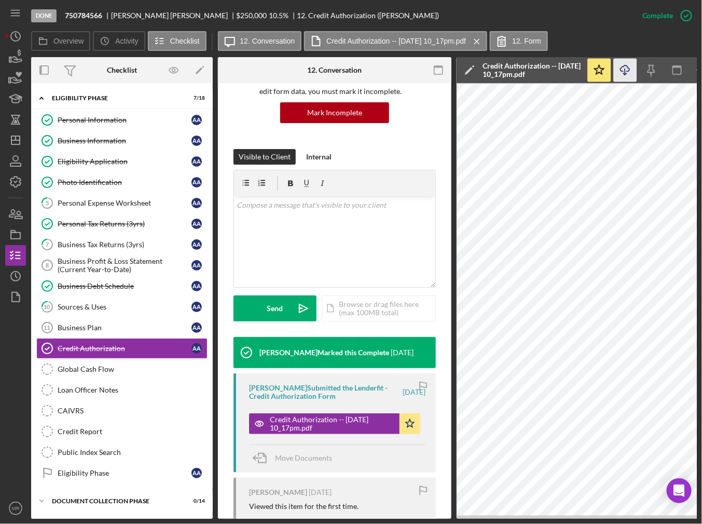
click at [617, 70] on icon "Icon/Download" at bounding box center [625, 70] width 23 height 23
click at [93, 430] on div "Credit Report" at bounding box center [133, 431] width 150 height 8
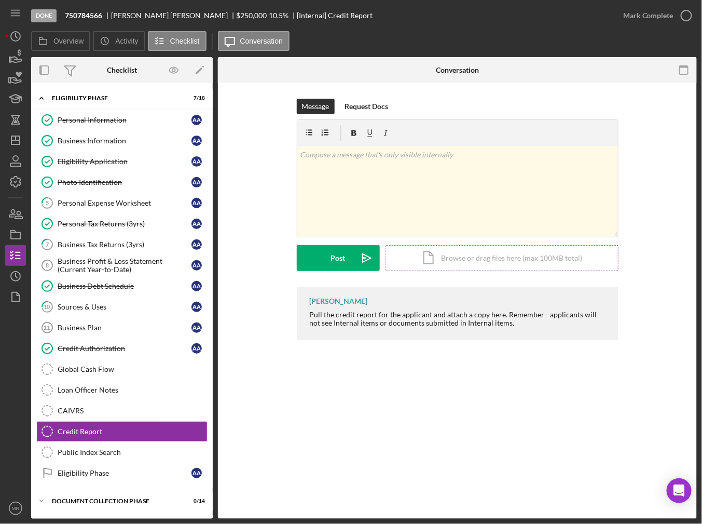
click at [466, 261] on div "Icon/Document Browse or drag files here (max 100MB total) Tap to choose files o…" at bounding box center [502, 258] width 234 height 26
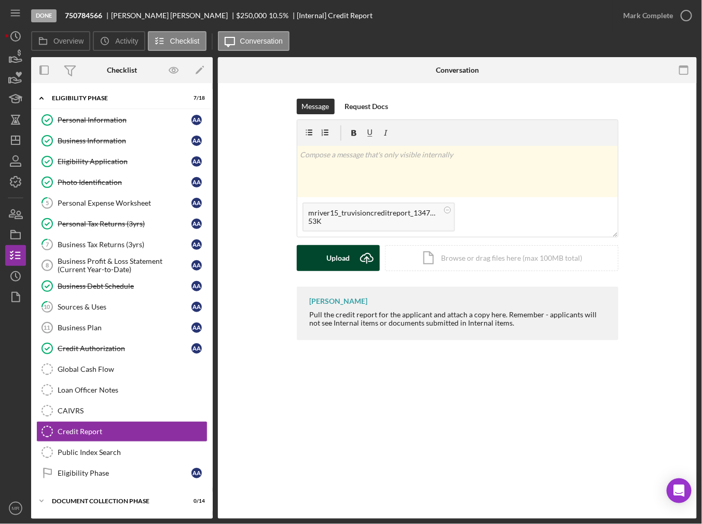
click at [335, 262] on div "Upload" at bounding box center [338, 258] width 23 height 26
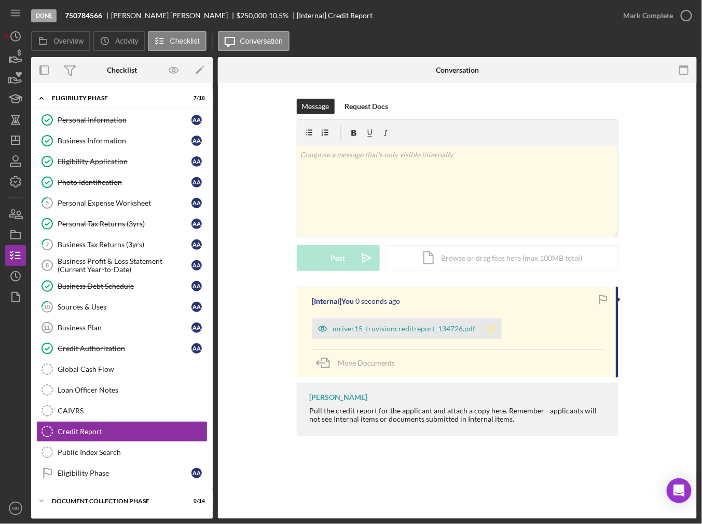
click at [481, 326] on icon "Icon/Star" at bounding box center [491, 328] width 21 height 21
click at [666, 16] on div "Mark Complete" at bounding box center [649, 15] width 50 height 21
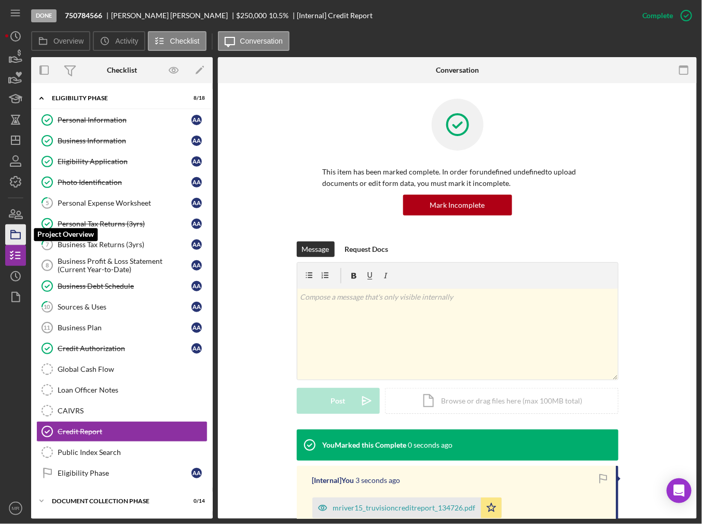
click at [15, 232] on icon "button" at bounding box center [16, 235] width 26 height 26
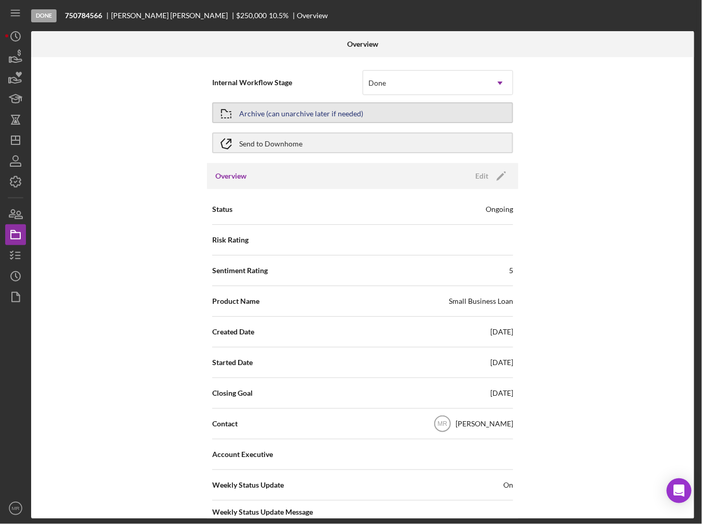
click at [291, 118] on div "Archive (can unarchive later if needed)" at bounding box center [301, 112] width 124 height 19
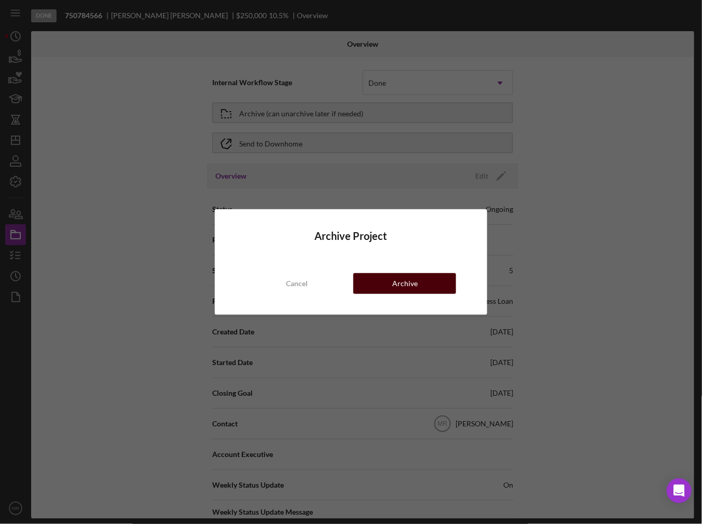
click at [400, 282] on div "Archive" at bounding box center [404, 283] width 25 height 21
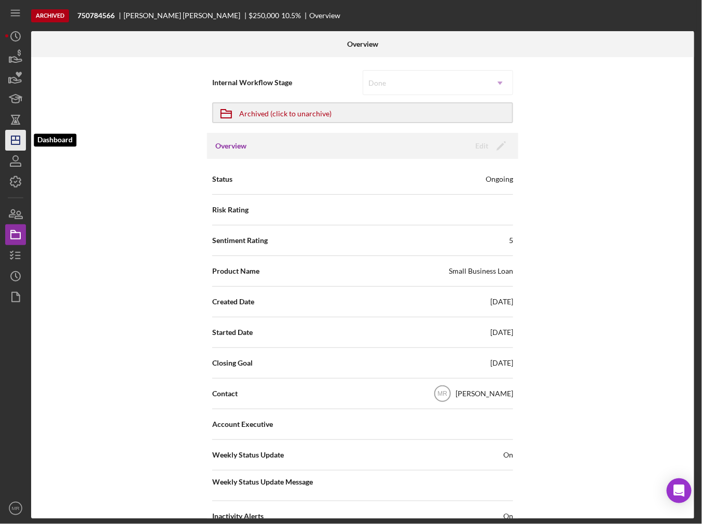
click at [19, 140] on line "button" at bounding box center [15, 140] width 8 height 0
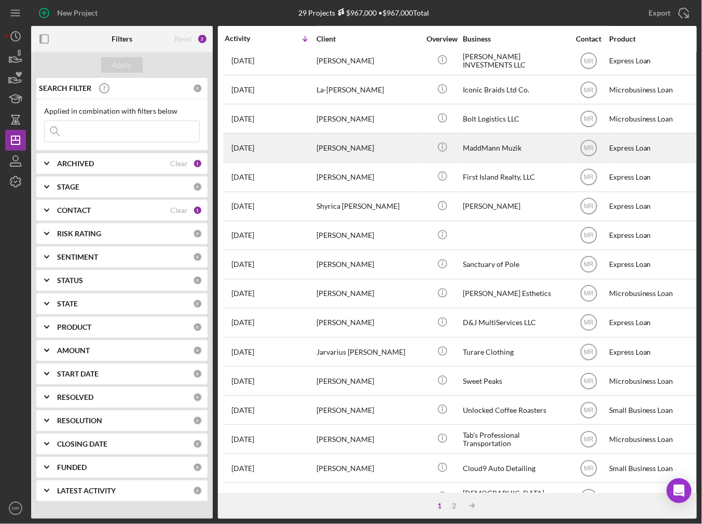
scroll to position [208, 0]
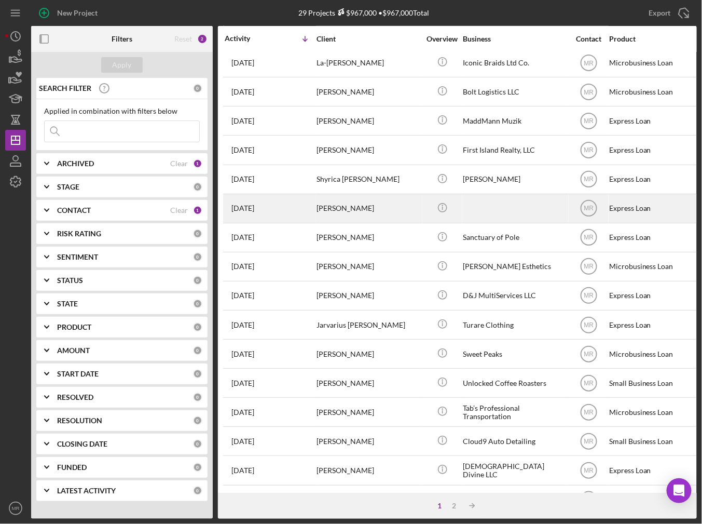
click at [410, 213] on div "[PERSON_NAME]" at bounding box center [369, 209] width 104 height 28
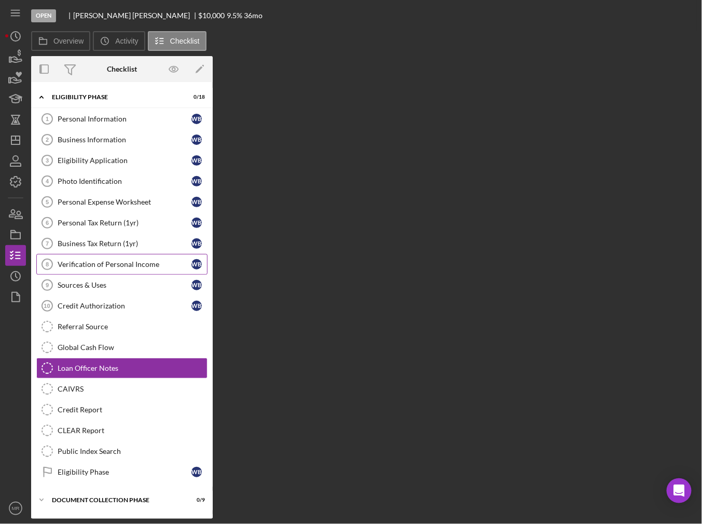
scroll to position [39, 0]
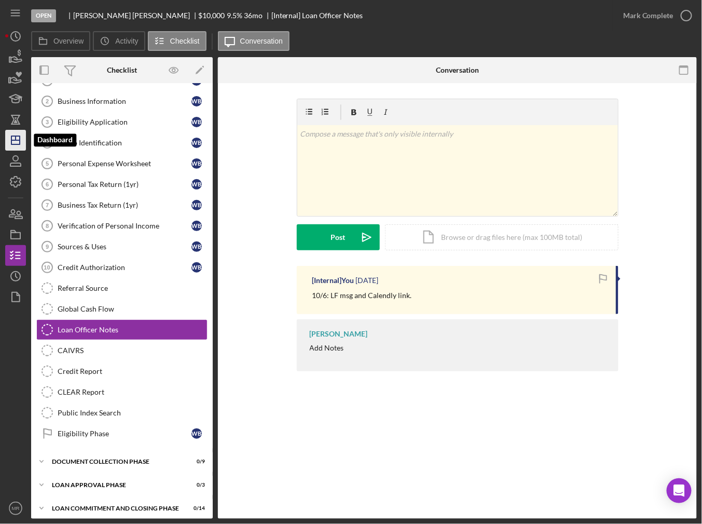
click at [21, 143] on icon "Icon/Dashboard" at bounding box center [16, 140] width 26 height 26
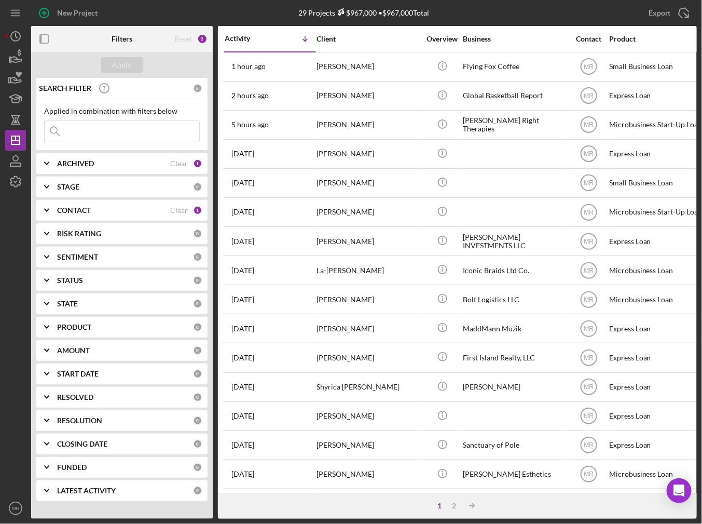
click at [224, 7] on div "New Project" at bounding box center [142, 13] width 222 height 26
